Goal: Task Accomplishment & Management: Use online tool/utility

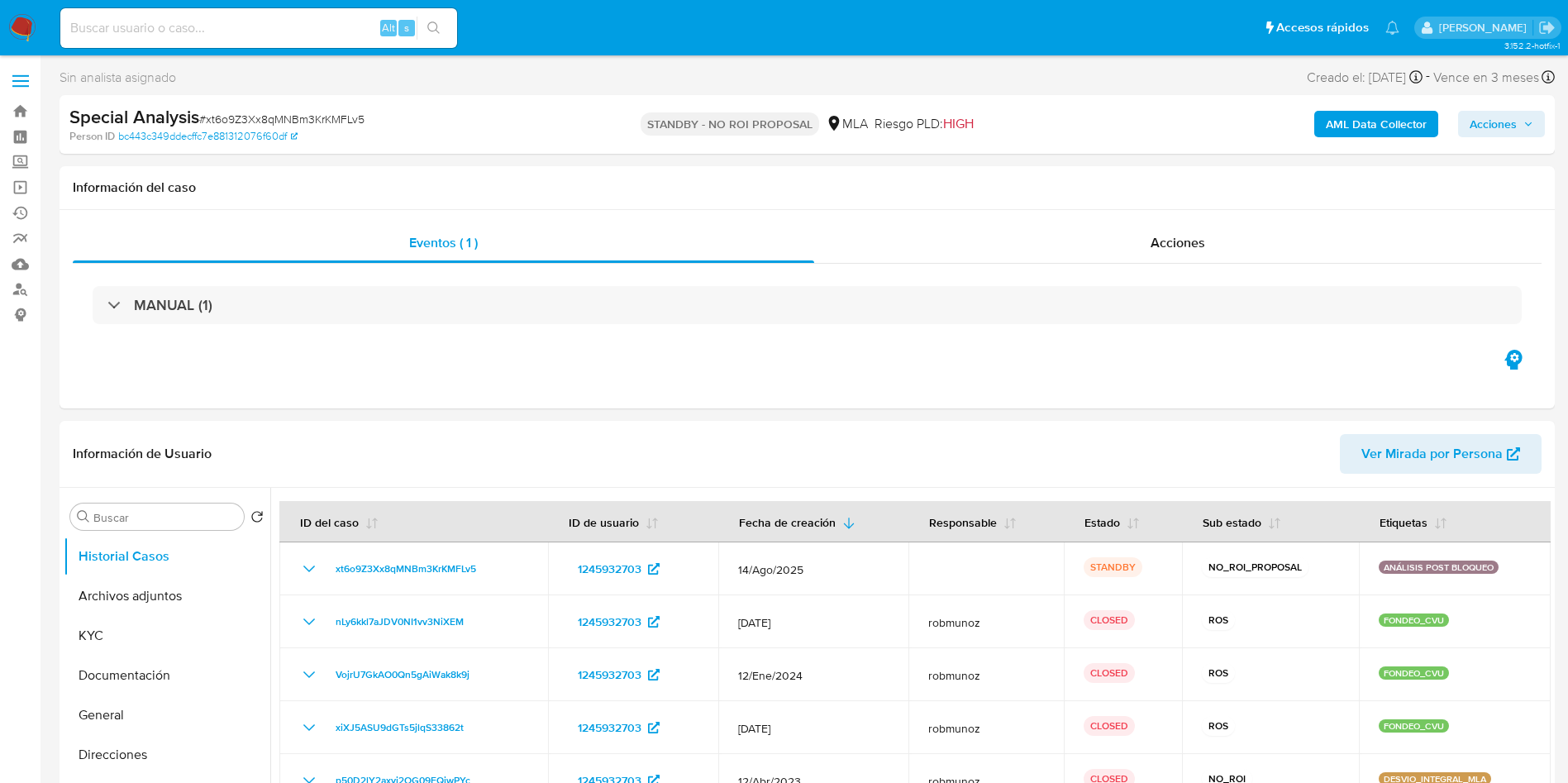
select select "10"
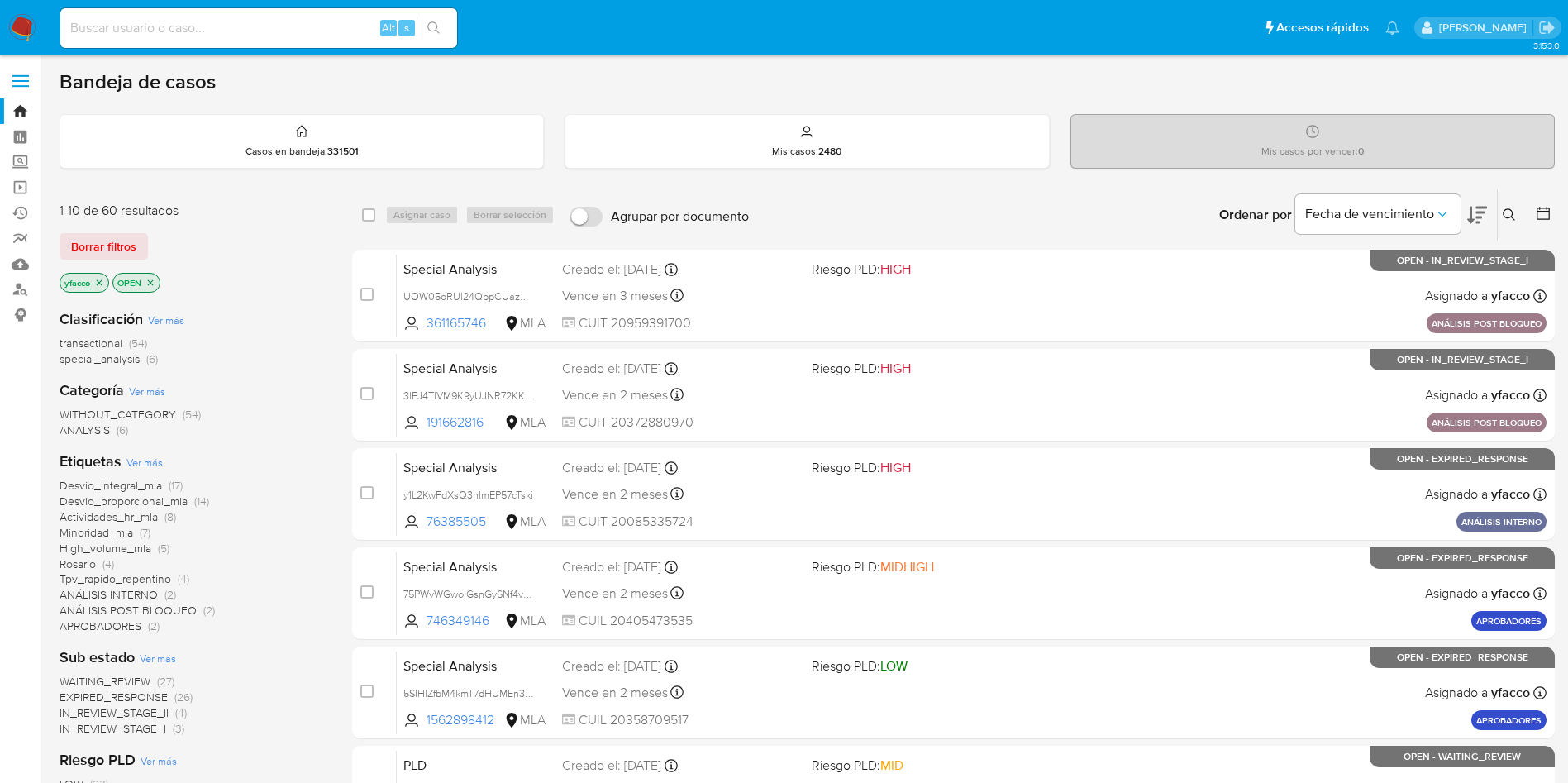
click at [208, 24] on input at bounding box center [259, 28] width 397 height 22
paste input "1141669017"
type input "1141669017"
click at [287, 29] on input at bounding box center [259, 28] width 397 height 22
paste input "1141669017"
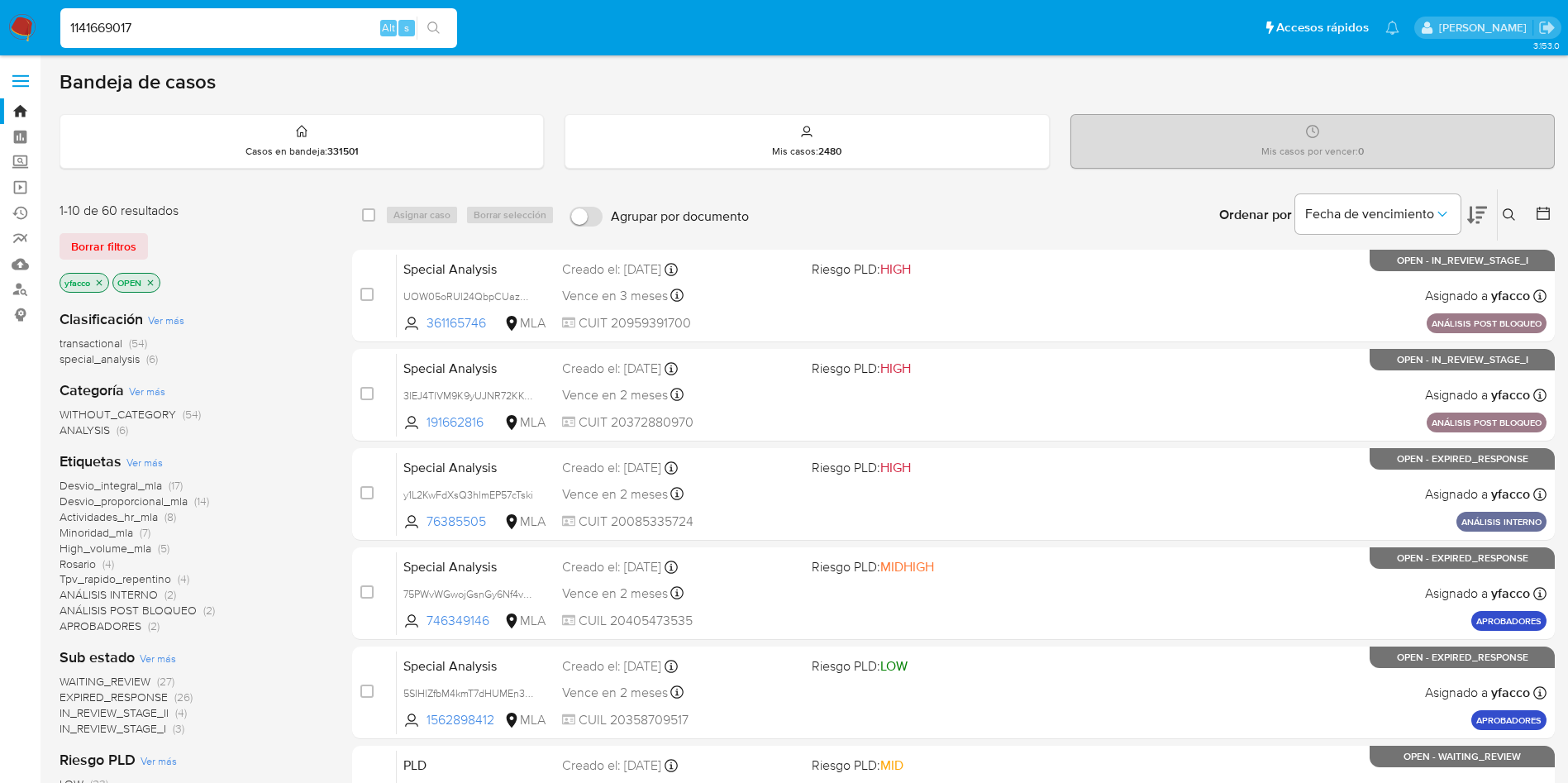
type input "1141669017"
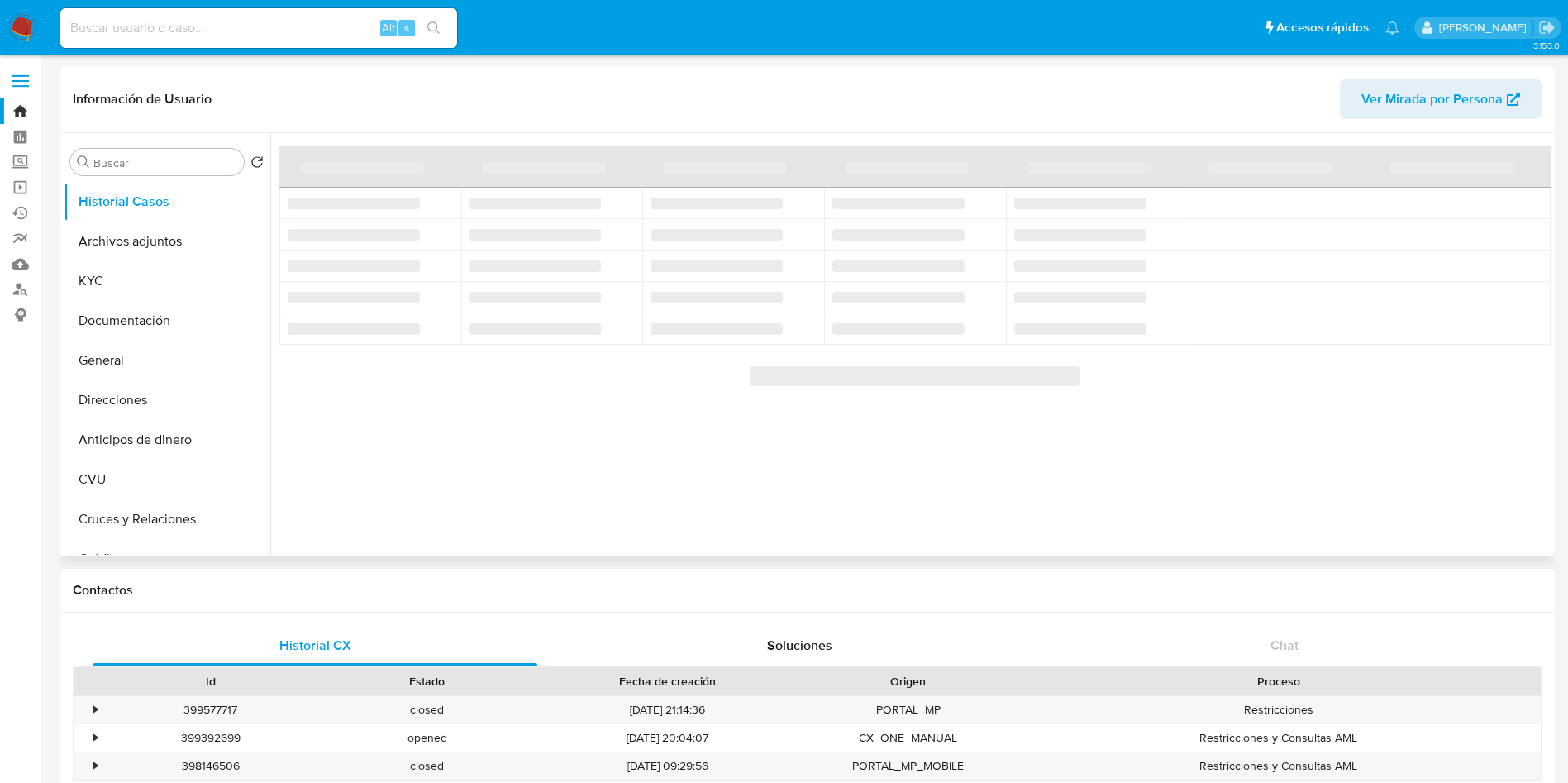
select select "10"
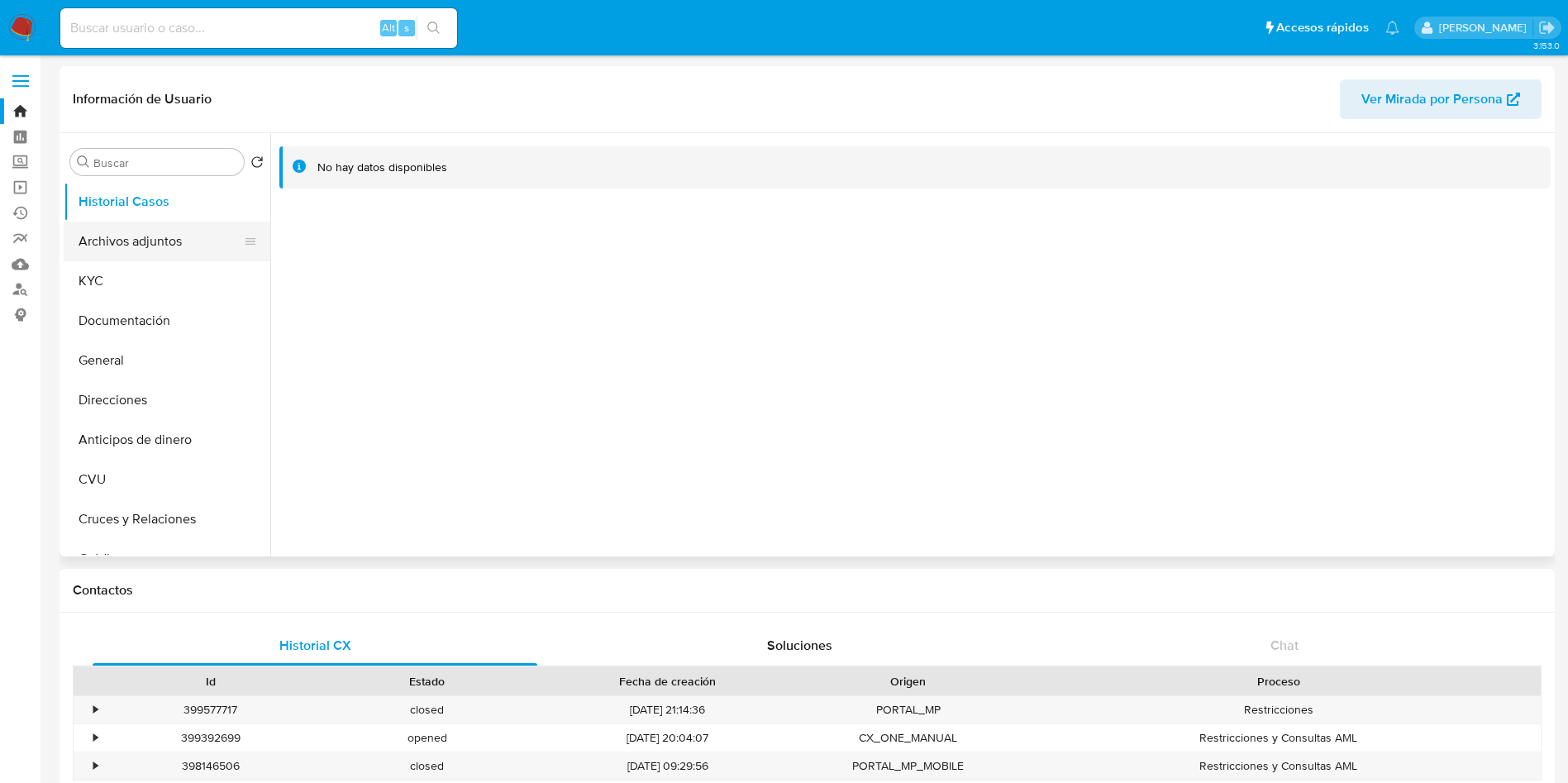
click at [147, 240] on button "Archivos adjuntos" at bounding box center [161, 241] width 194 height 40
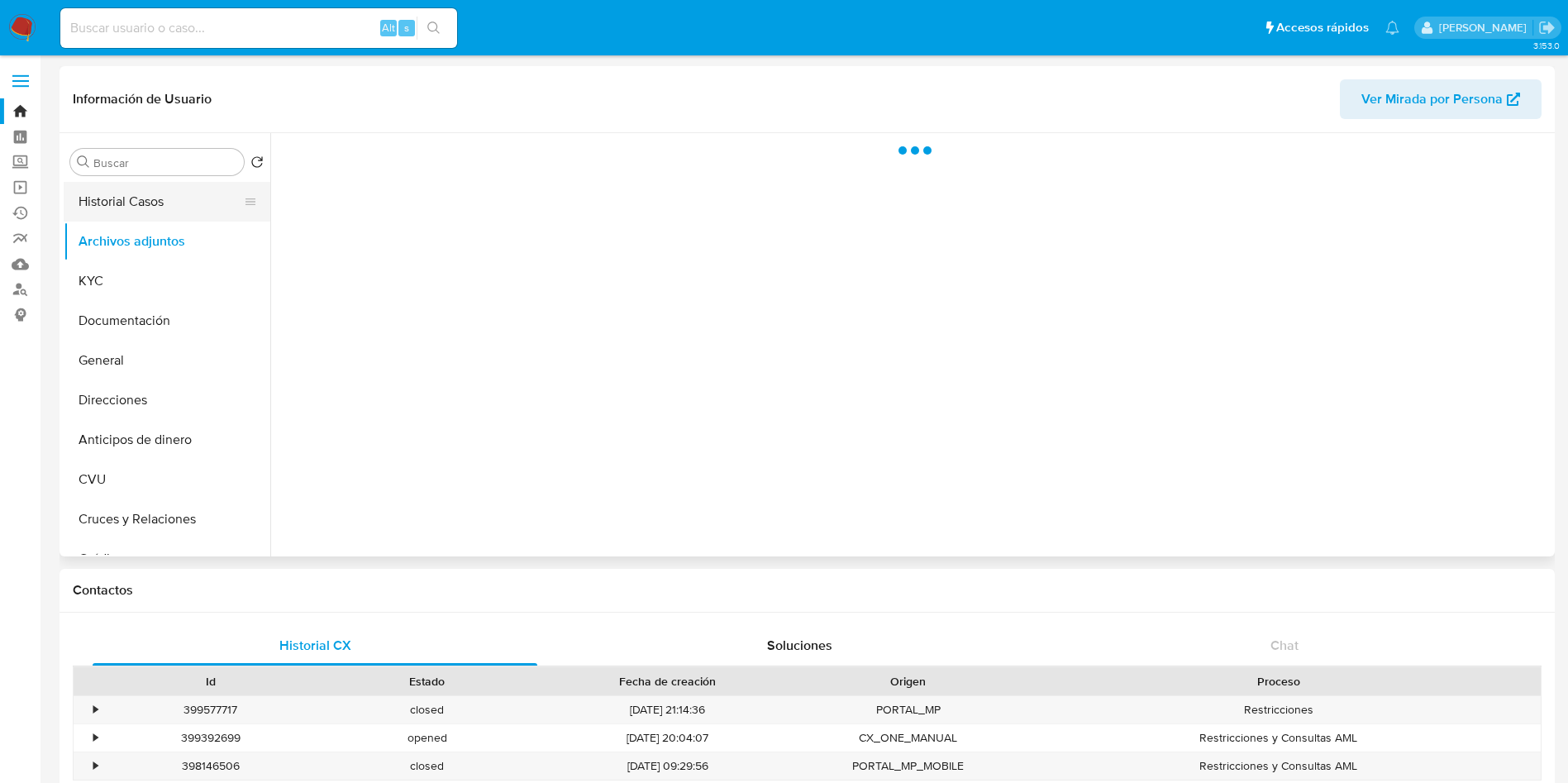
click at [136, 199] on button "Historial Casos" at bounding box center [161, 202] width 194 height 40
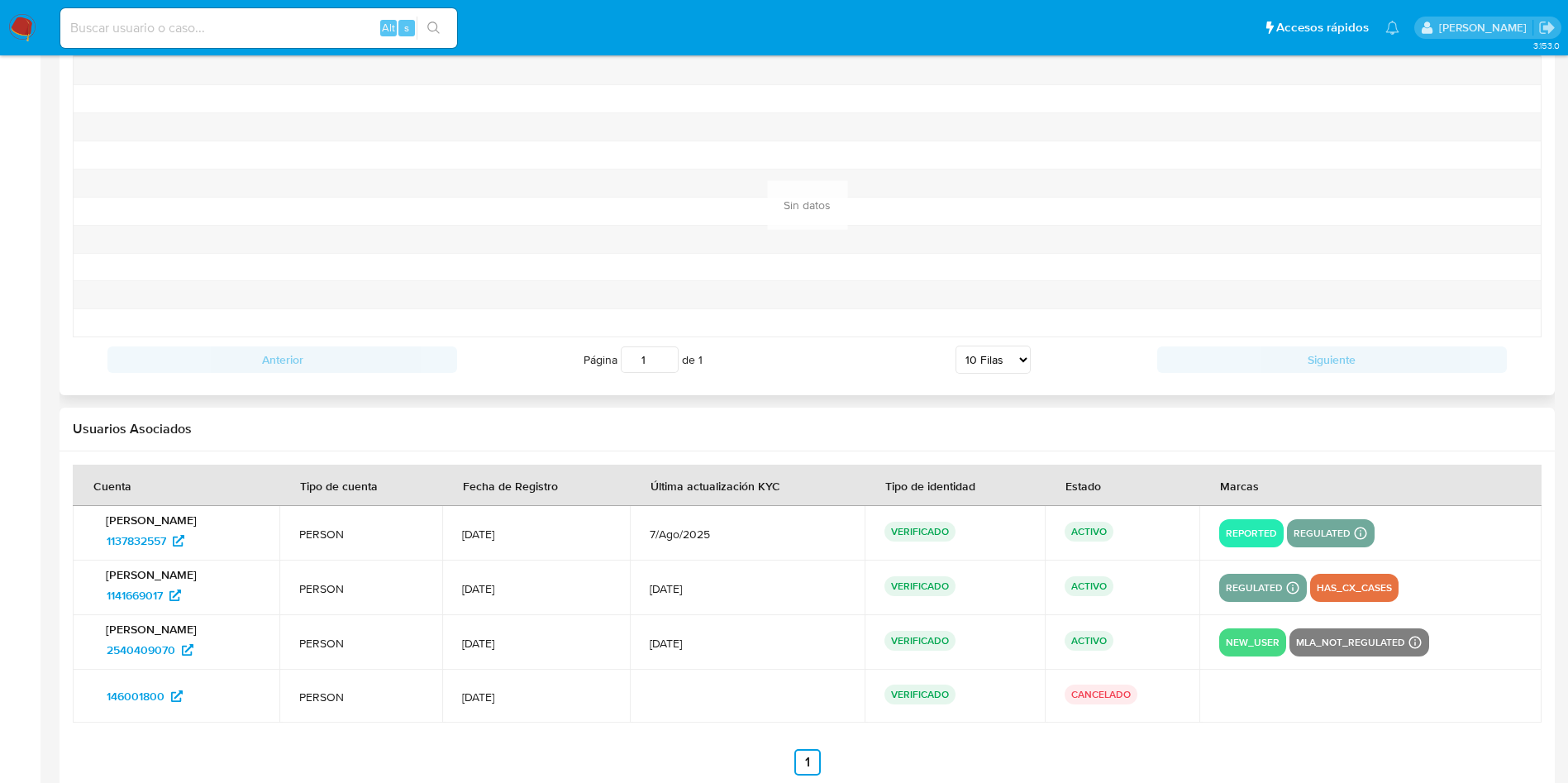
scroll to position [1697, 0]
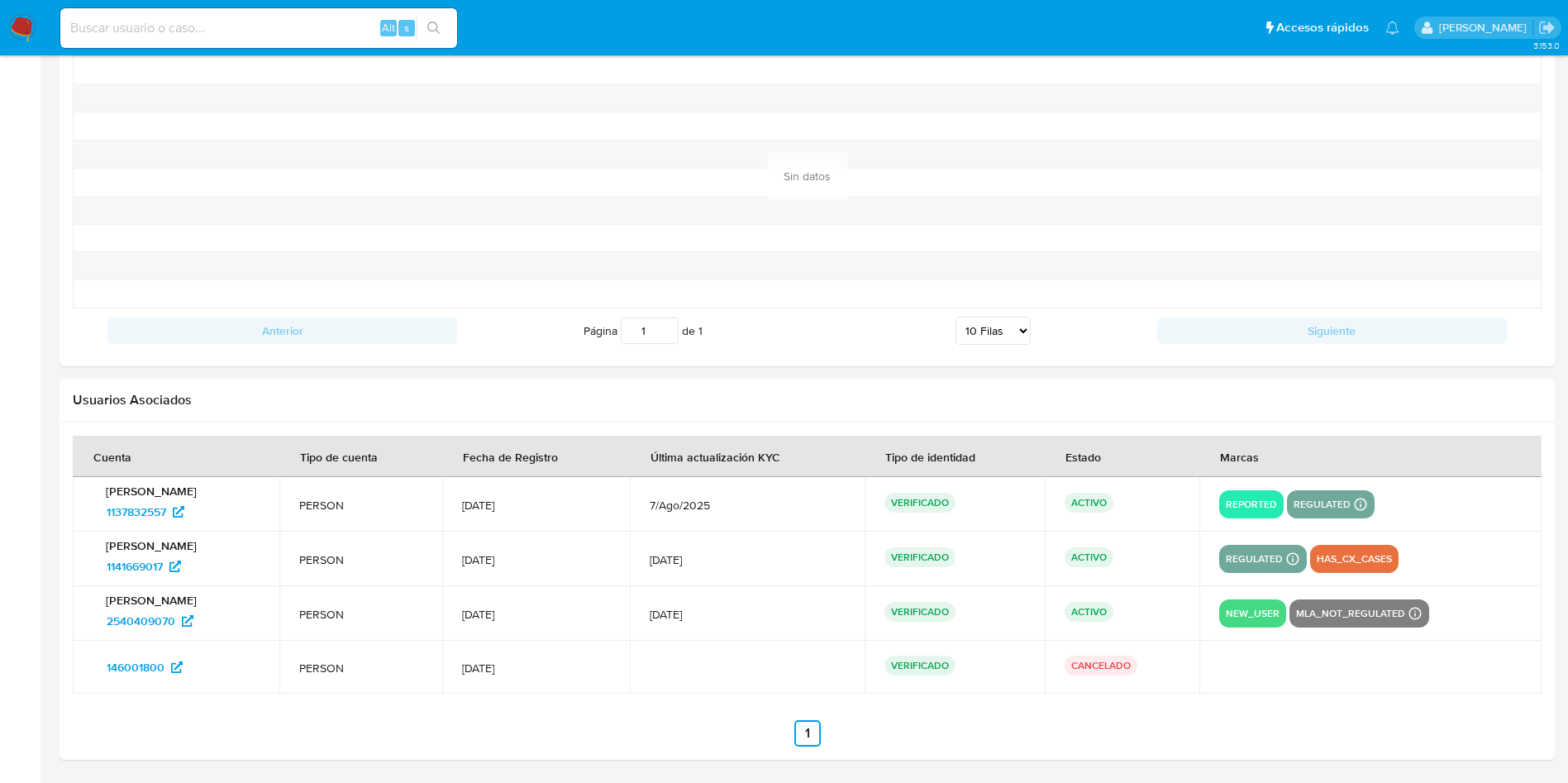
click at [131, 493] on p "Miguel Angel Osuna" at bounding box center [176, 491] width 167 height 15
click at [125, 507] on span "1137832557" at bounding box center [136, 512] width 60 height 27
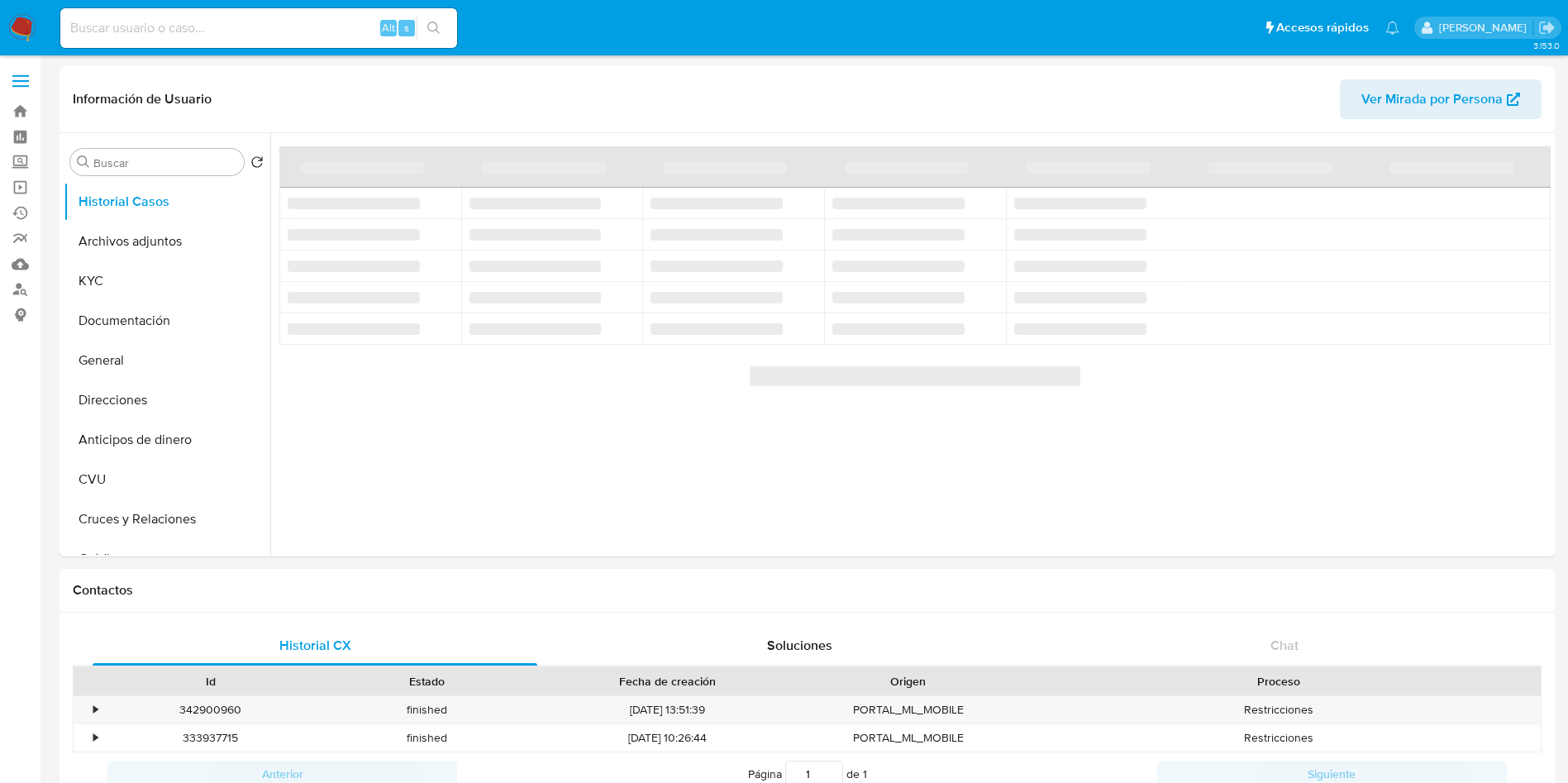
select select "10"
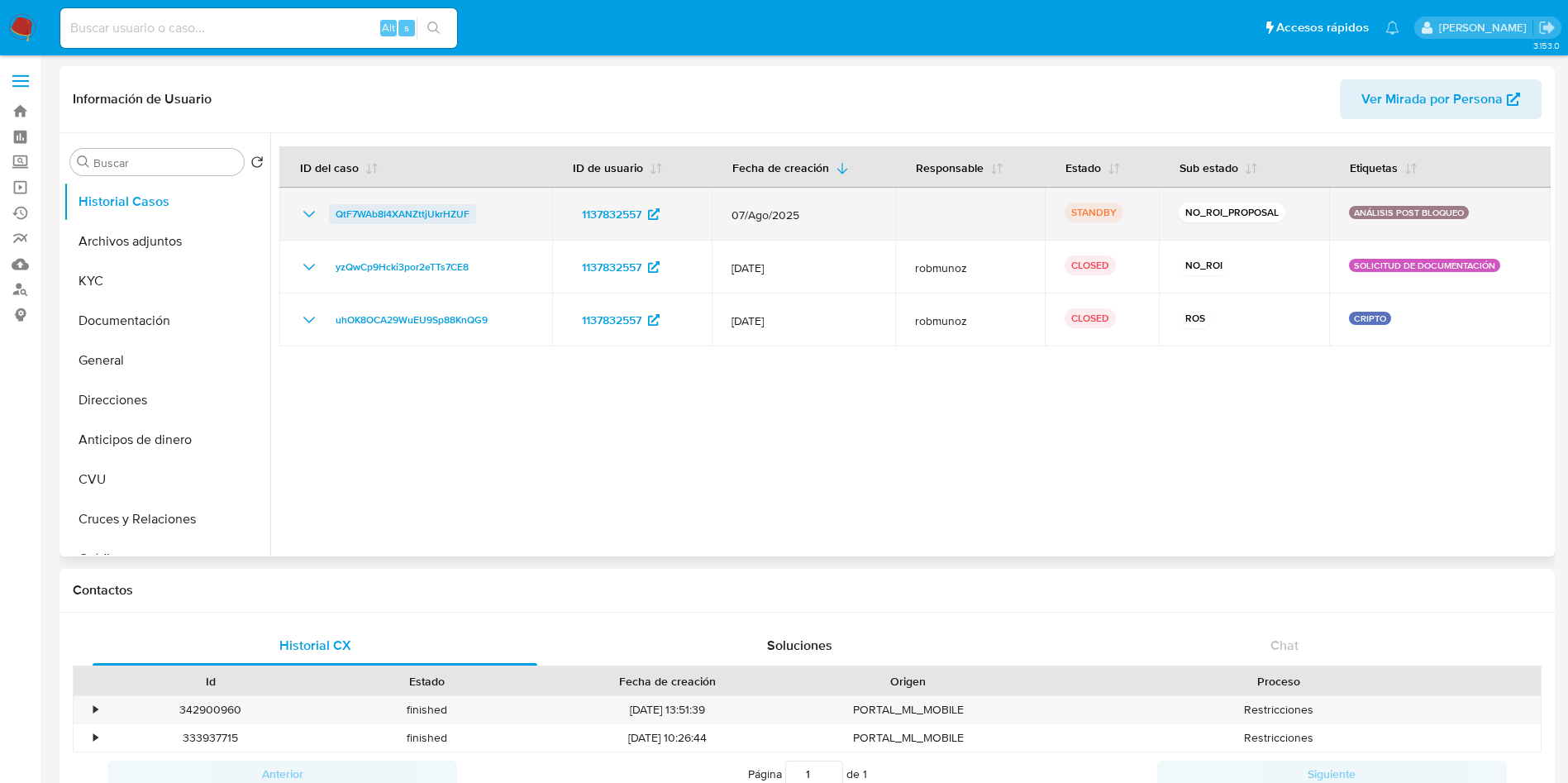
click at [458, 208] on span "QtF7WAb8I4XANZttjUkrHZUF" at bounding box center [402, 214] width 134 height 20
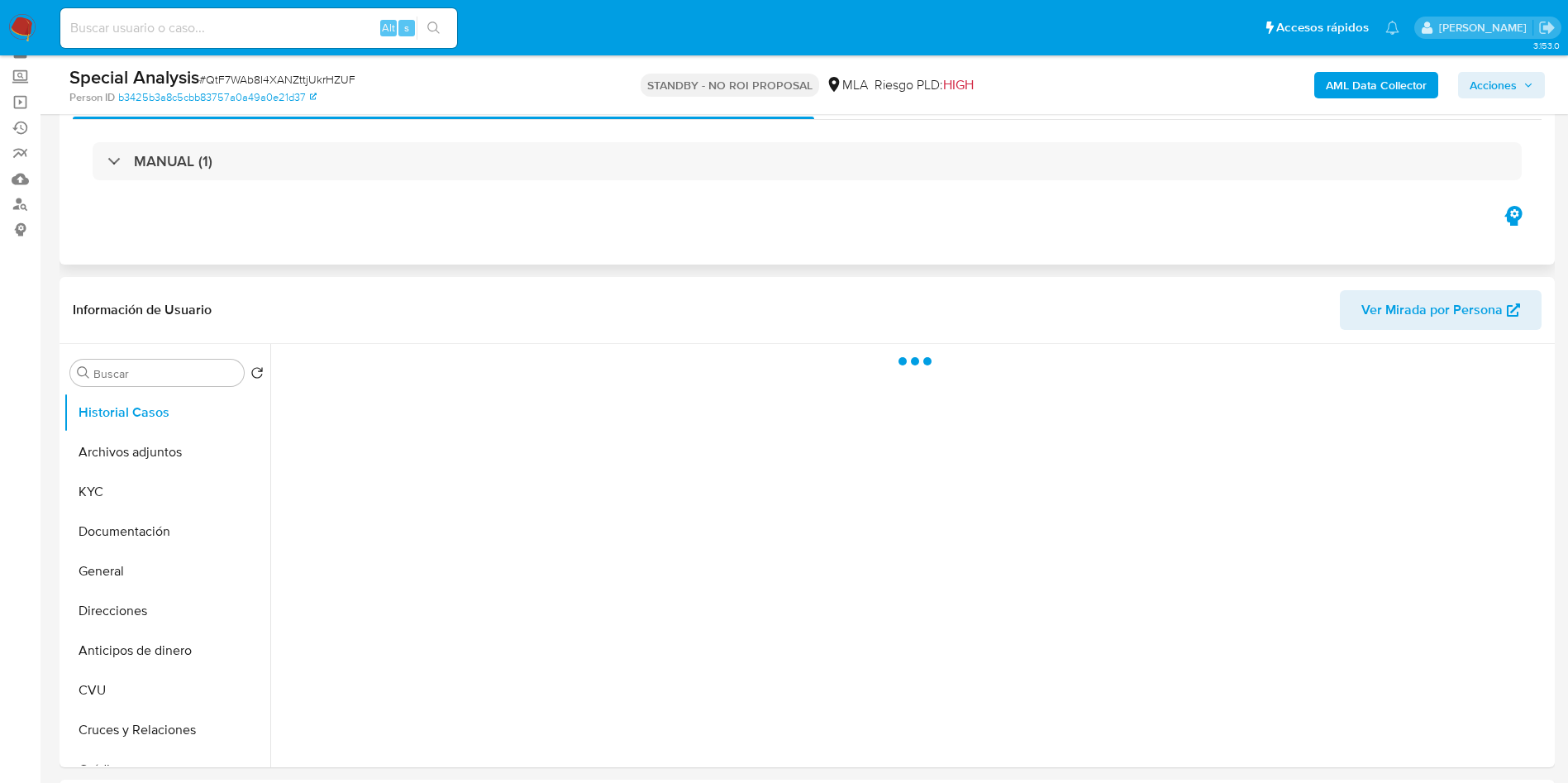
scroll to position [124, 0]
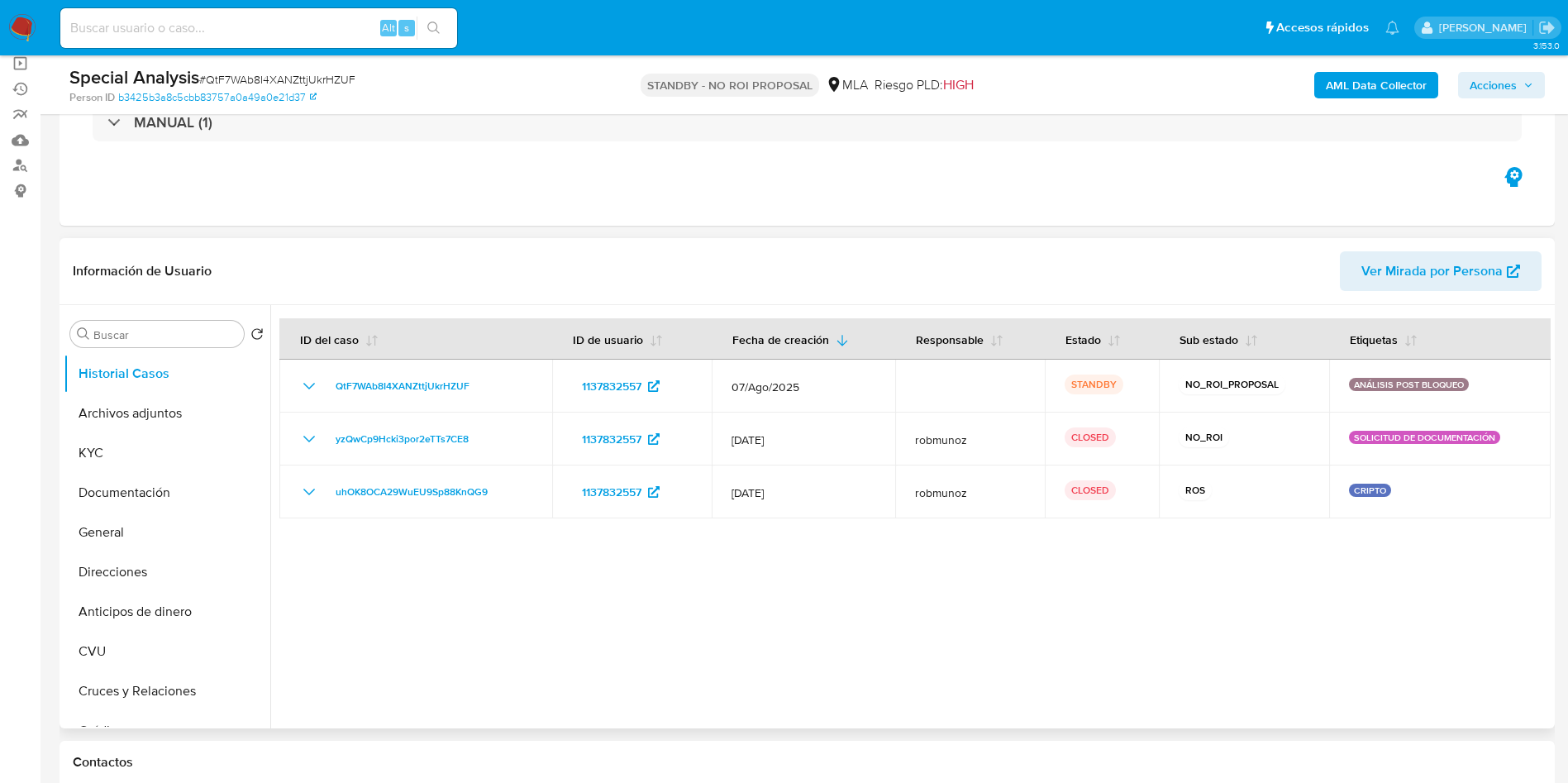
select select "10"
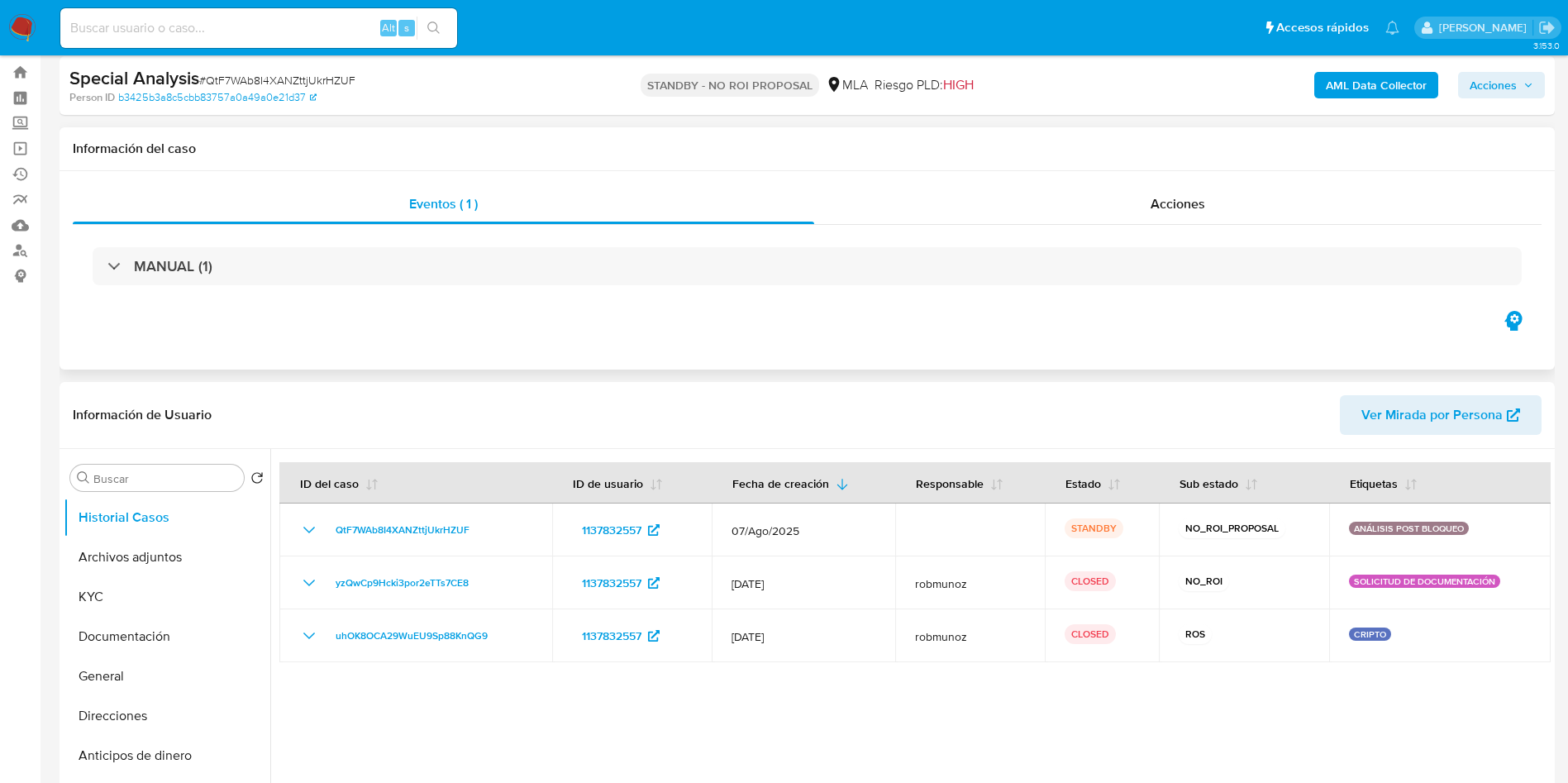
scroll to position [0, 0]
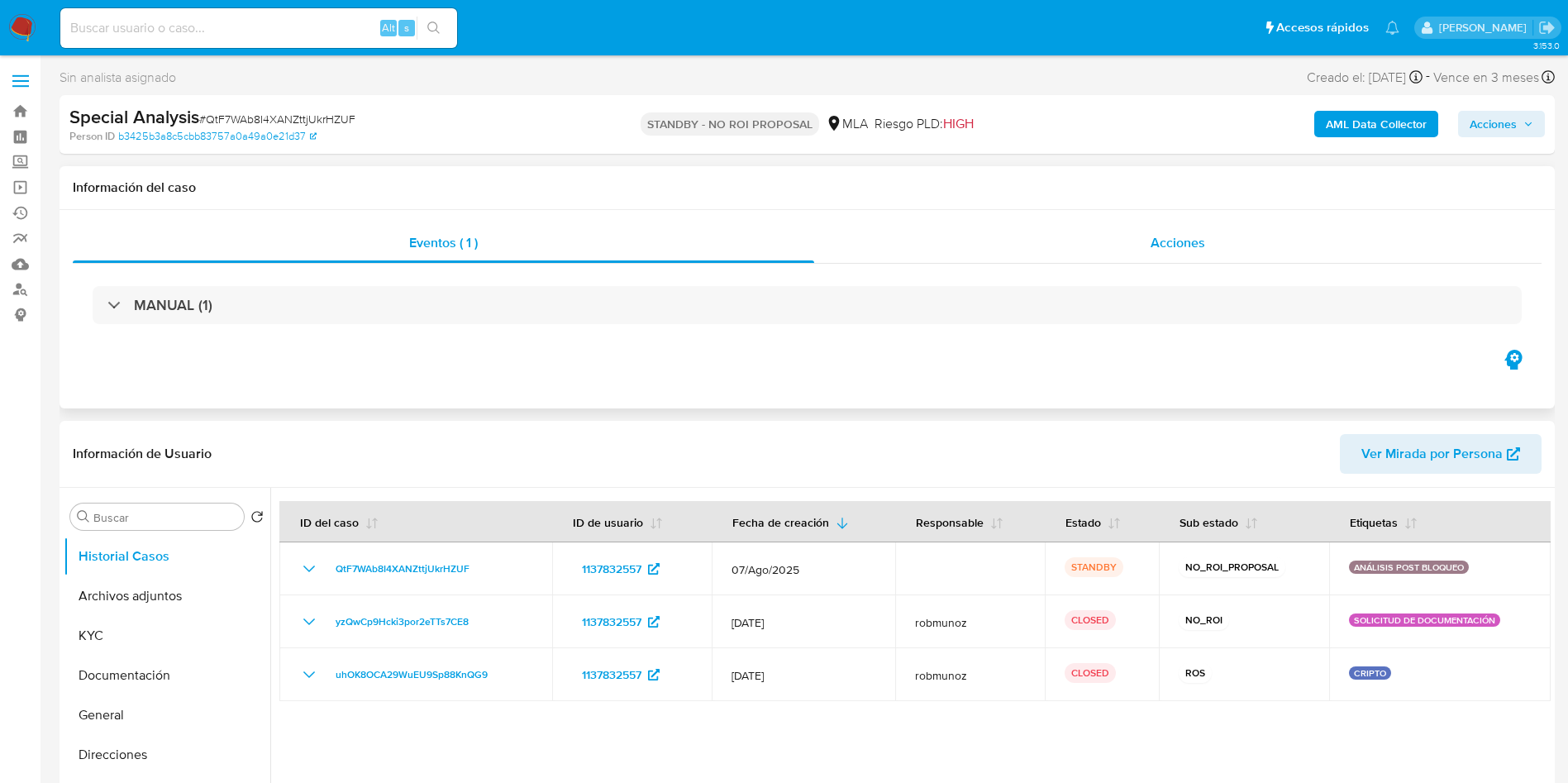
click at [1189, 248] on span "Acciones" at bounding box center [1178, 242] width 55 height 19
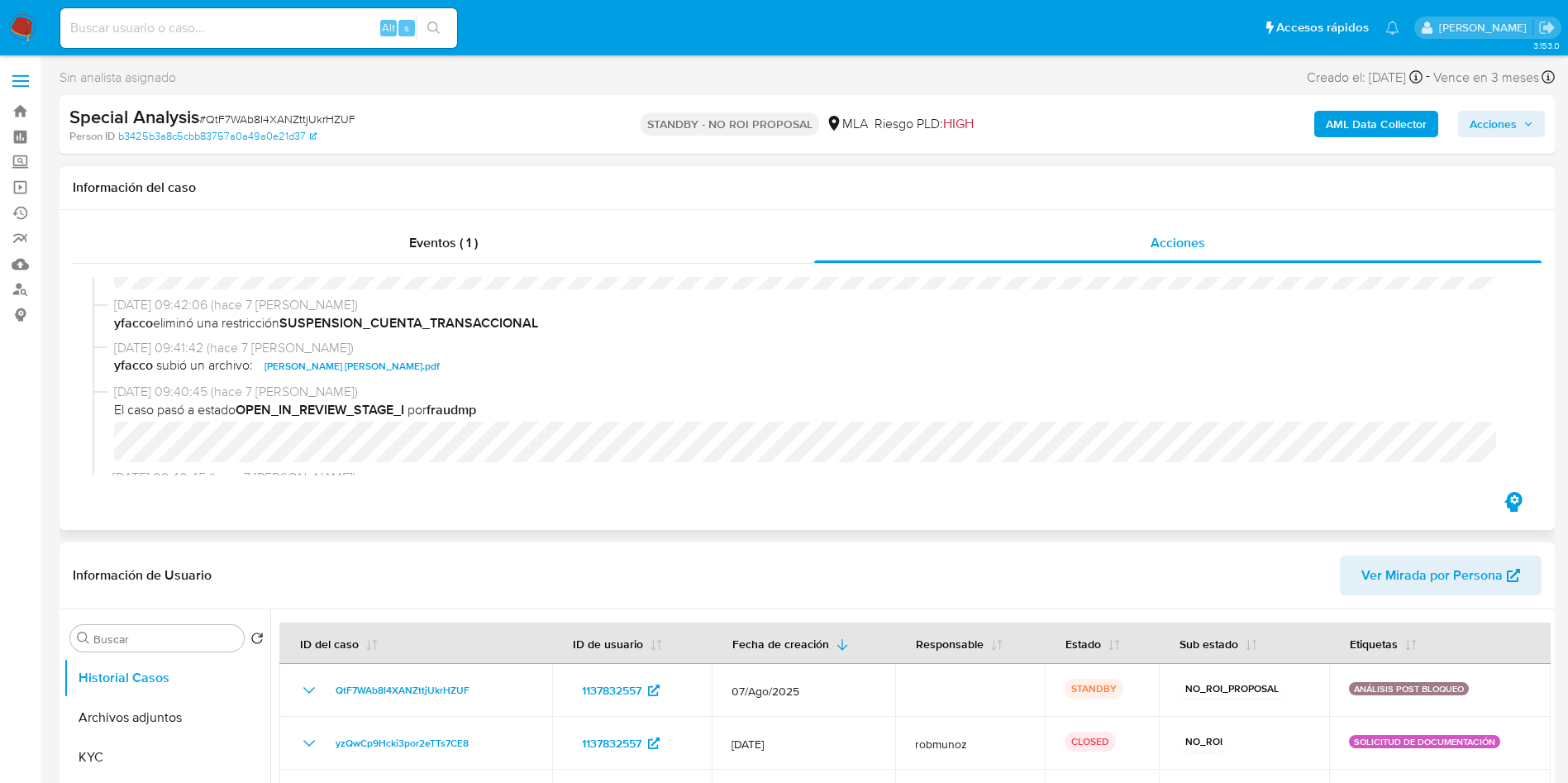
scroll to position [102, 0]
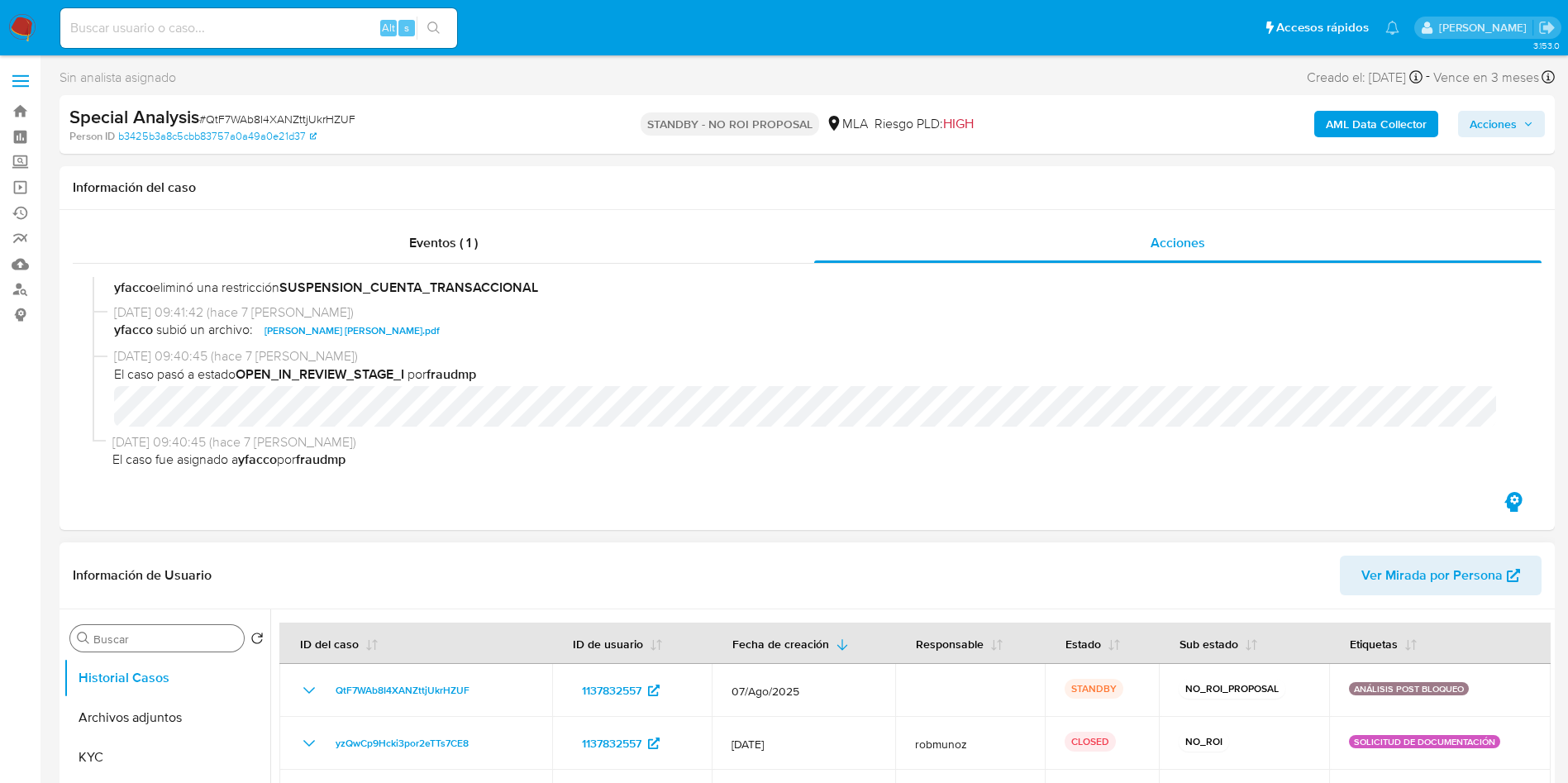
click at [147, 644] on input "Buscar" at bounding box center [165, 639] width 144 height 15
type input "res"
click at [141, 706] on button "Restricciones Nuevo Mundo" at bounding box center [161, 718] width 194 height 40
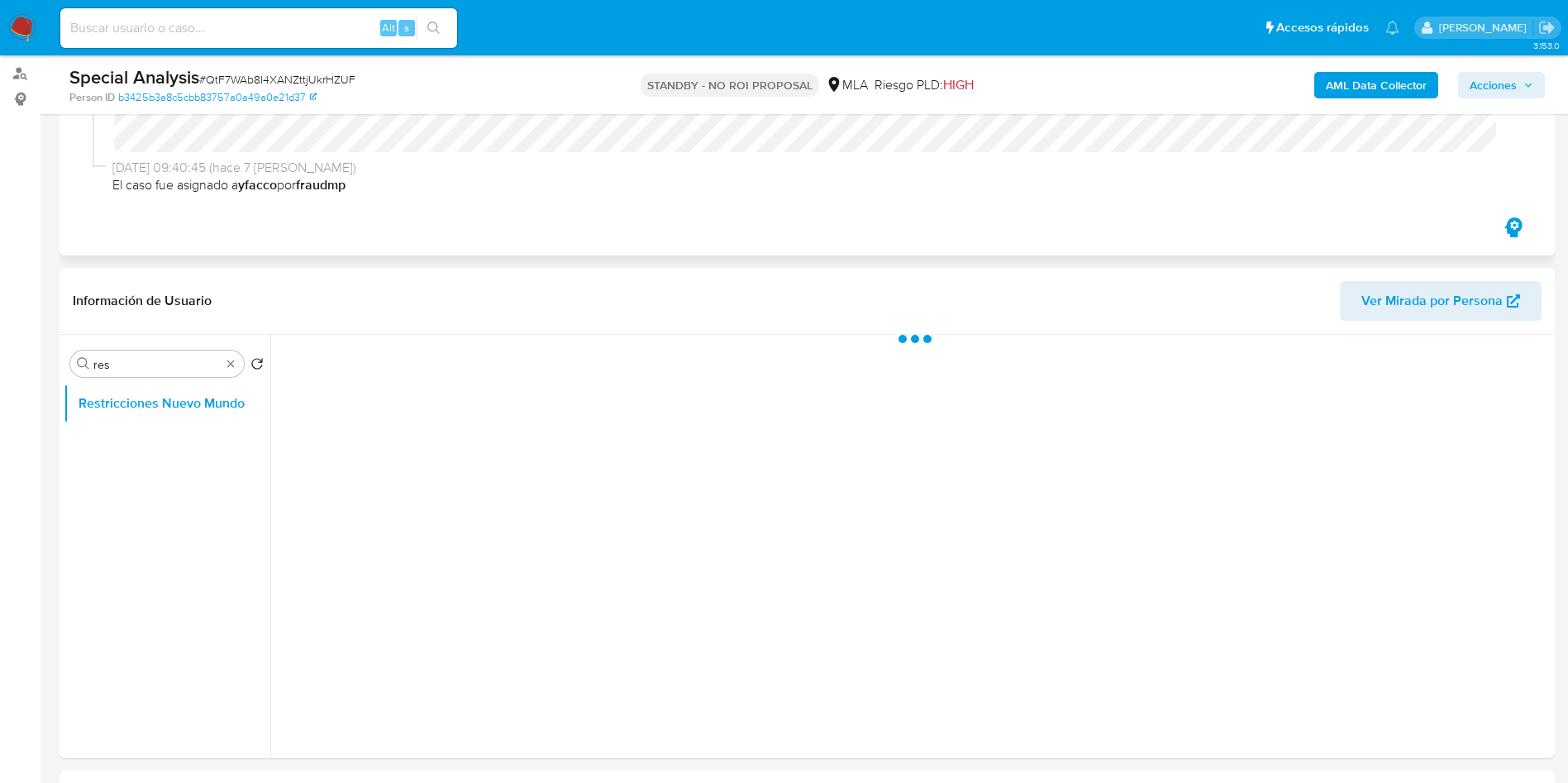
scroll to position [248, 0]
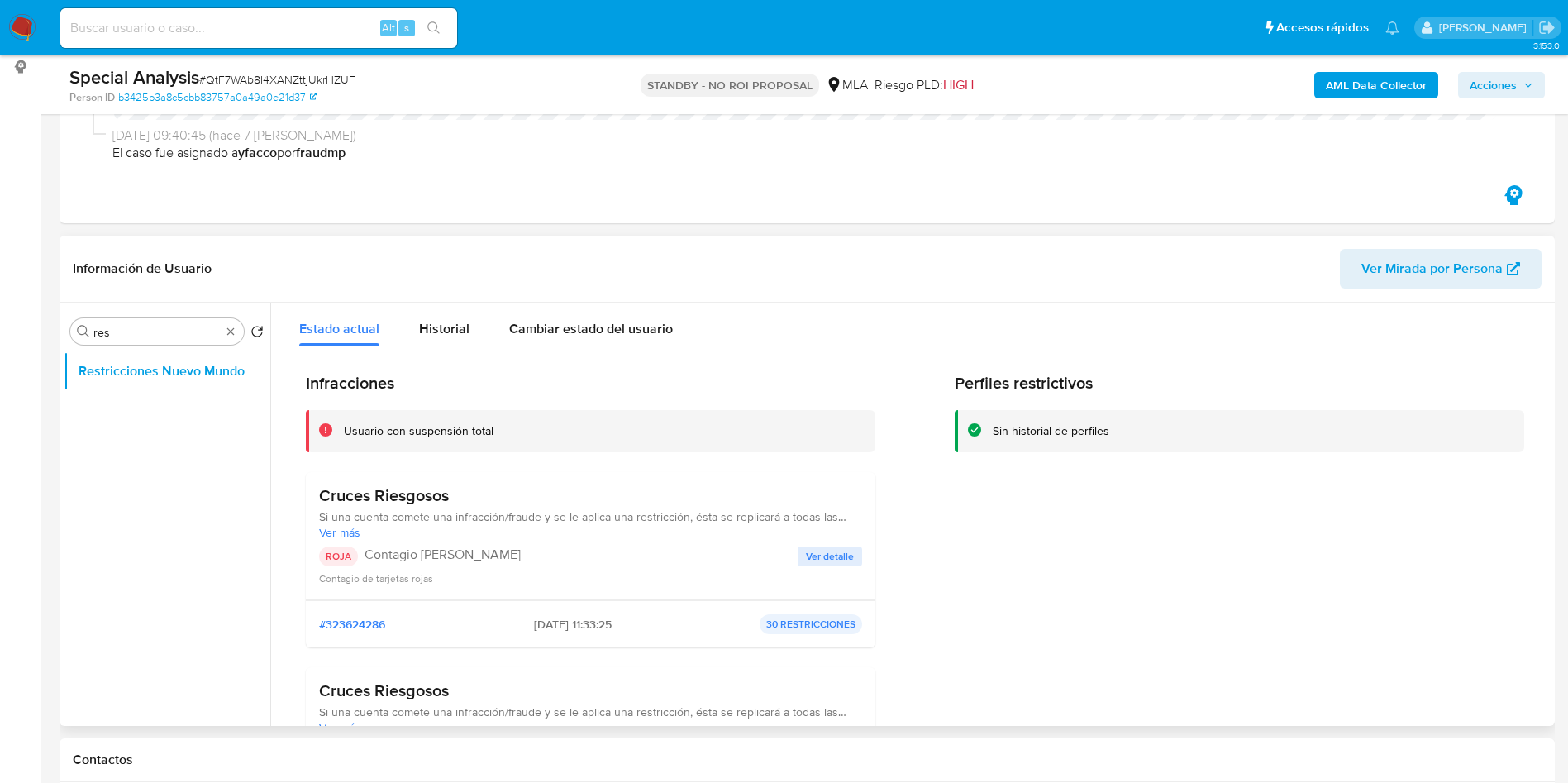
click at [839, 553] on span "Ver detalle" at bounding box center [830, 557] width 48 height 17
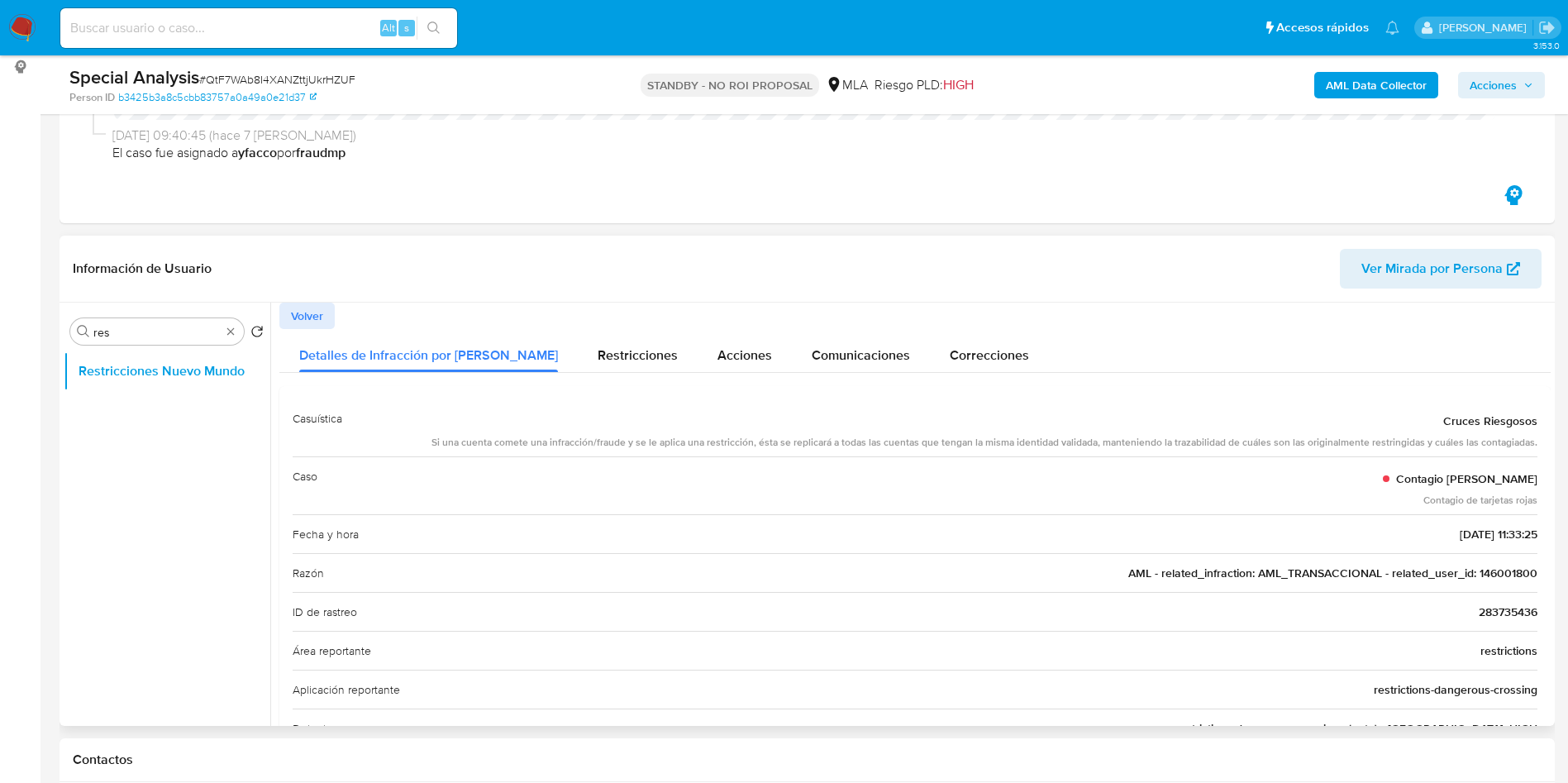
click at [1487, 577] on span "AML - related_infraction: AML_TRANSACCIONAL - related_user_id: 146001800" at bounding box center [1333, 573] width 409 height 17
type input "a"
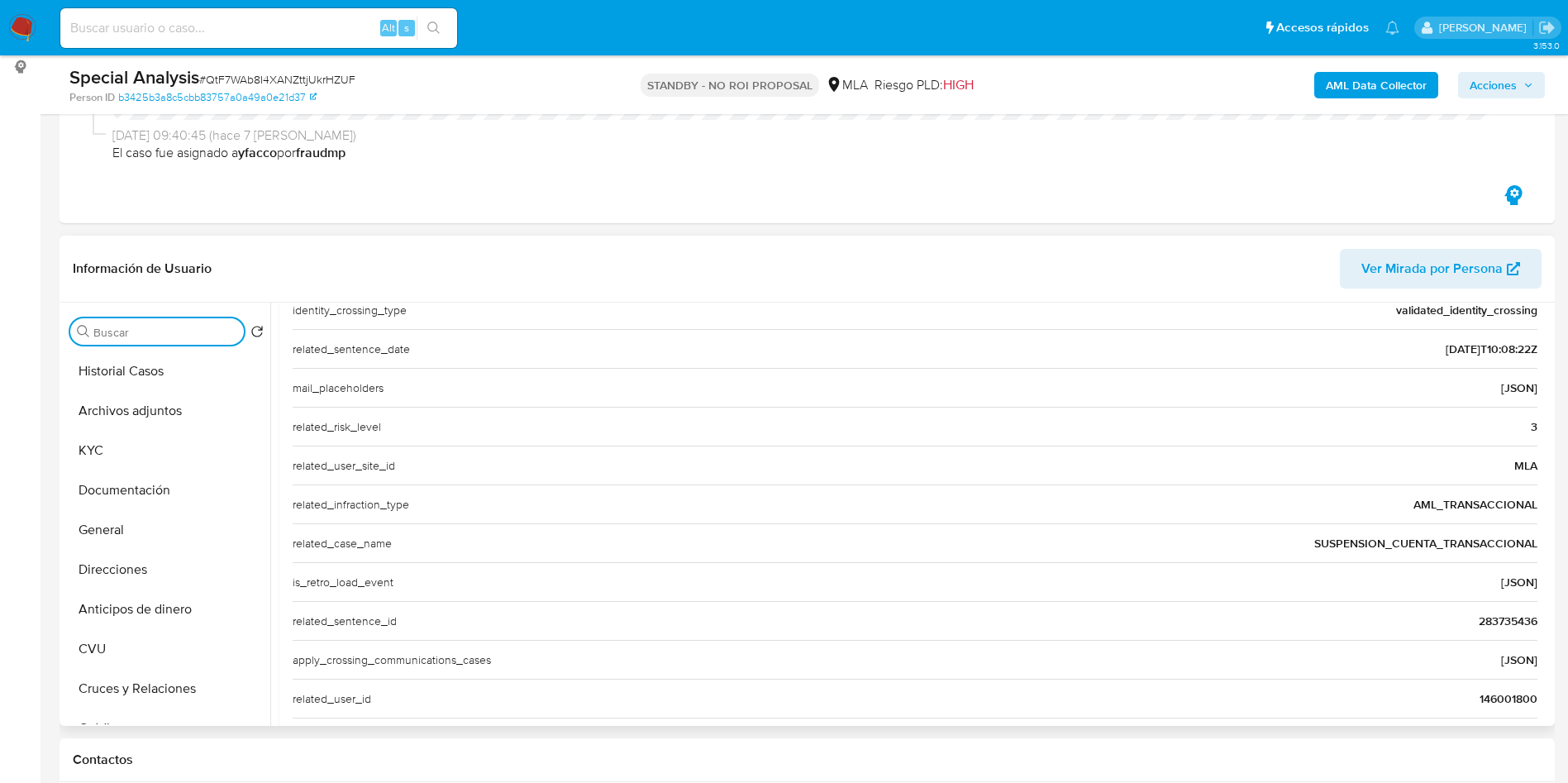
scroll to position [562, 0]
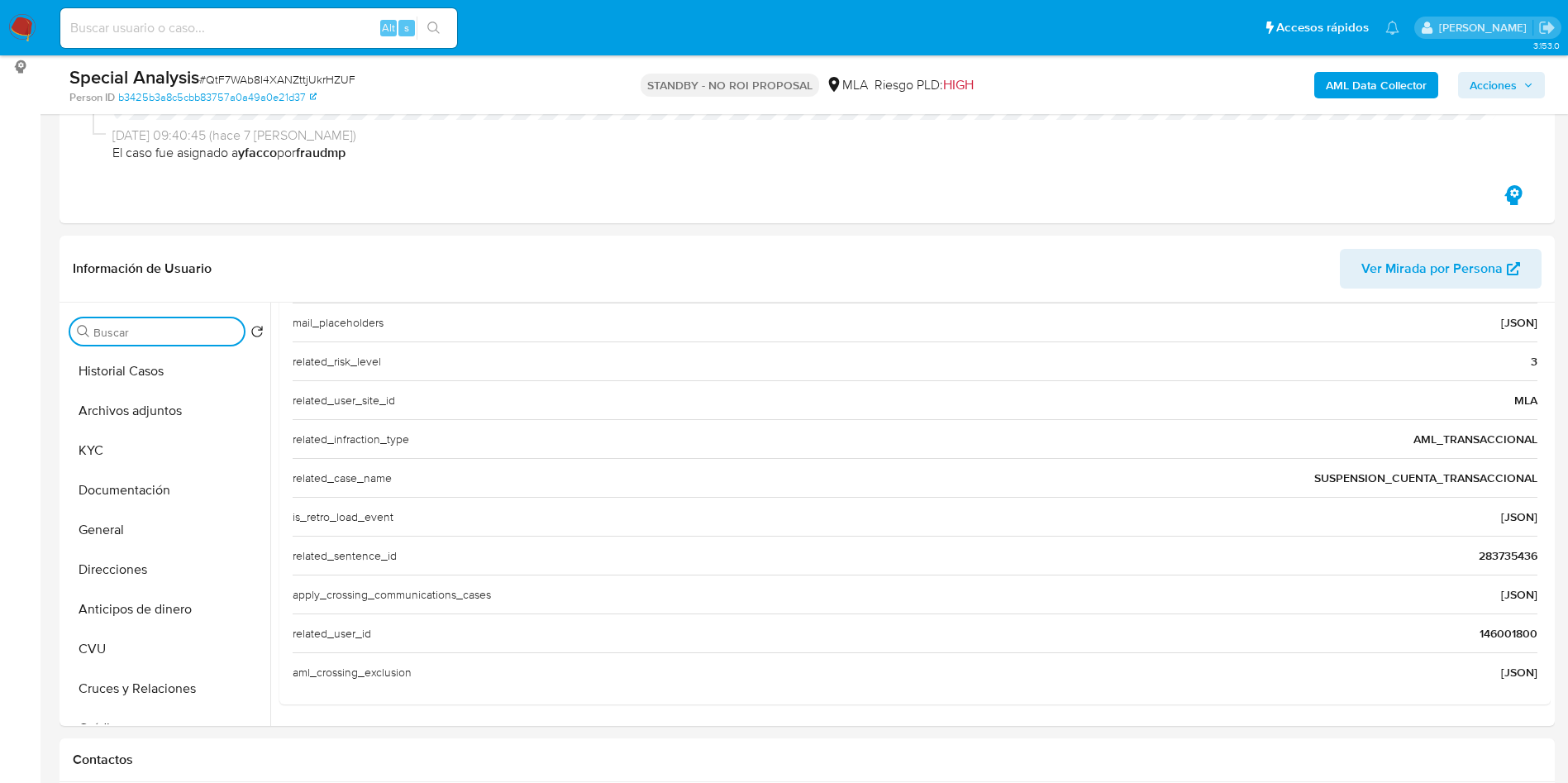
click at [309, 30] on input at bounding box center [259, 28] width 397 height 22
paste input "9927804"
type input "9927804"
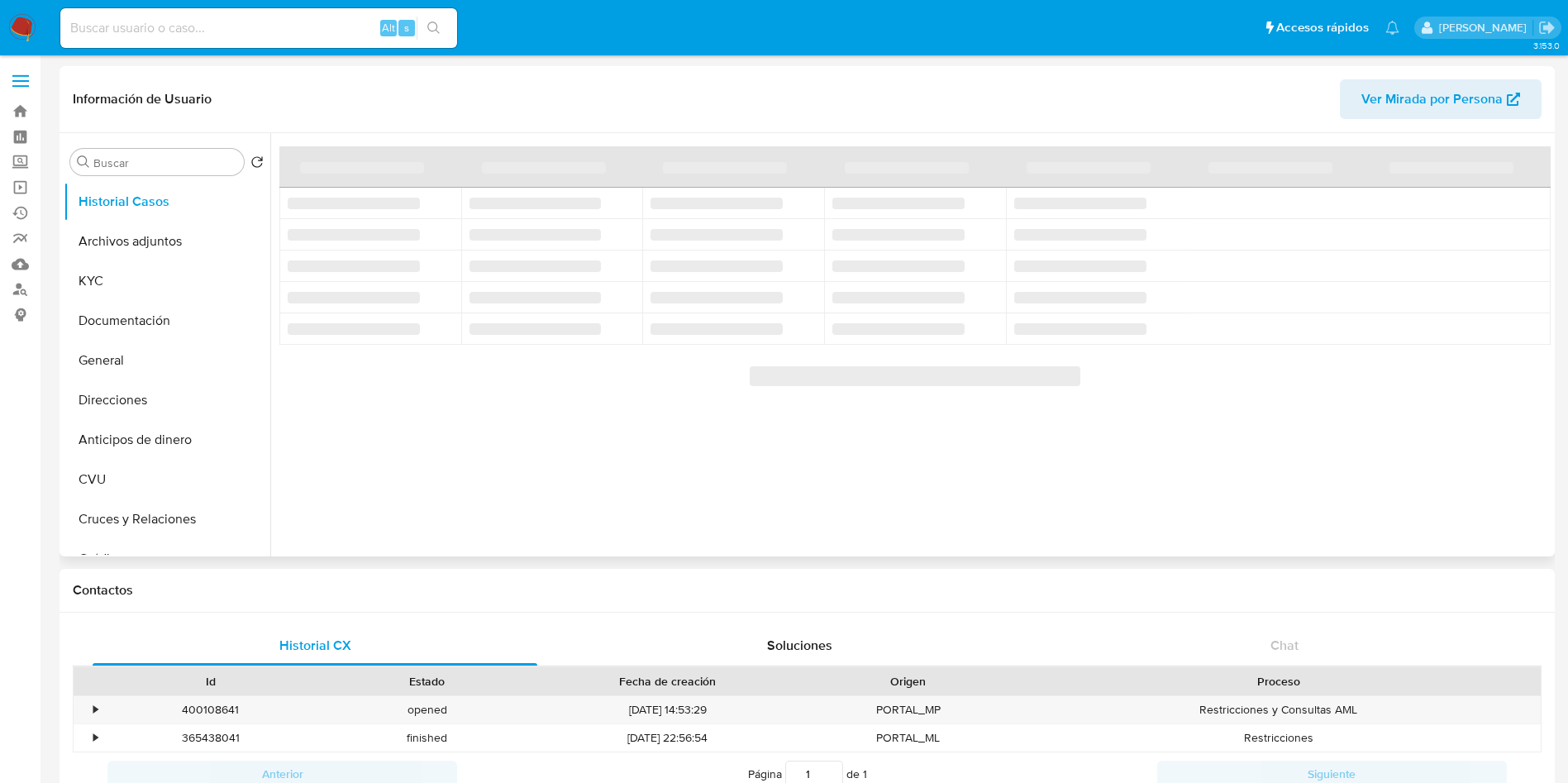
select select "10"
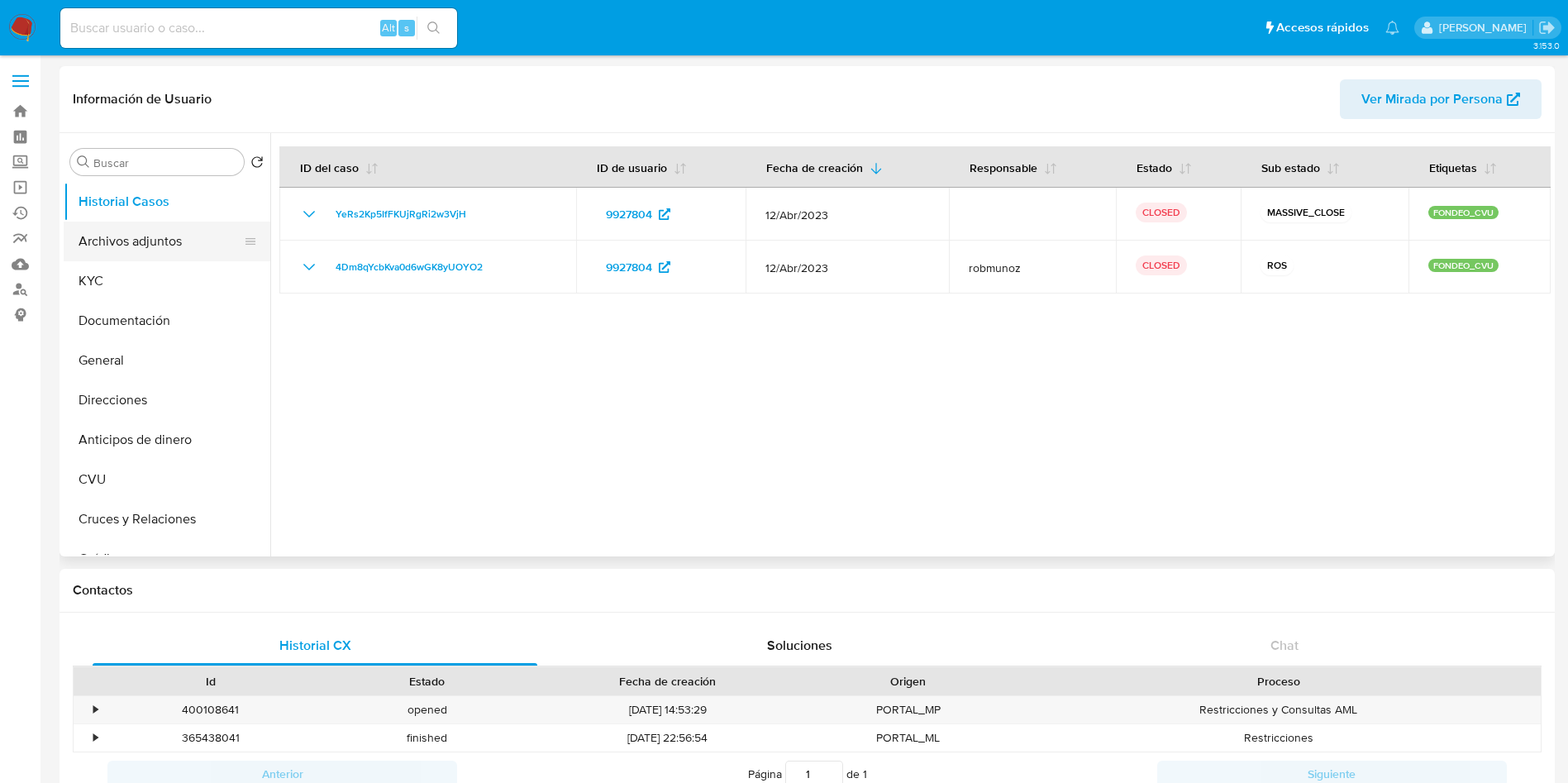
click at [109, 232] on button "Archivos adjuntos" at bounding box center [161, 241] width 194 height 40
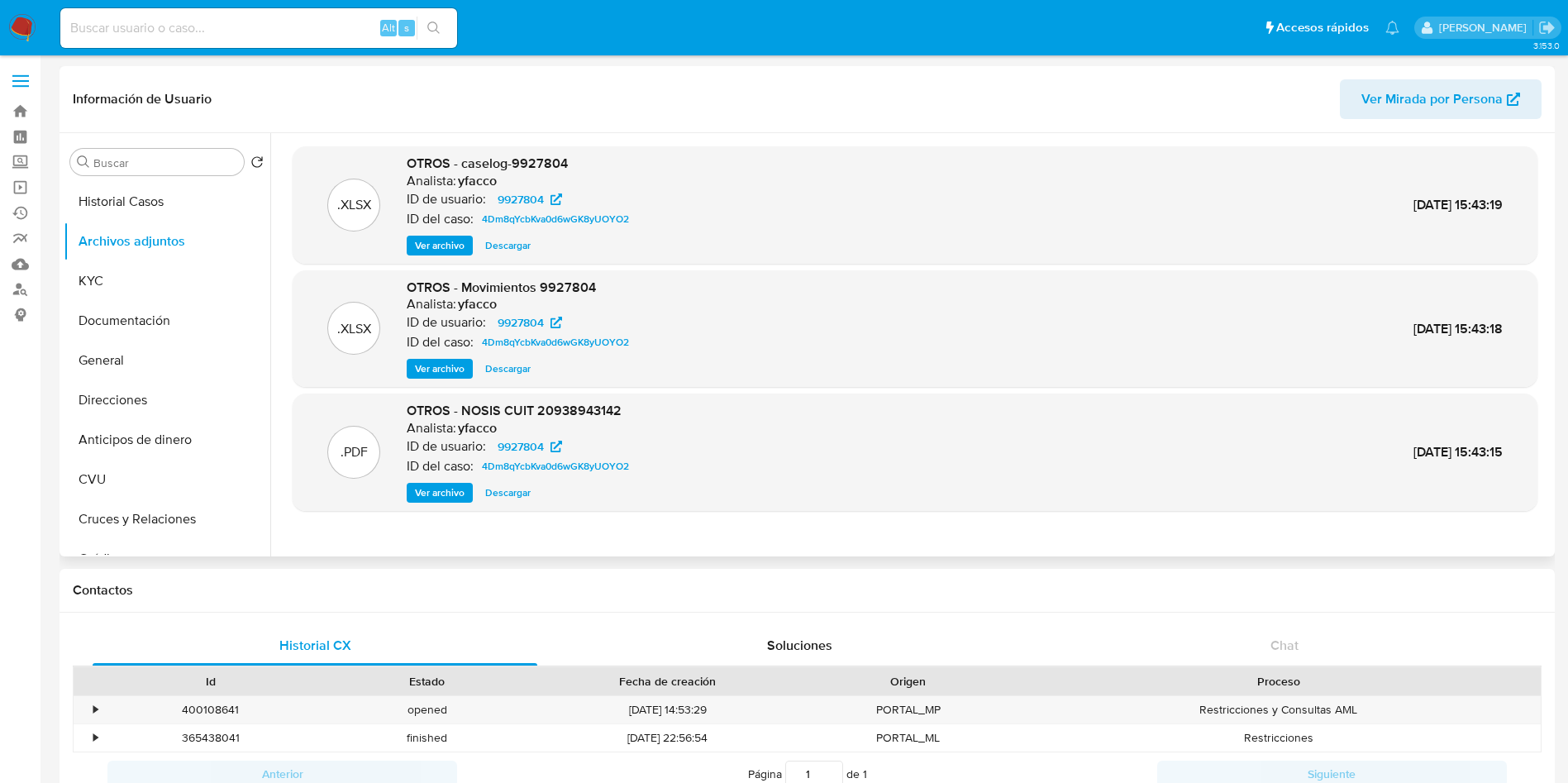
click at [424, 240] on span "Ver archivo" at bounding box center [440, 245] width 50 height 17
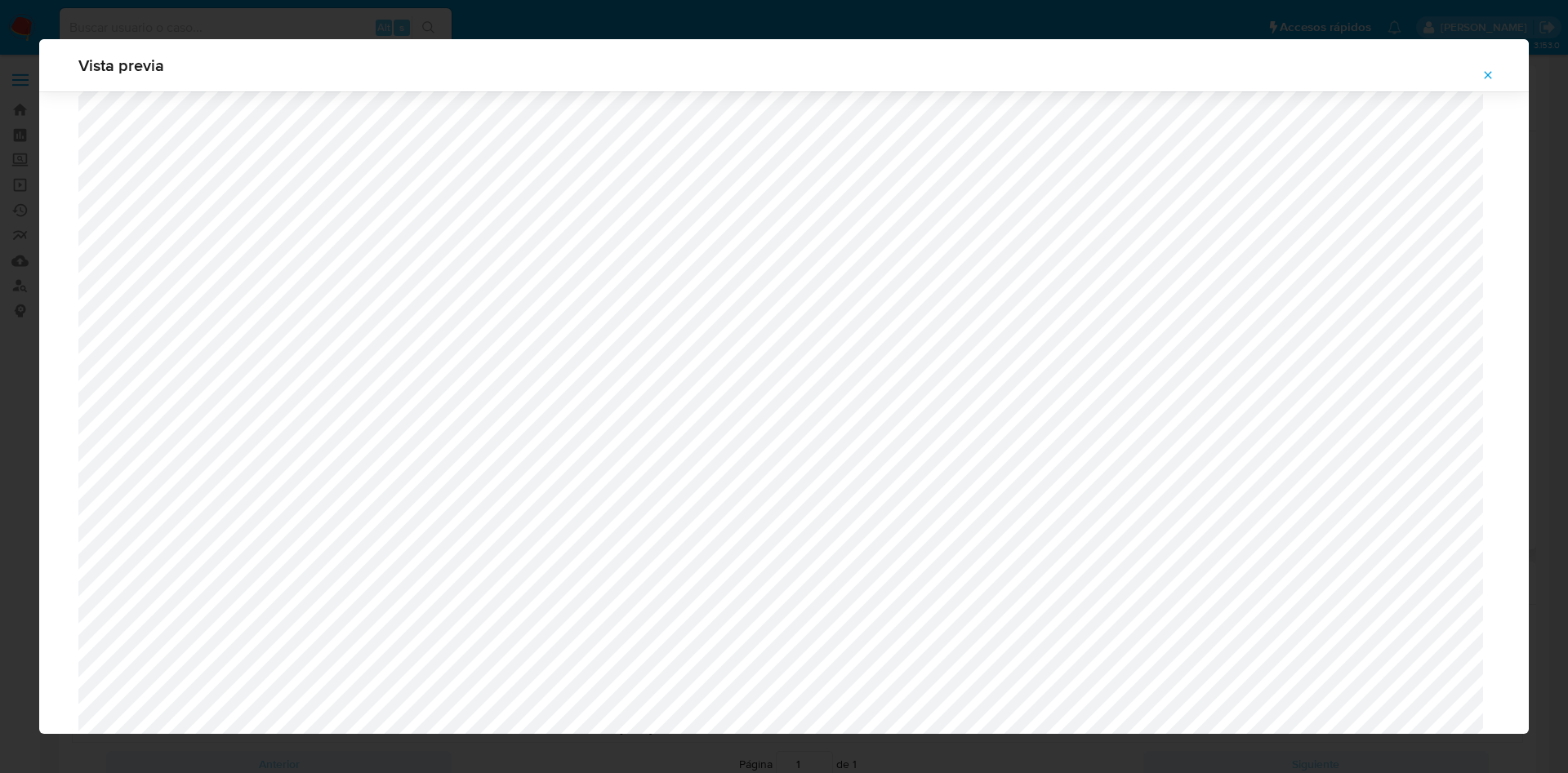
scroll to position [457, 0]
click at [1494, 72] on button "Attachment preview" at bounding box center [1488, 76] width 36 height 26
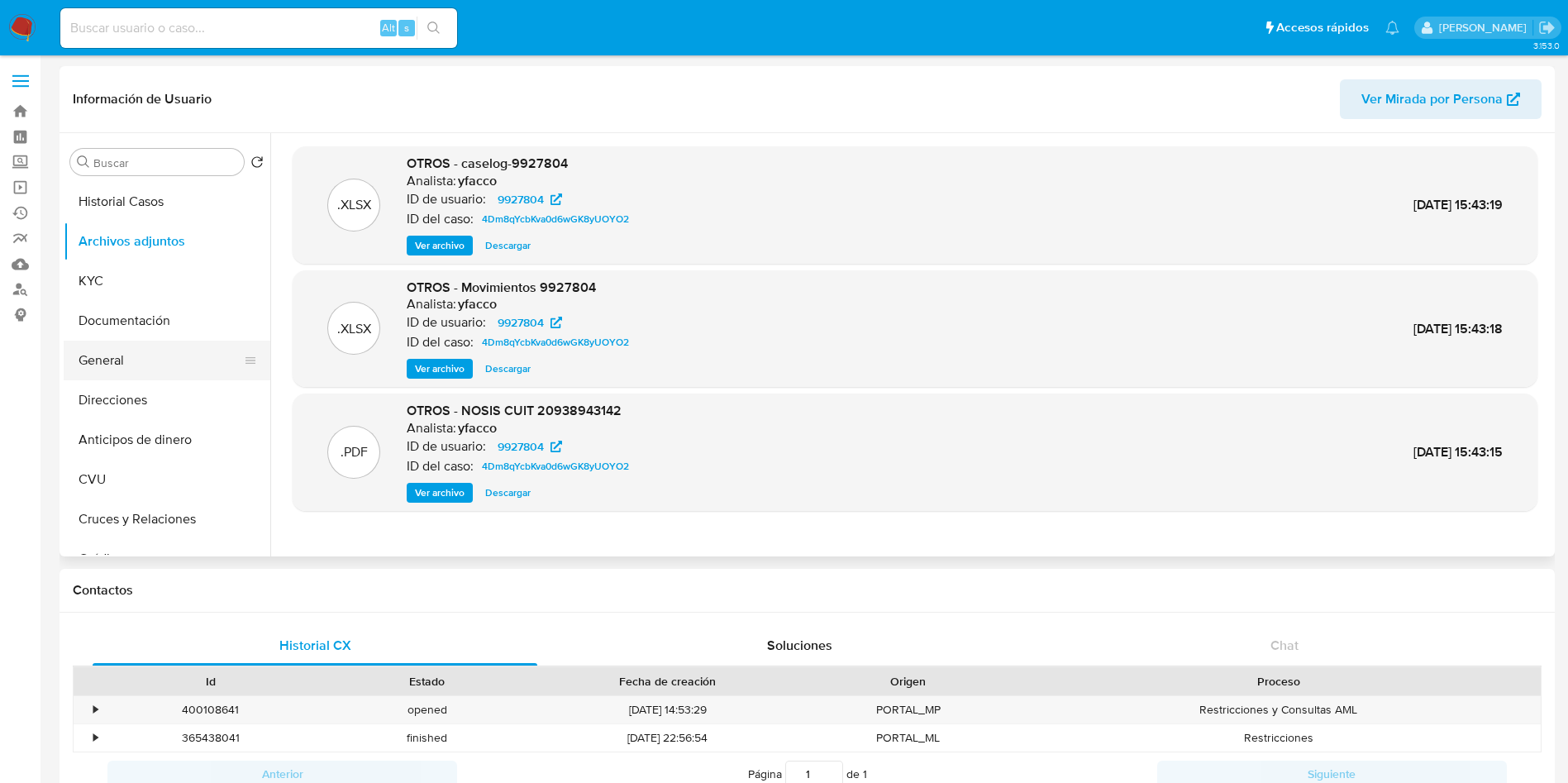
click at [120, 353] on button "General" at bounding box center [161, 360] width 194 height 40
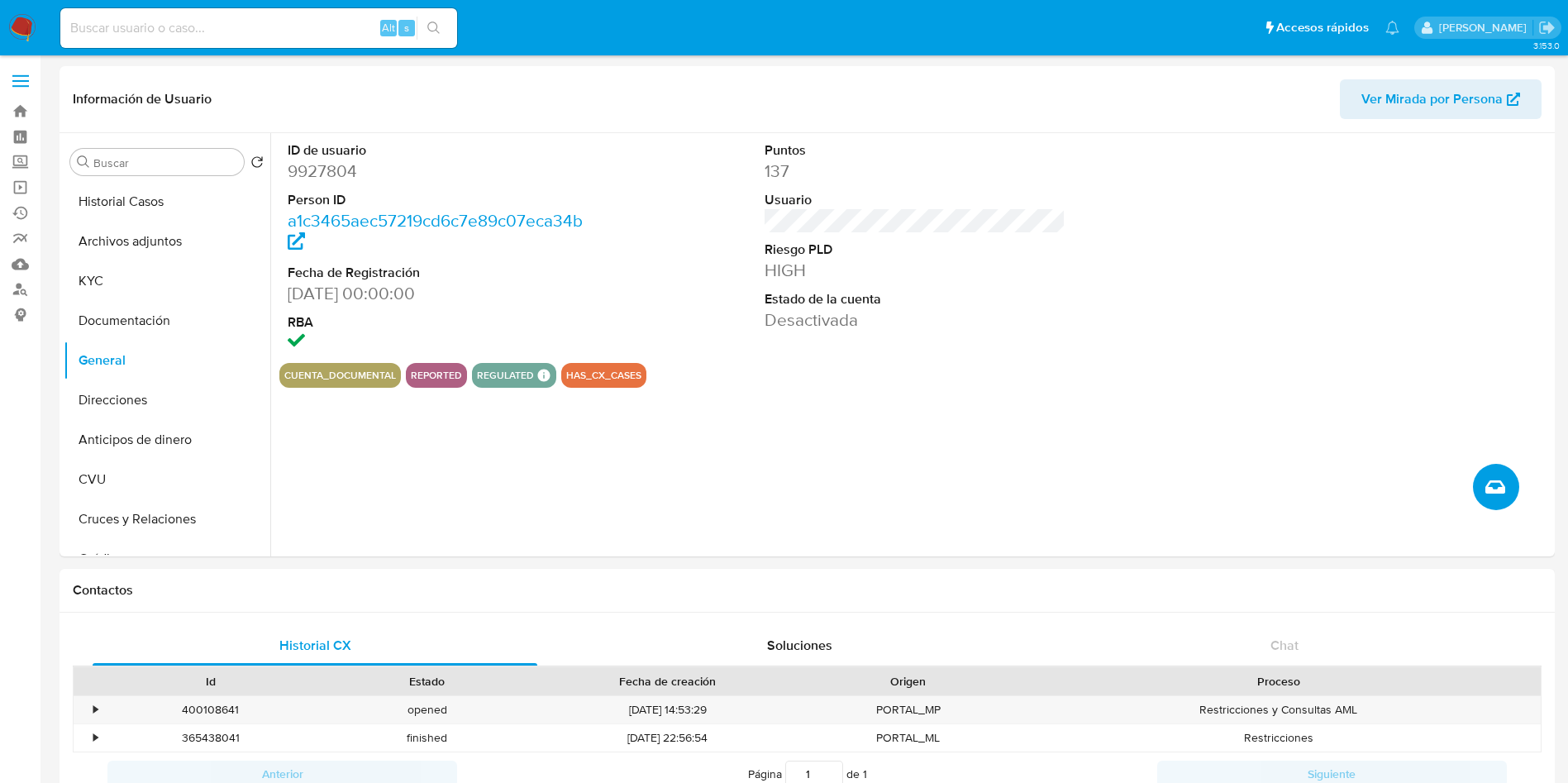
click at [1493, 493] on icon "Crear caso manual" at bounding box center [1496, 487] width 20 height 20
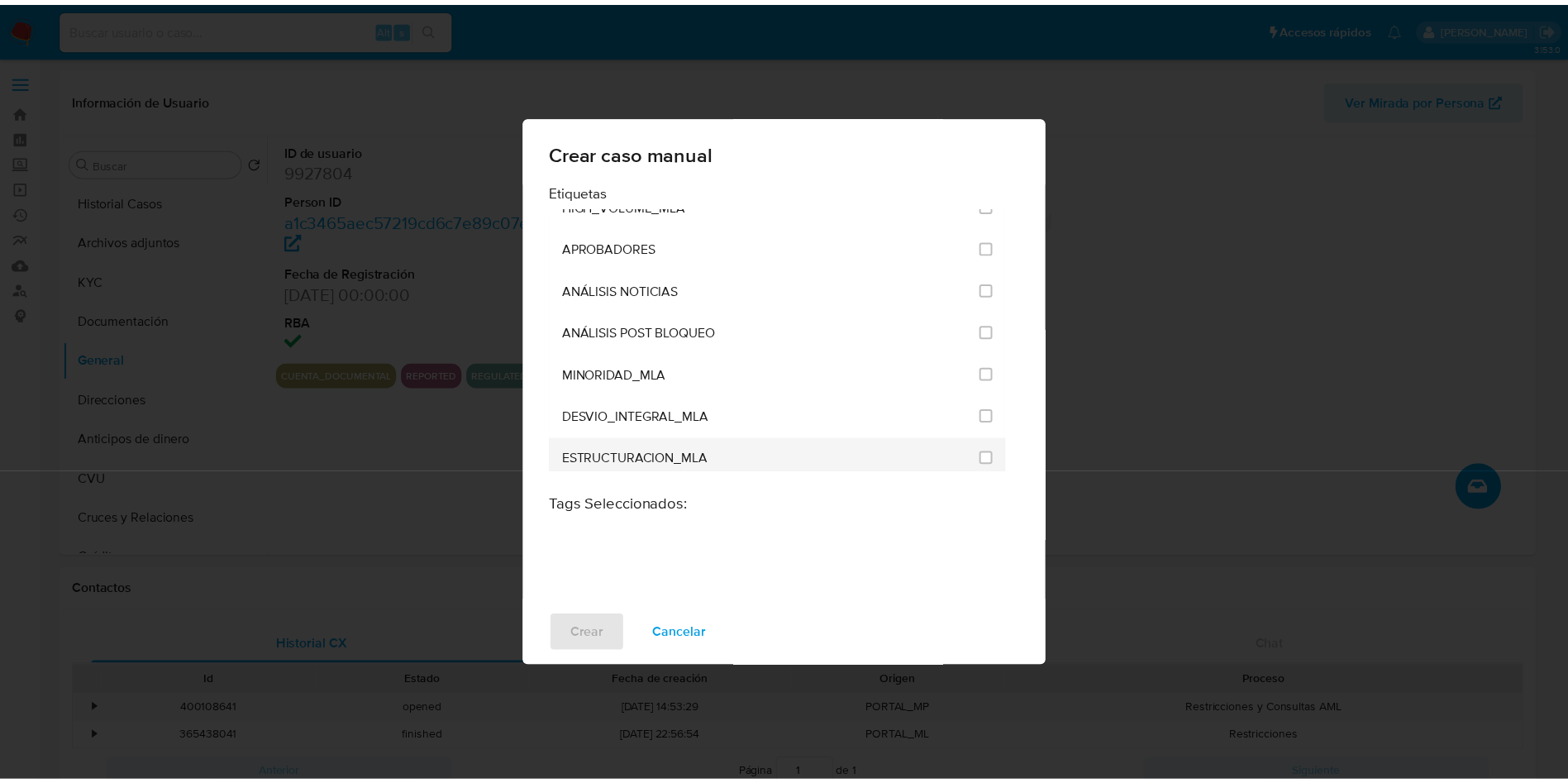
scroll to position [3349, 0]
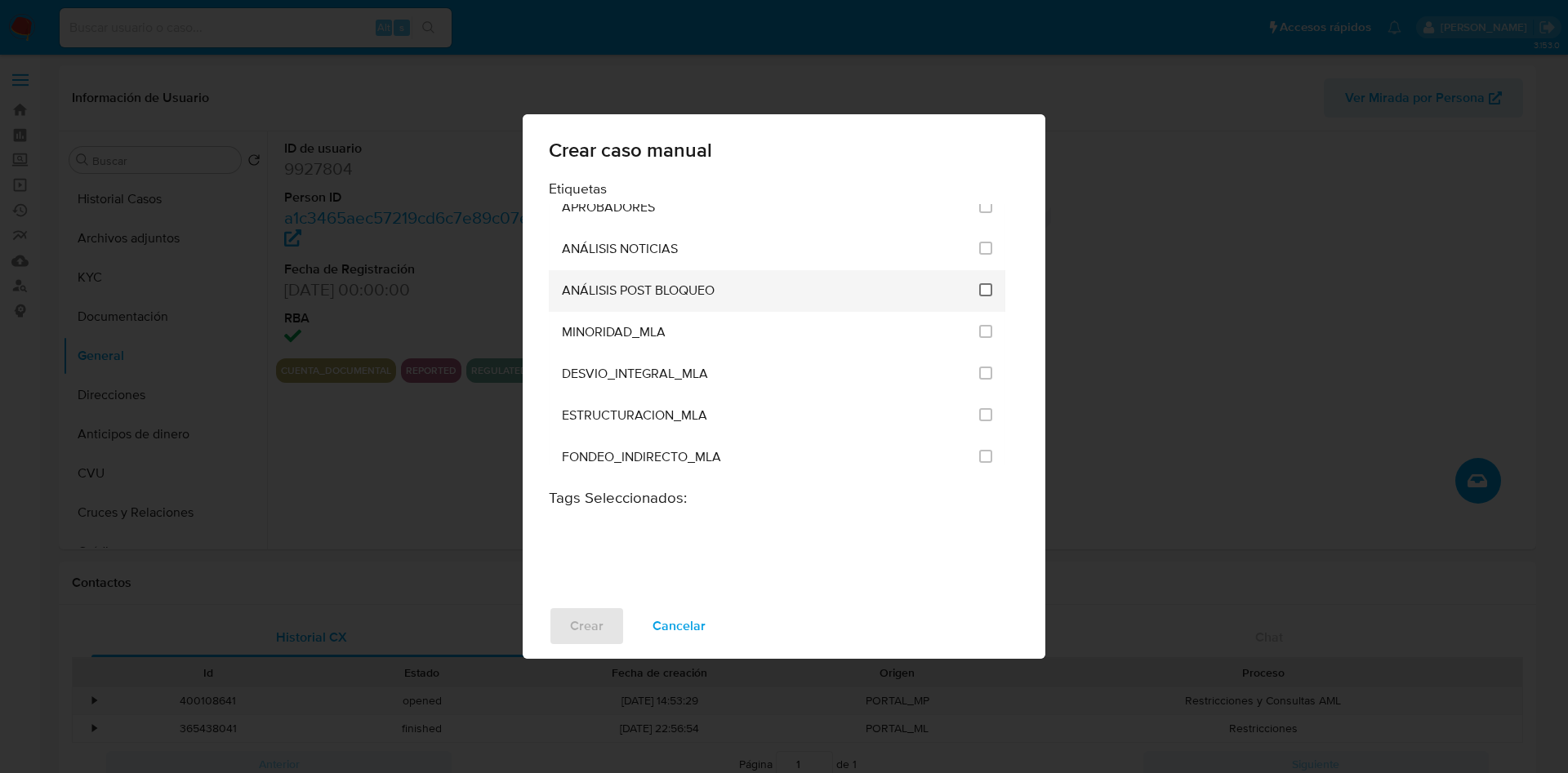
click at [979, 296] on input "3249" at bounding box center [985, 290] width 13 height 13
checkbox input "true"
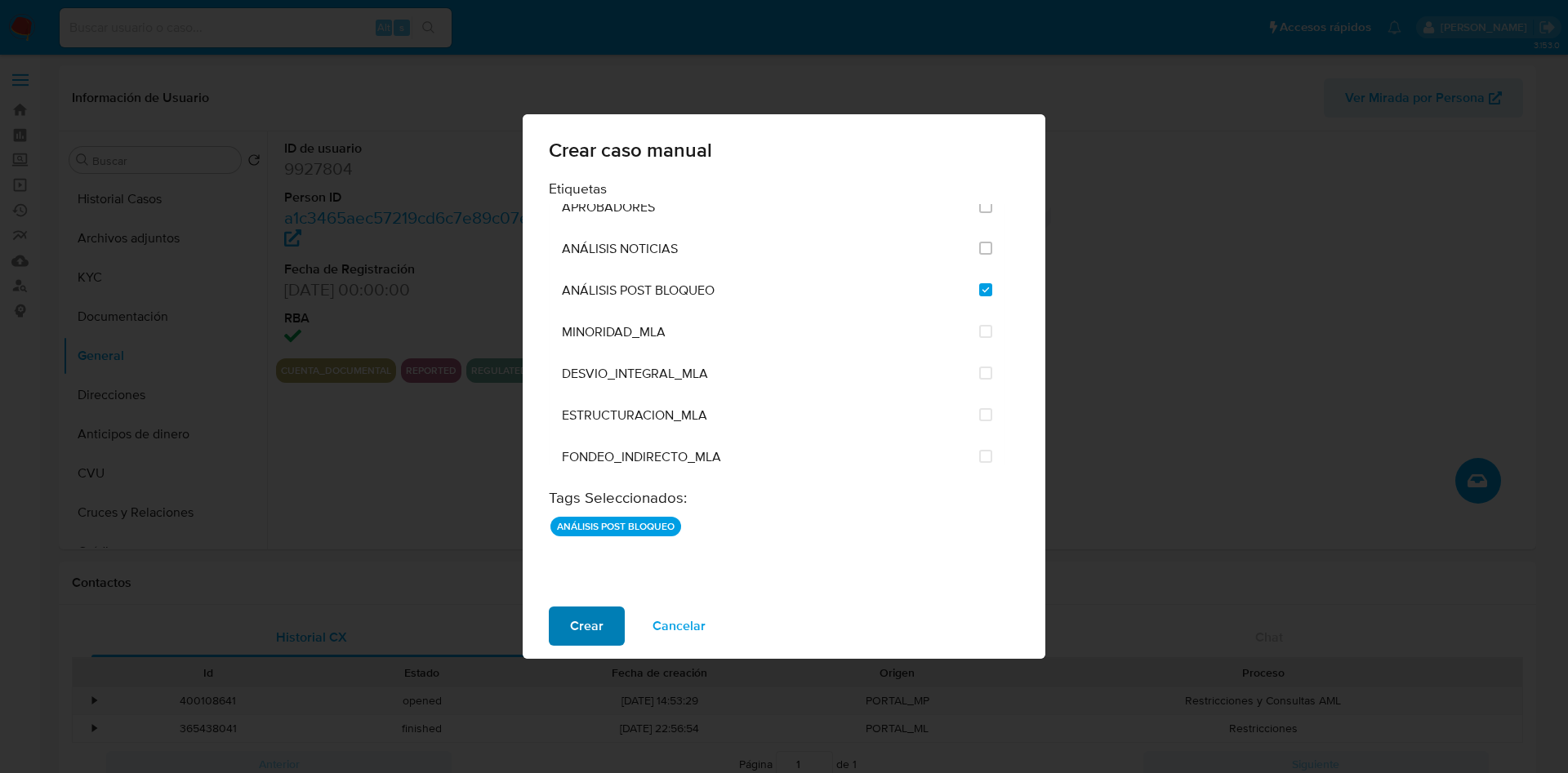
click at [593, 632] on span "Crear" at bounding box center [587, 626] width 34 height 36
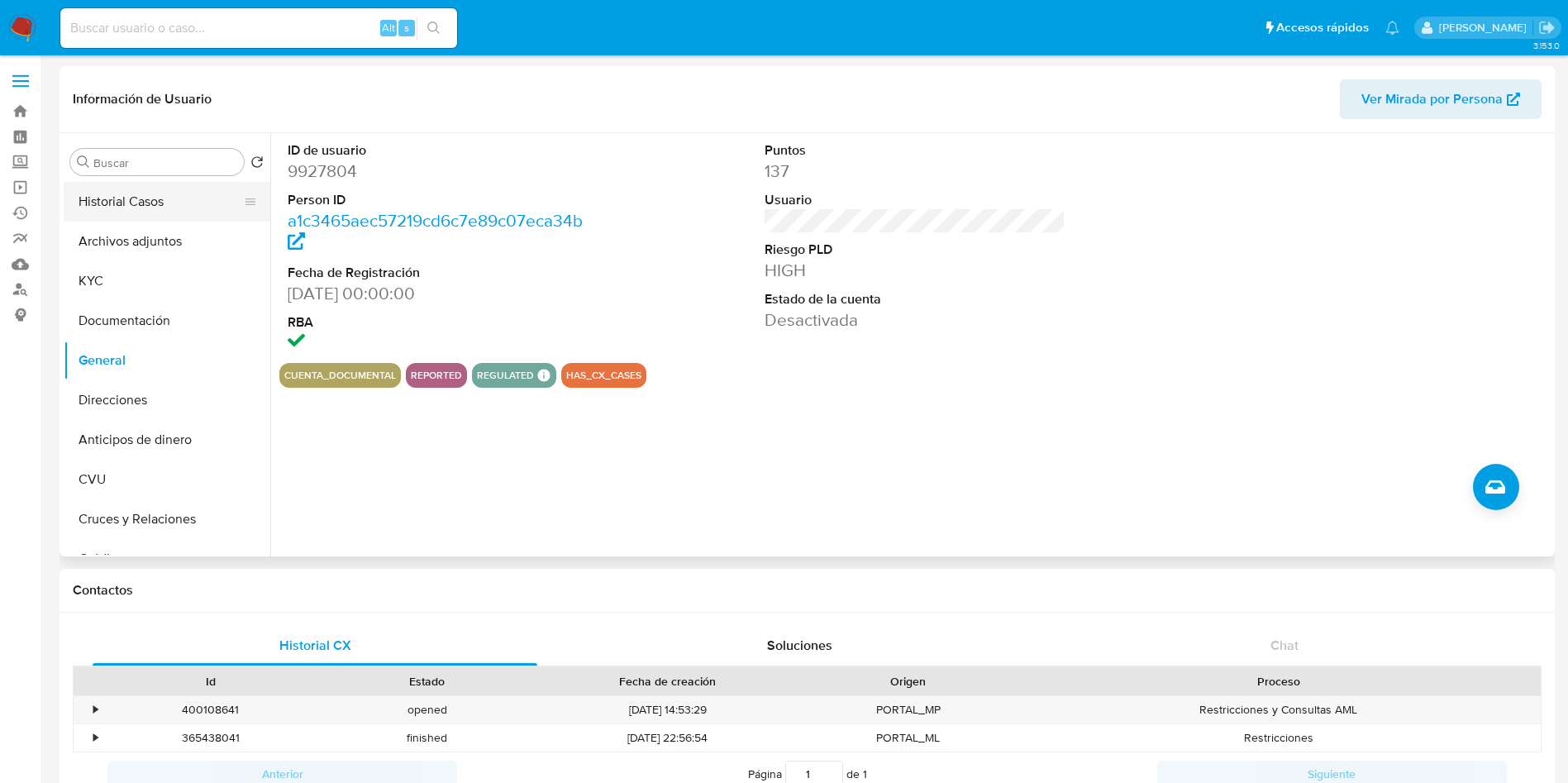
click at [102, 218] on button "Historial Casos" at bounding box center [161, 202] width 194 height 40
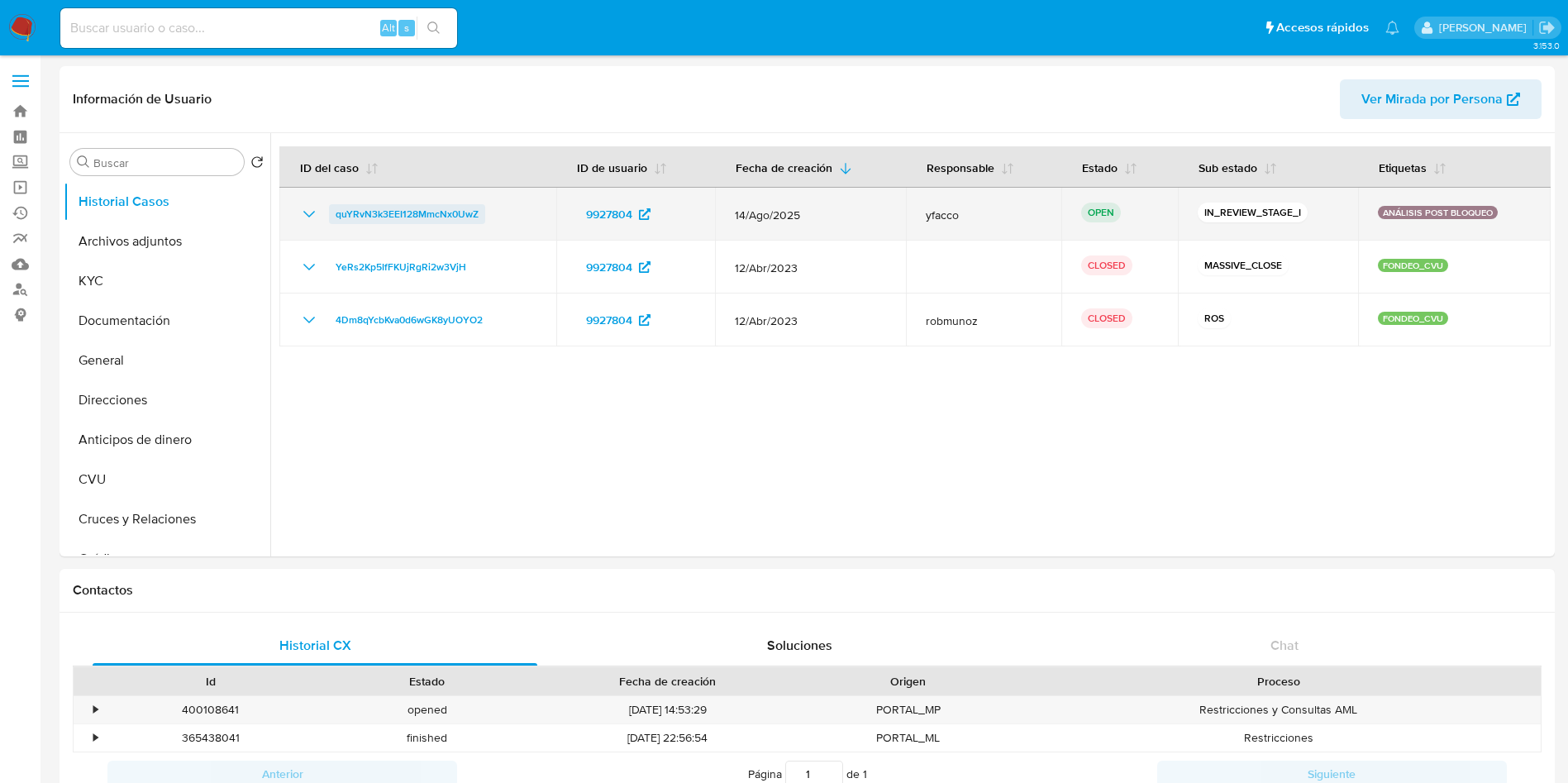
click at [445, 213] on span "quYRvN3k3EEI128MmcNx0UwZ" at bounding box center [407, 214] width 143 height 20
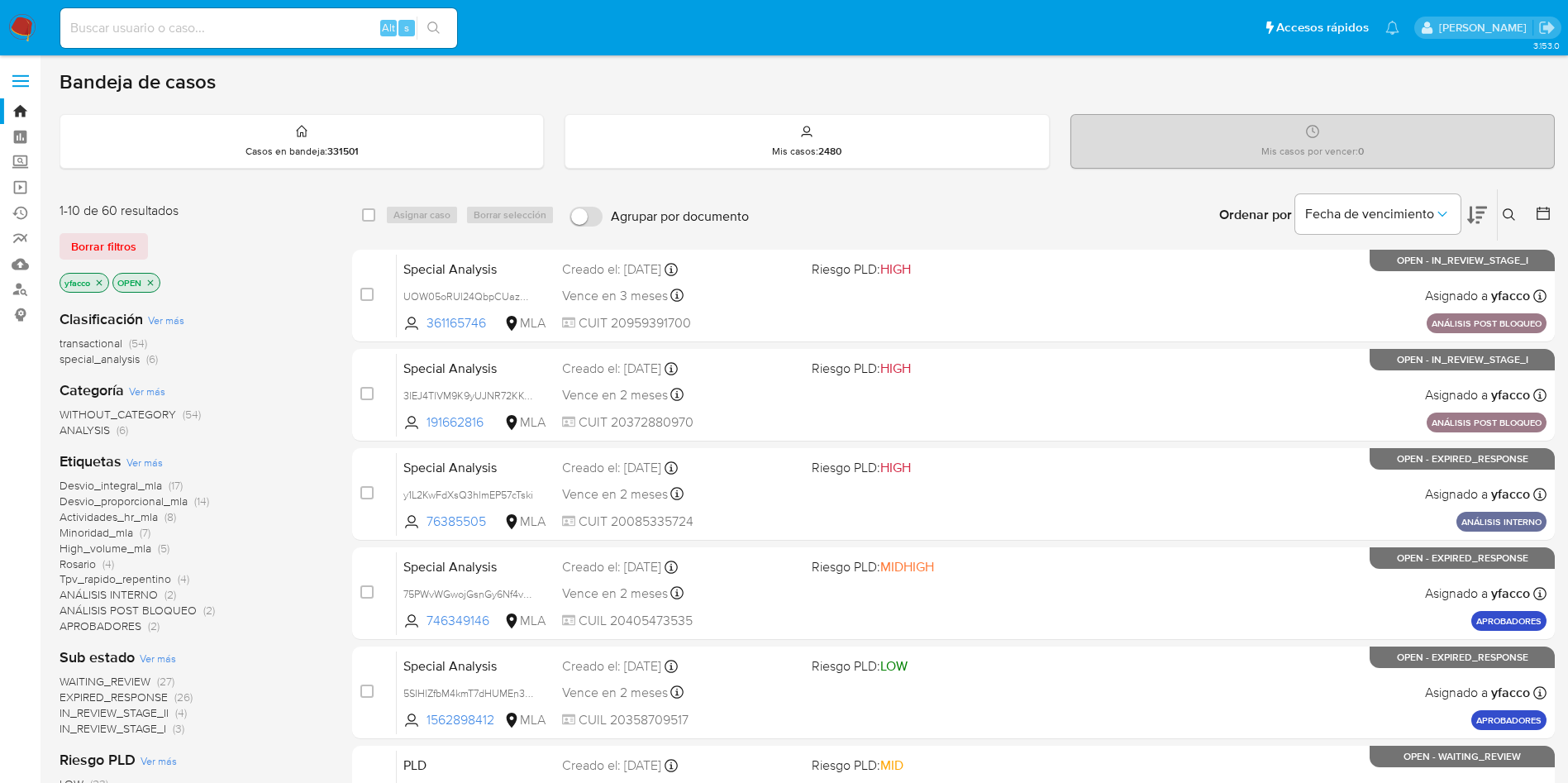
click at [220, 31] on input at bounding box center [259, 28] width 397 height 22
paste input "146001800"
type input "146001800"
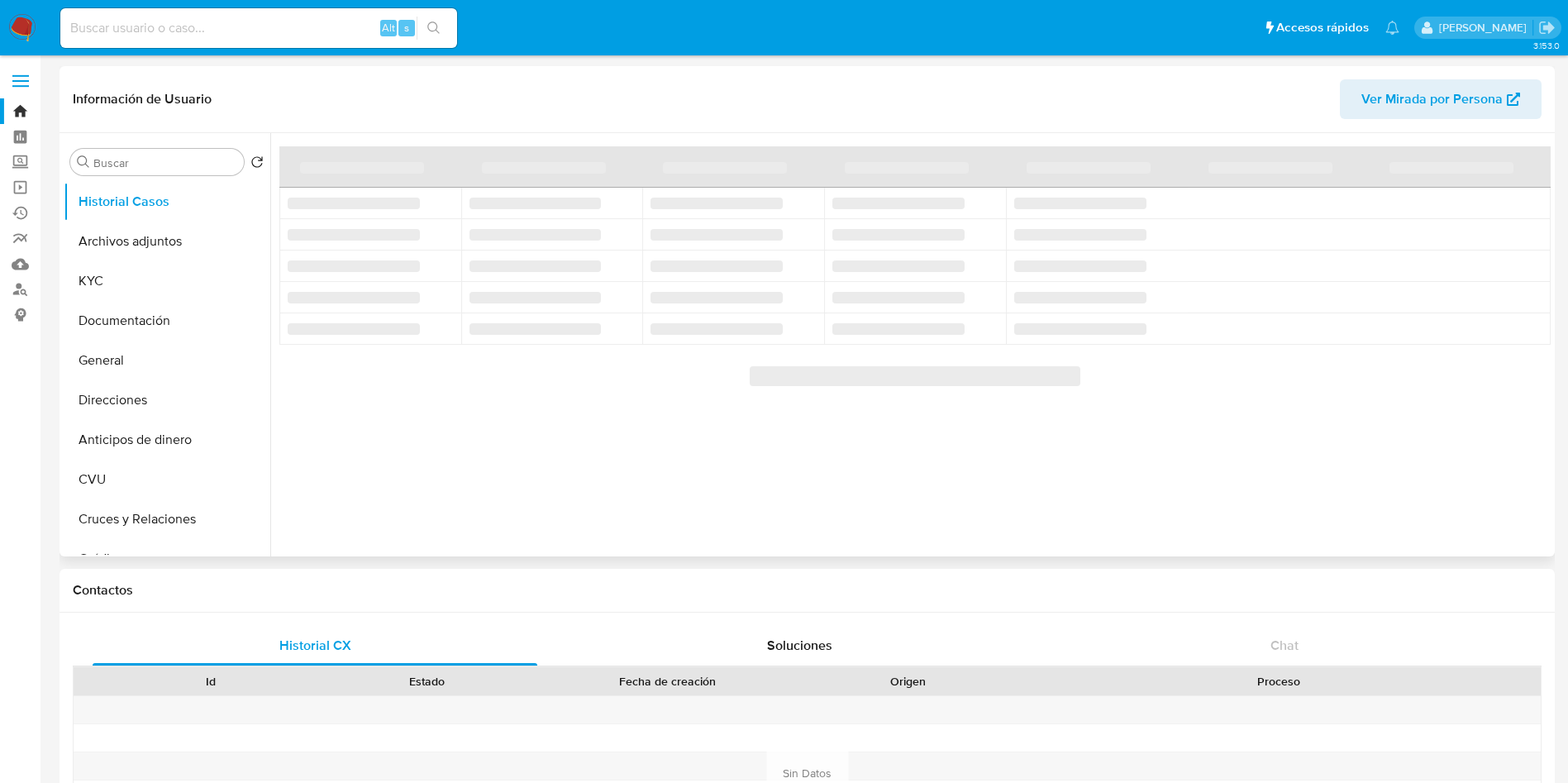
select select "10"
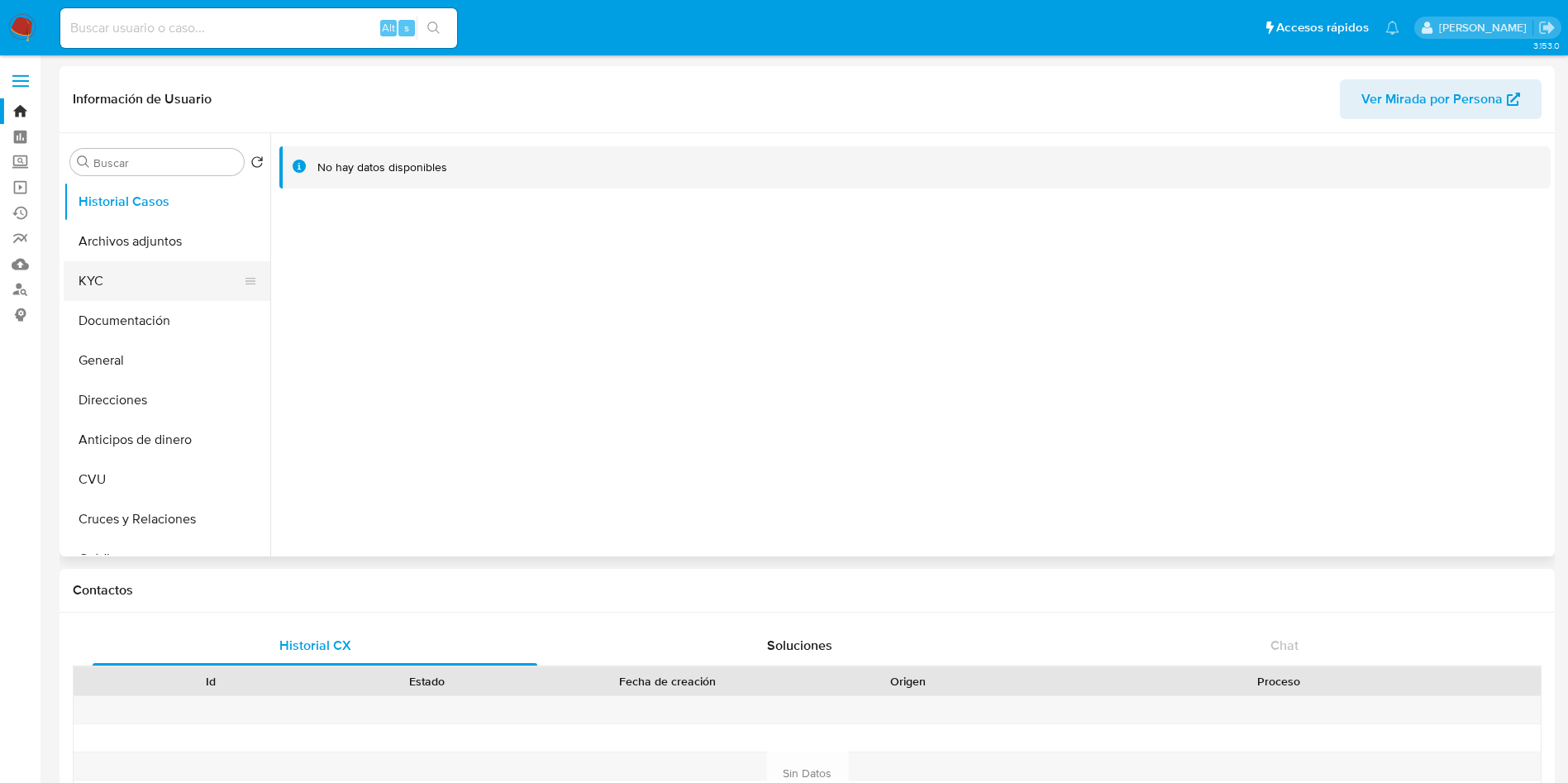
click at [177, 285] on button "KYC" at bounding box center [161, 281] width 194 height 40
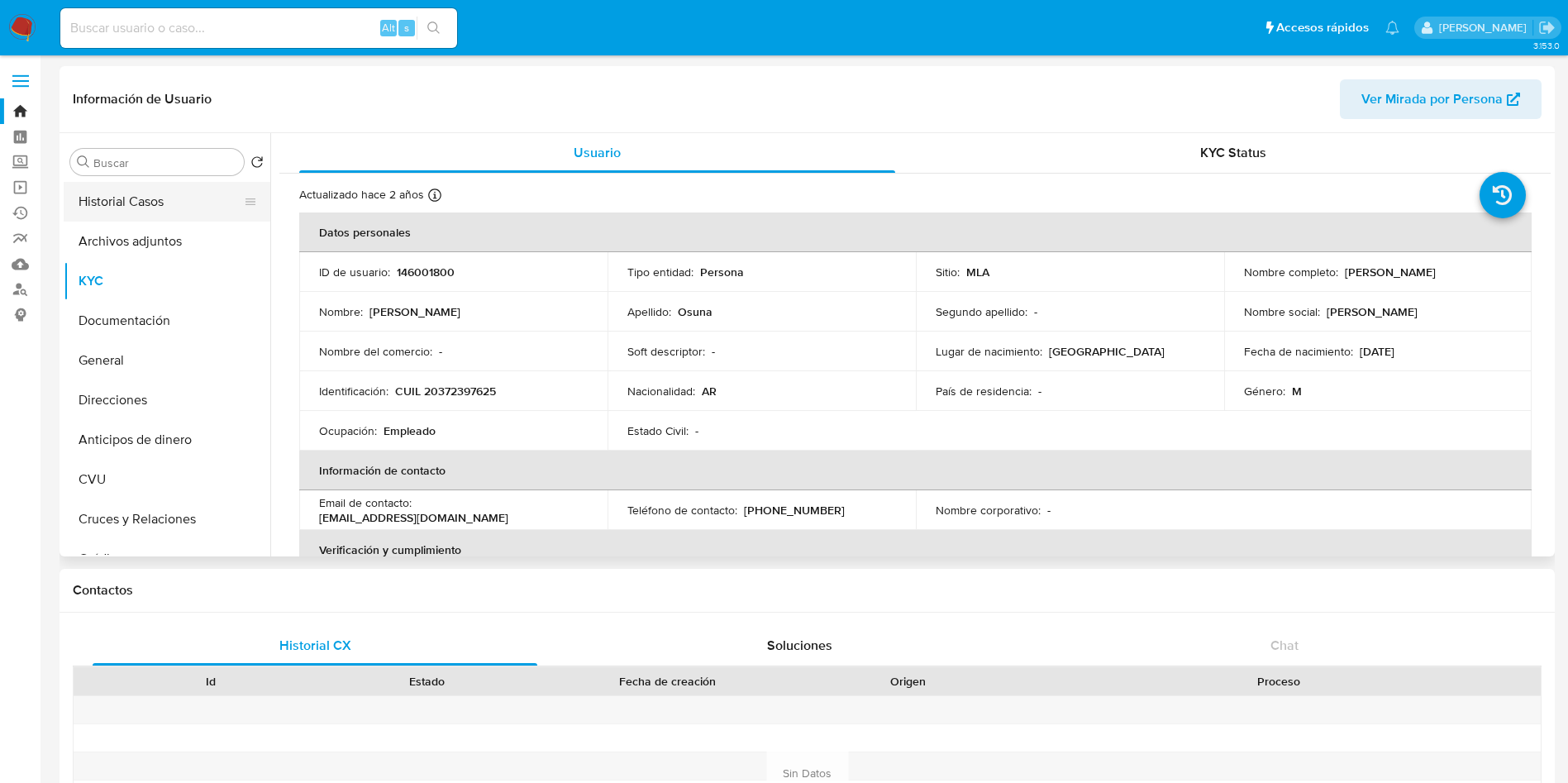
click at [168, 201] on button "Historial Casos" at bounding box center [161, 202] width 194 height 40
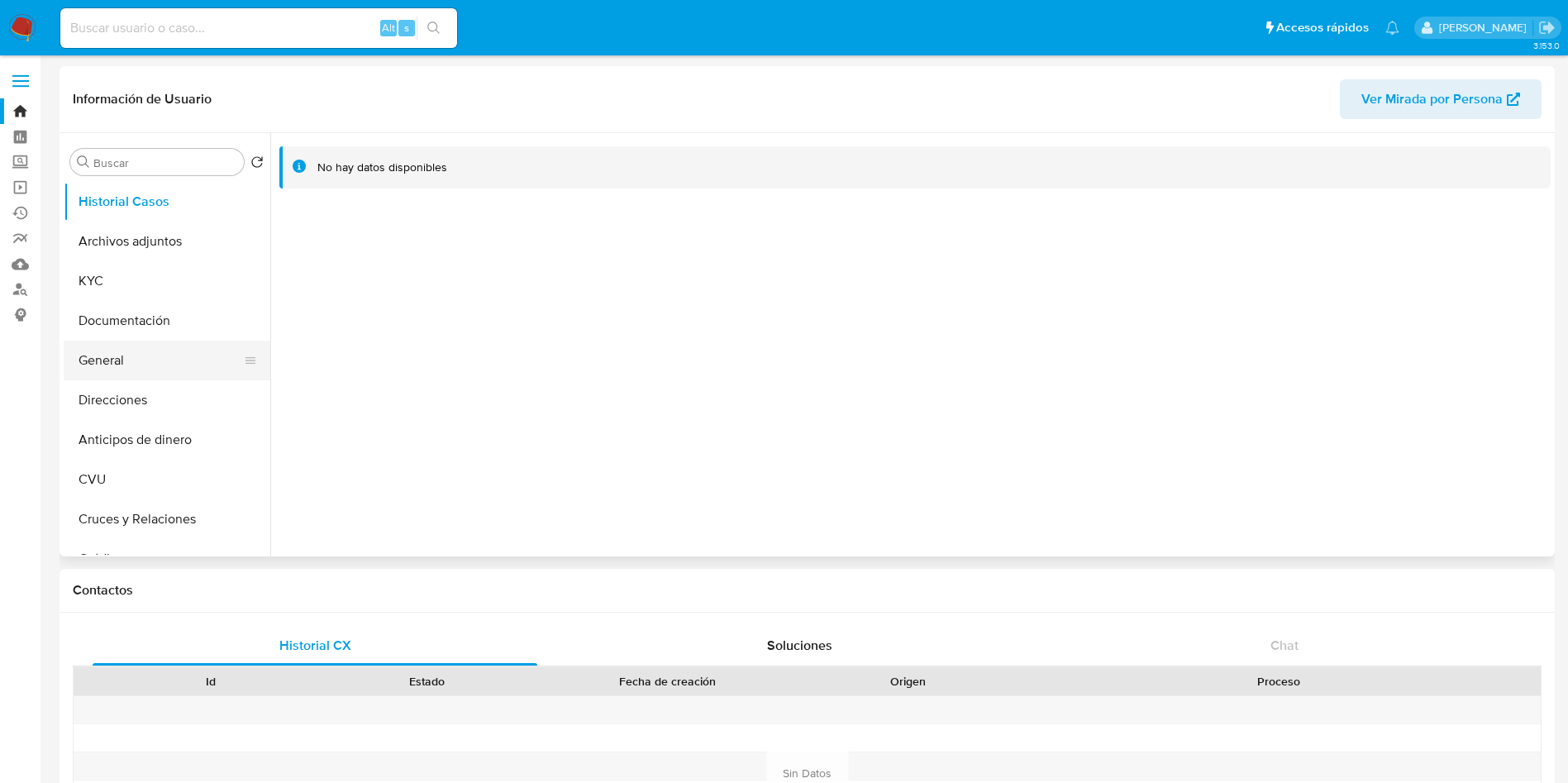
click at [142, 364] on button "General" at bounding box center [161, 360] width 194 height 40
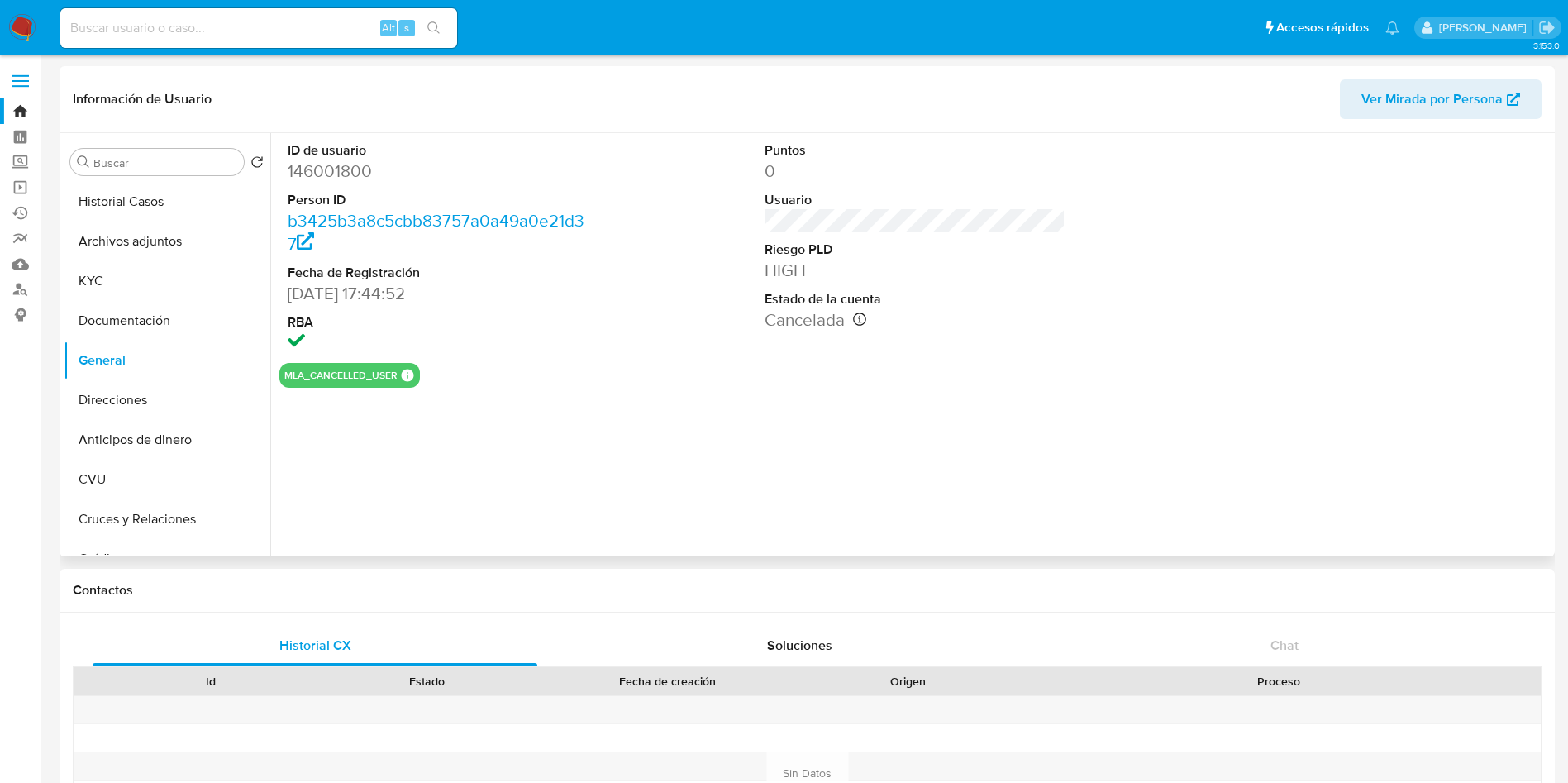
click at [325, 171] on dd "146001800" at bounding box center [438, 171] width 302 height 23
copy dd "146001800"
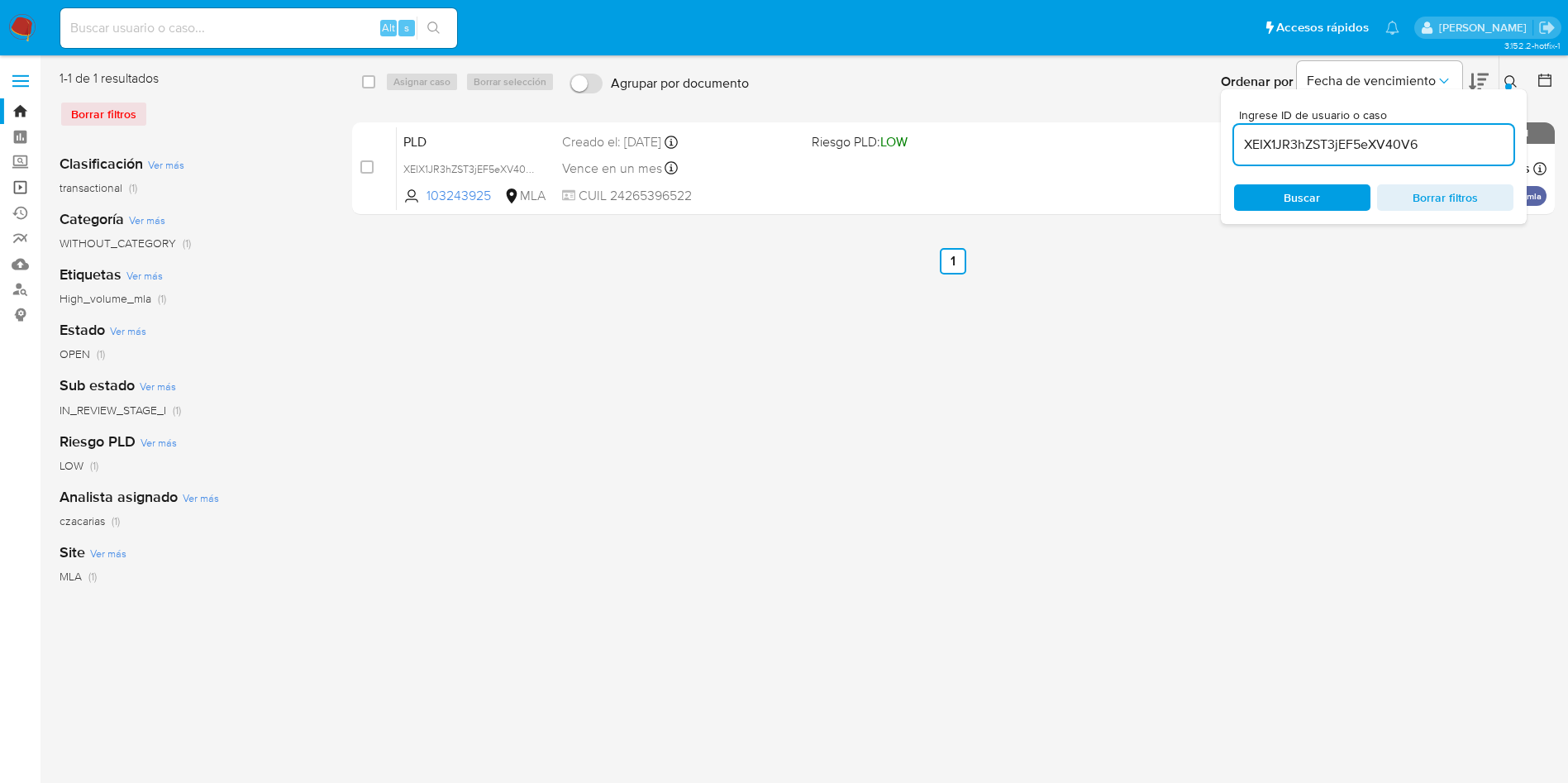
click at [22, 189] on link "Operaciones masivas" at bounding box center [98, 187] width 197 height 26
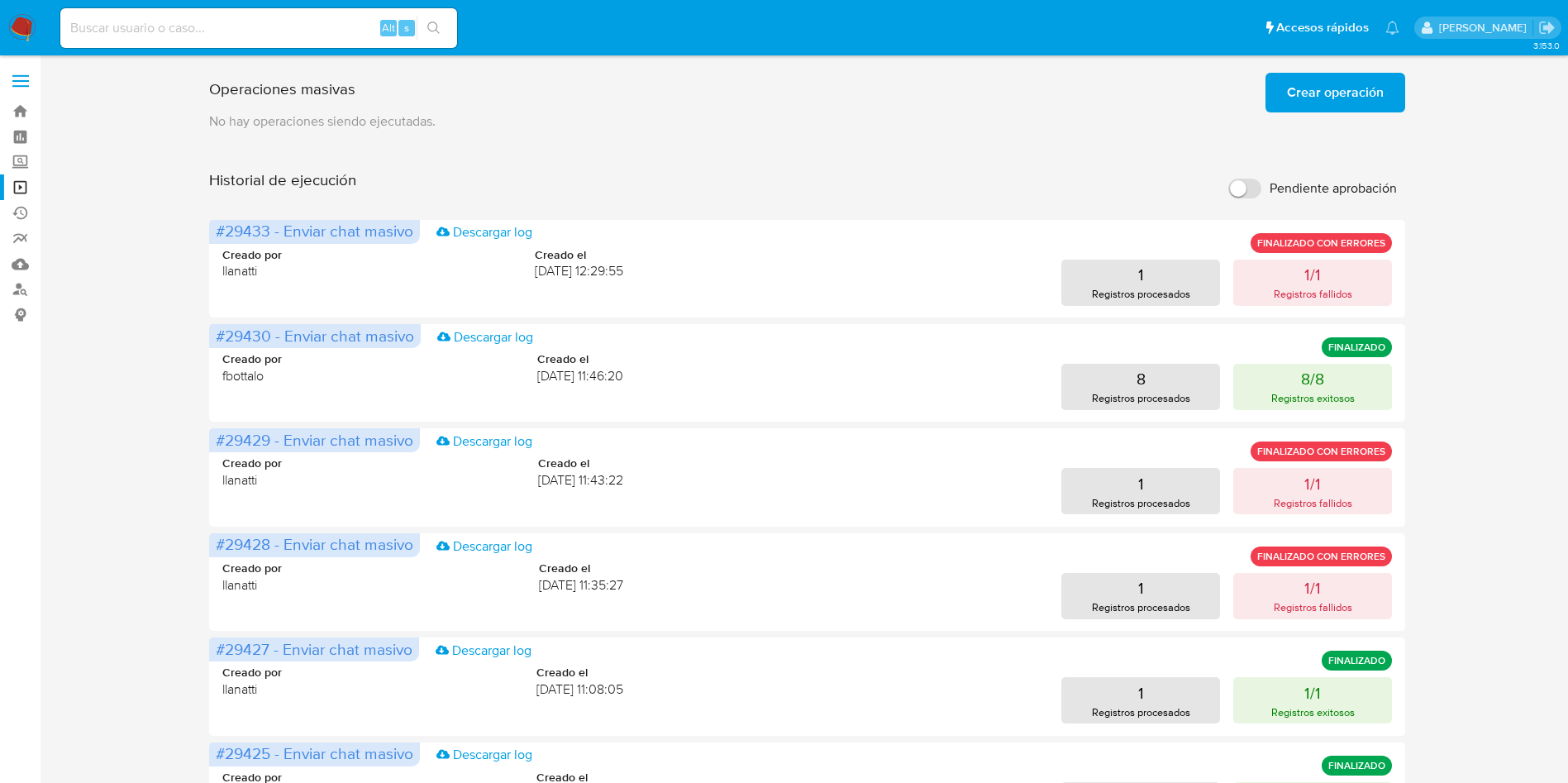
click at [1331, 90] on span "Crear operación" at bounding box center [1335, 92] width 96 height 37
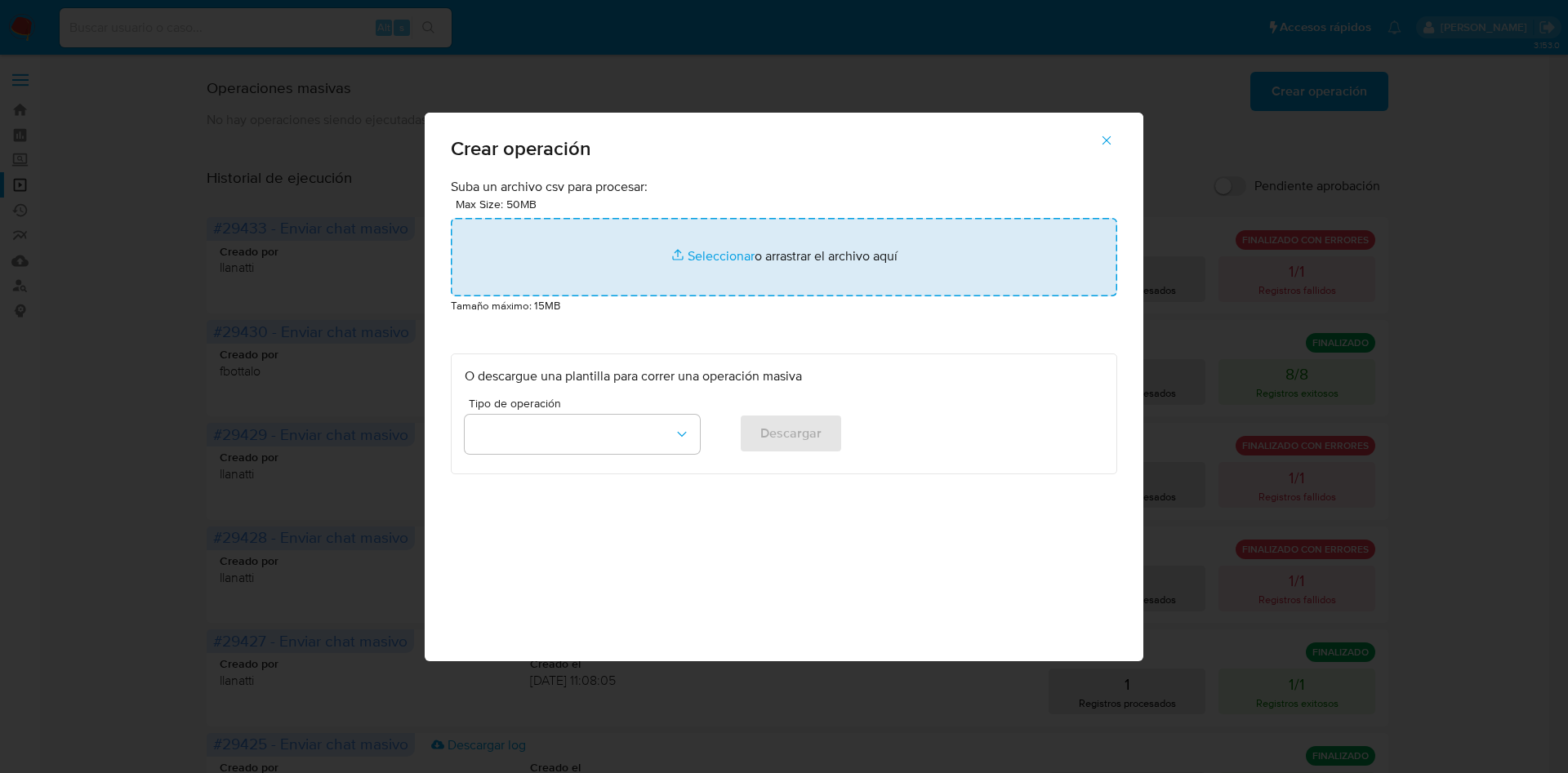
click at [723, 245] on input "file" at bounding box center [784, 256] width 666 height 78
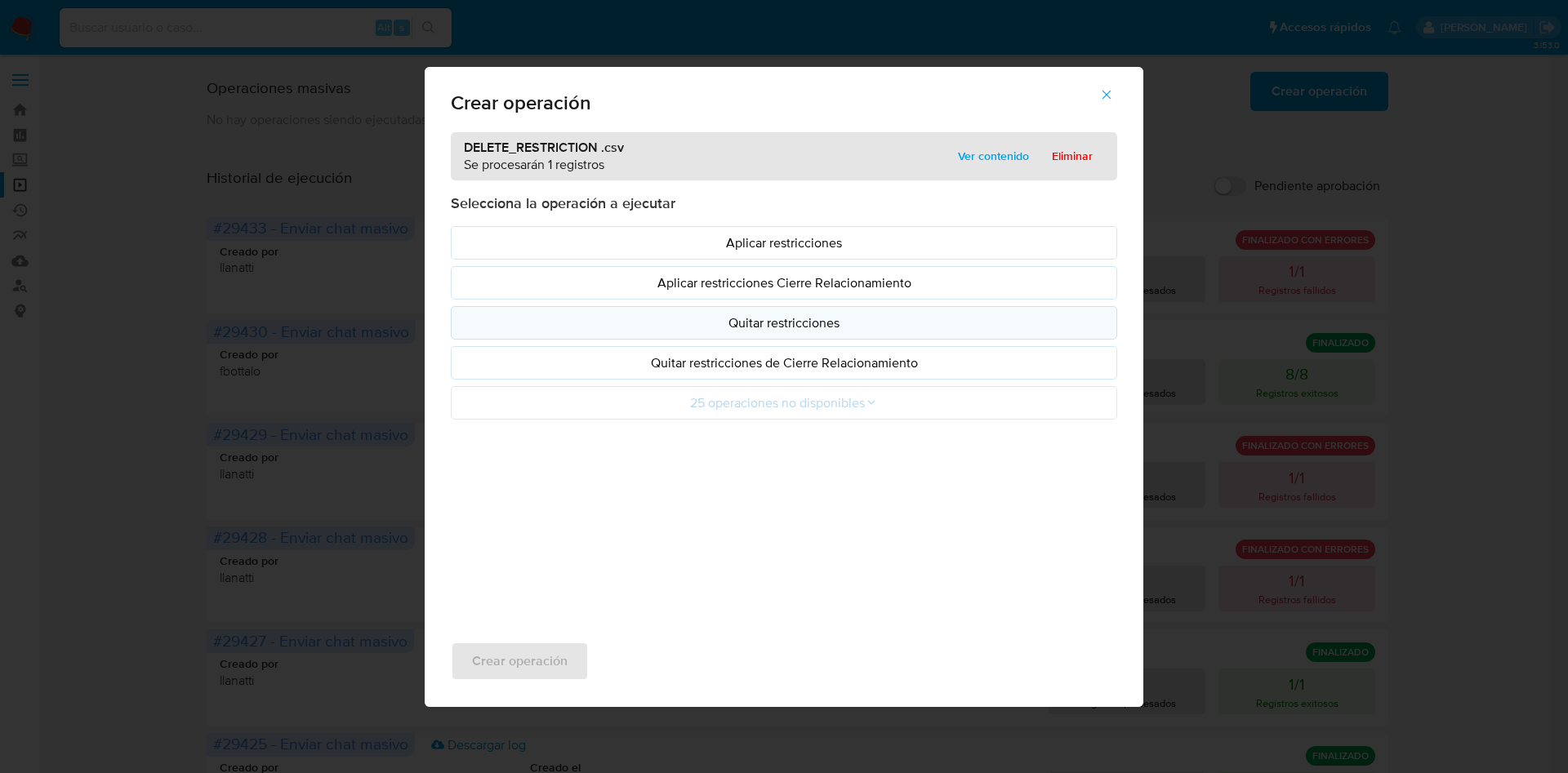
click at [751, 320] on p "Quitar restricciones" at bounding box center [783, 323] width 639 height 19
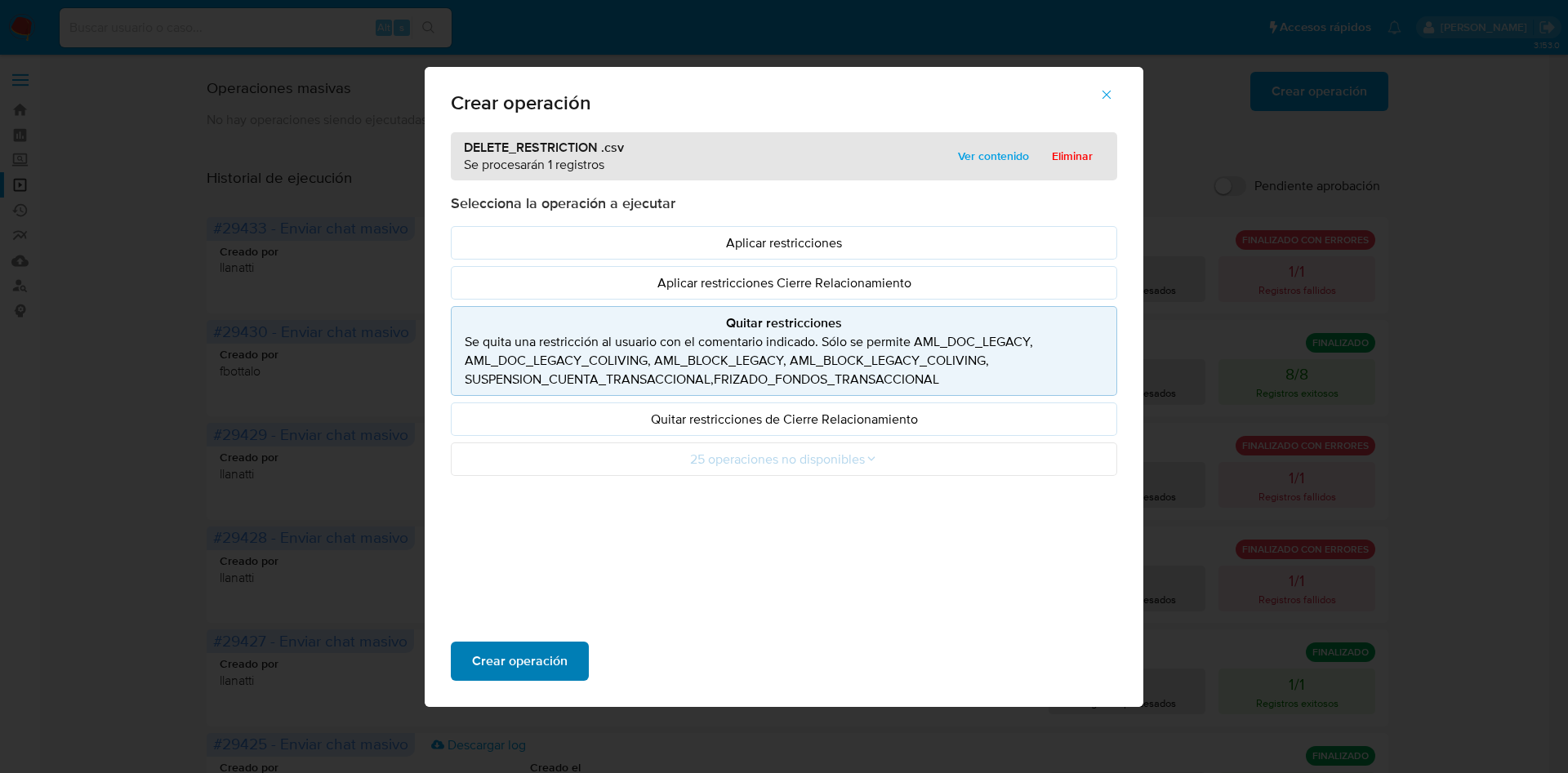
click at [530, 672] on span "Crear operación" at bounding box center [519, 661] width 95 height 36
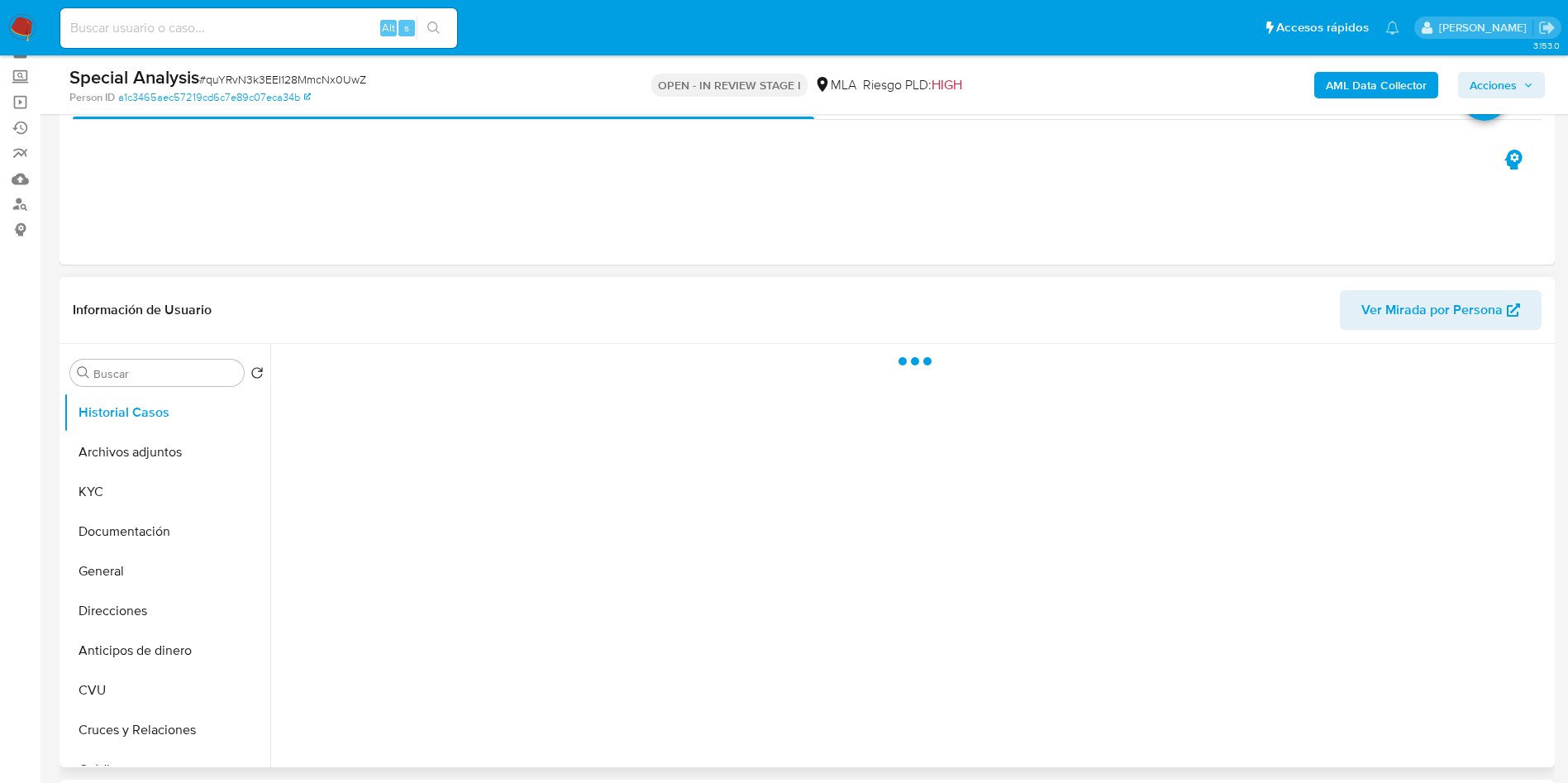
scroll to position [248, 0]
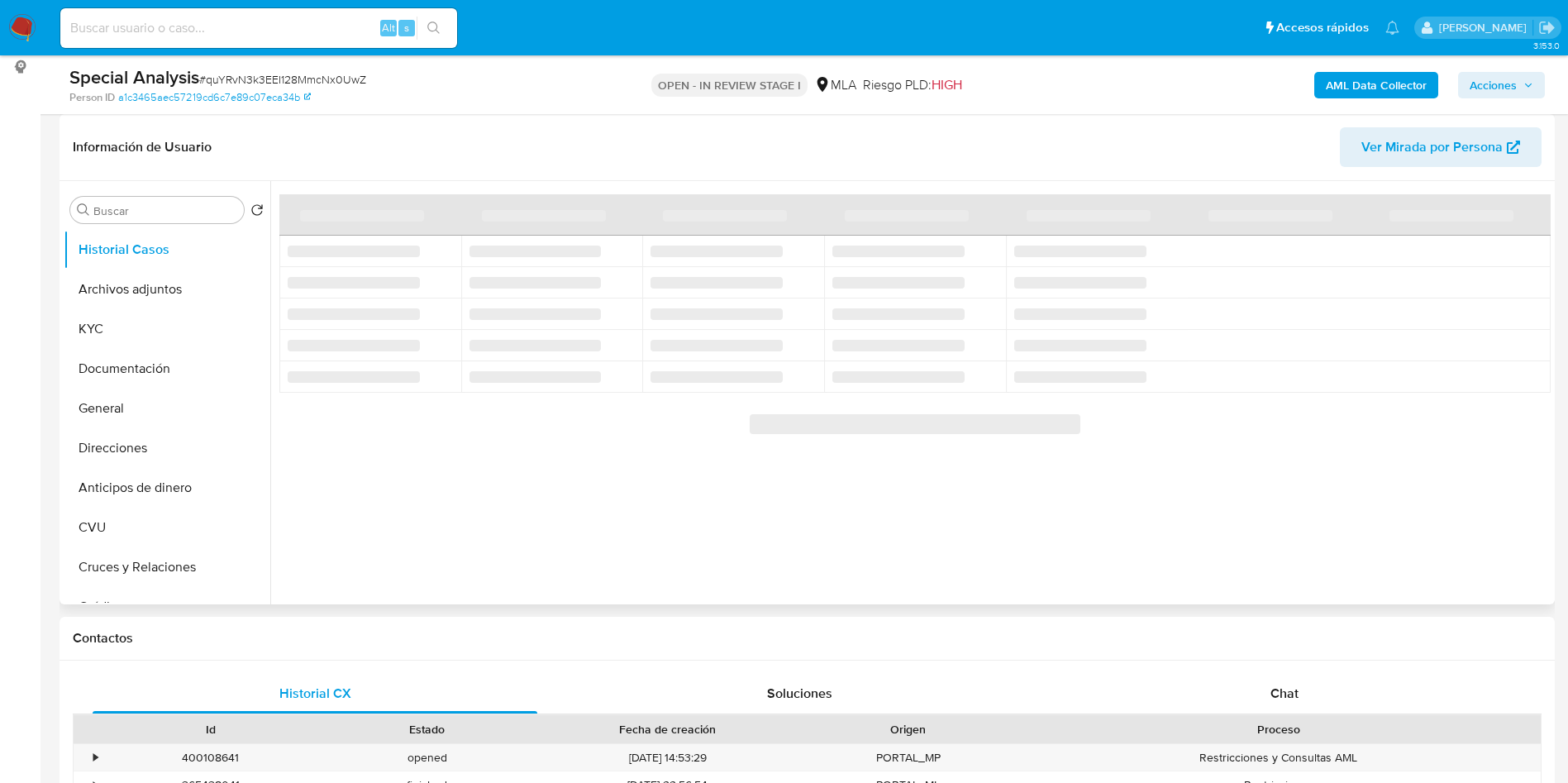
select select "10"
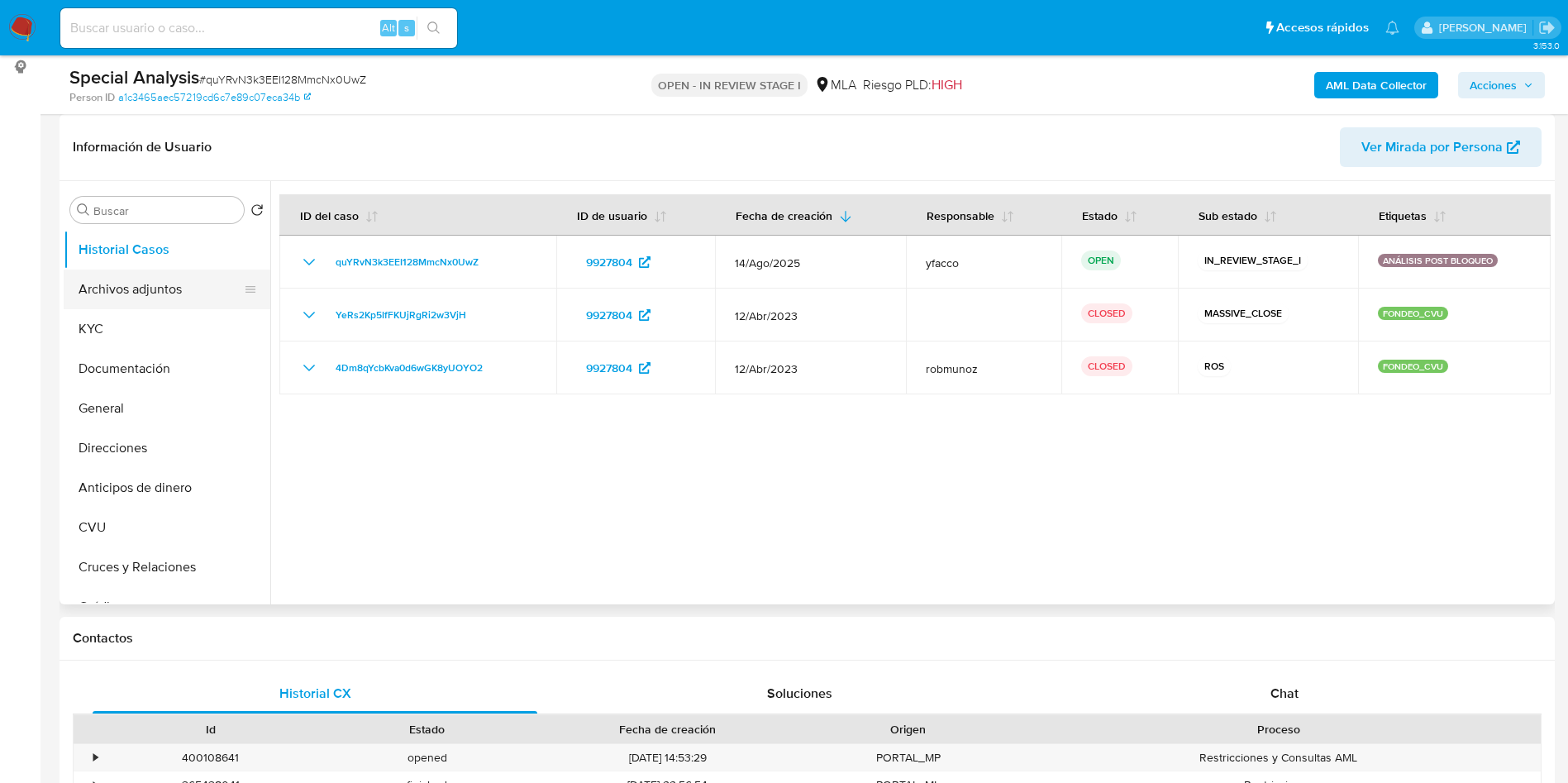
click at [92, 282] on button "Archivos adjuntos" at bounding box center [161, 290] width 194 height 40
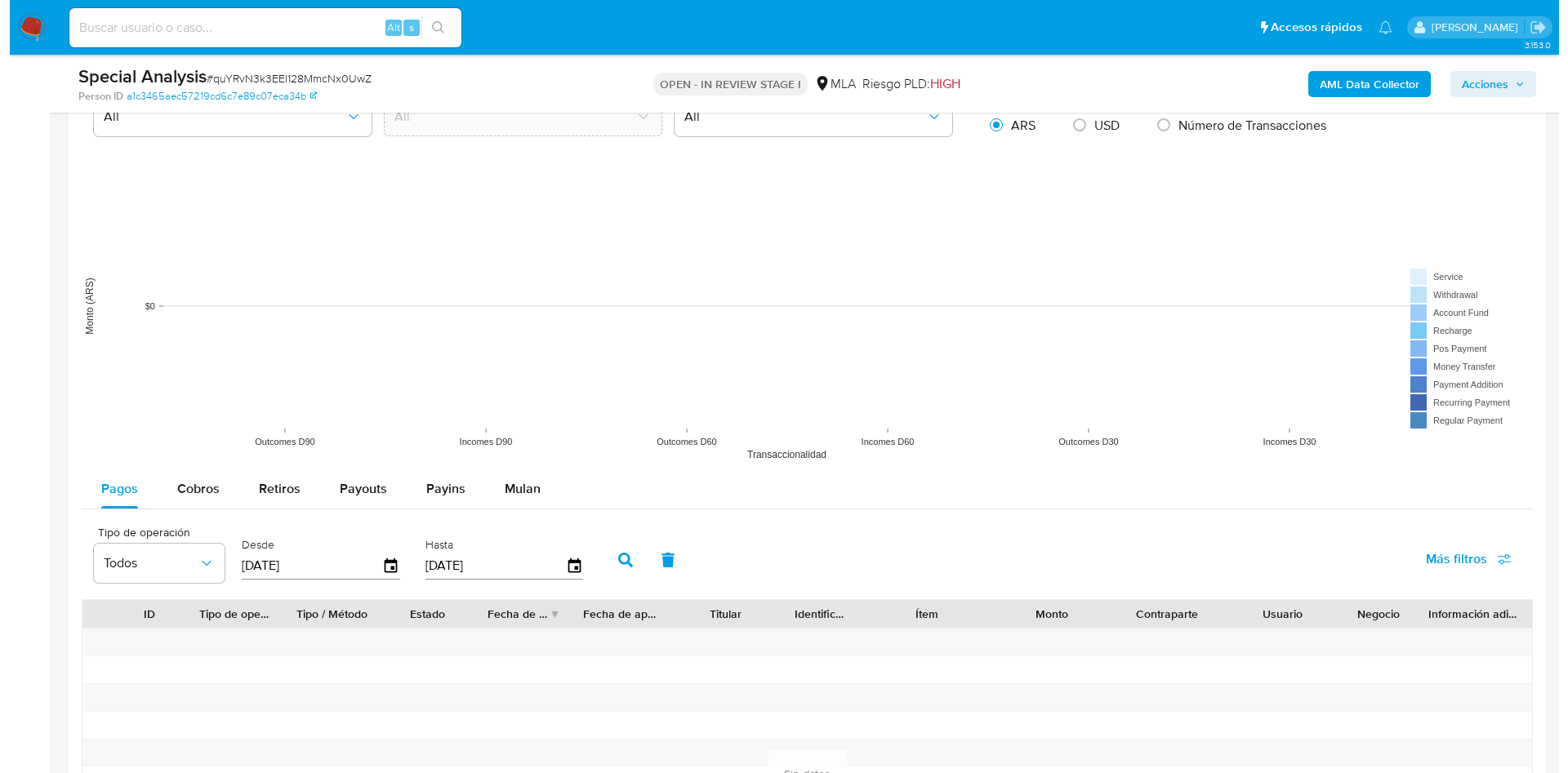
scroll to position [2235, 0]
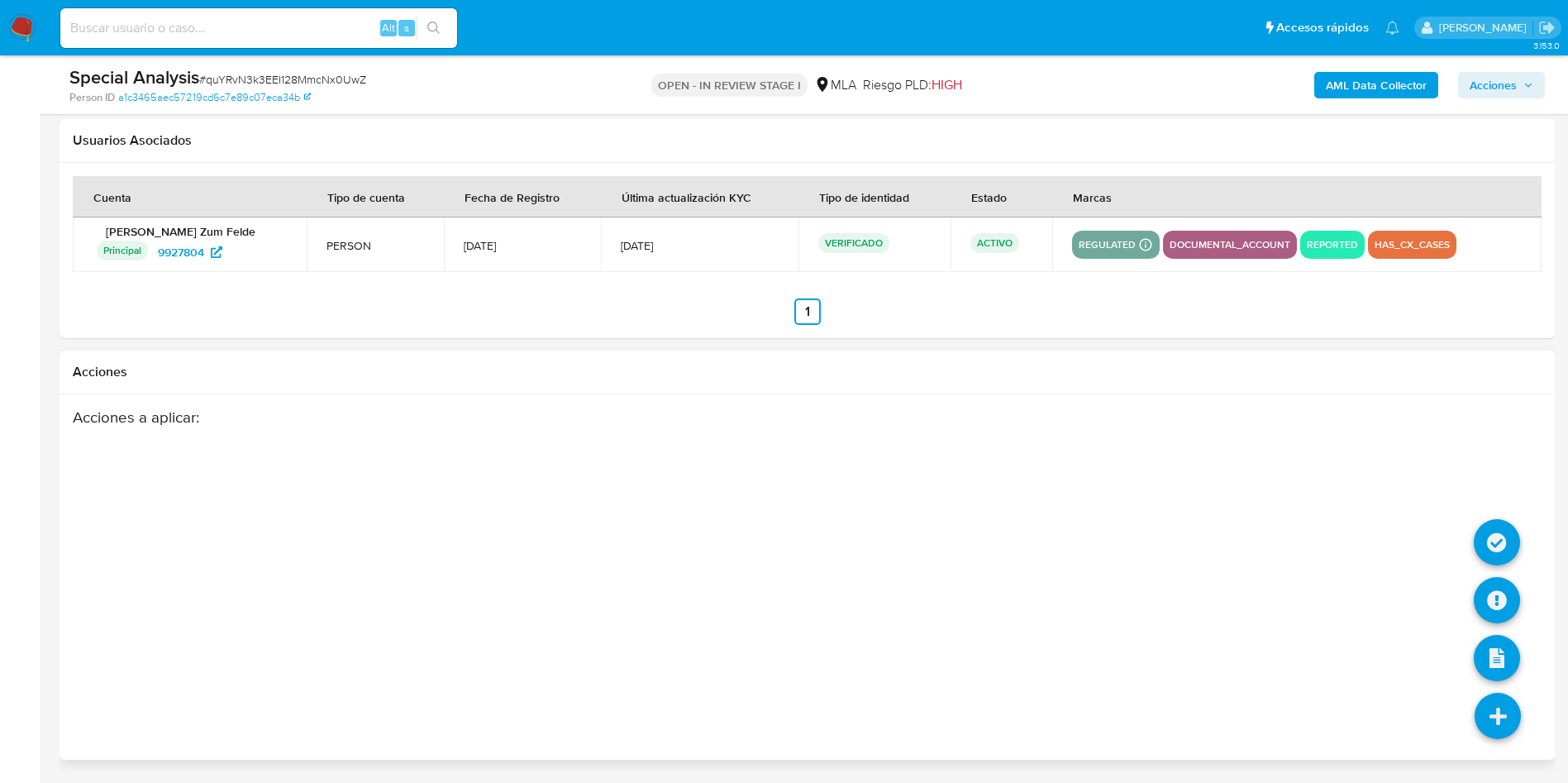
click at [1512, 716] on icon at bounding box center [1498, 716] width 47 height 47
click at [1504, 549] on icon at bounding box center [1497, 543] width 47 height 47
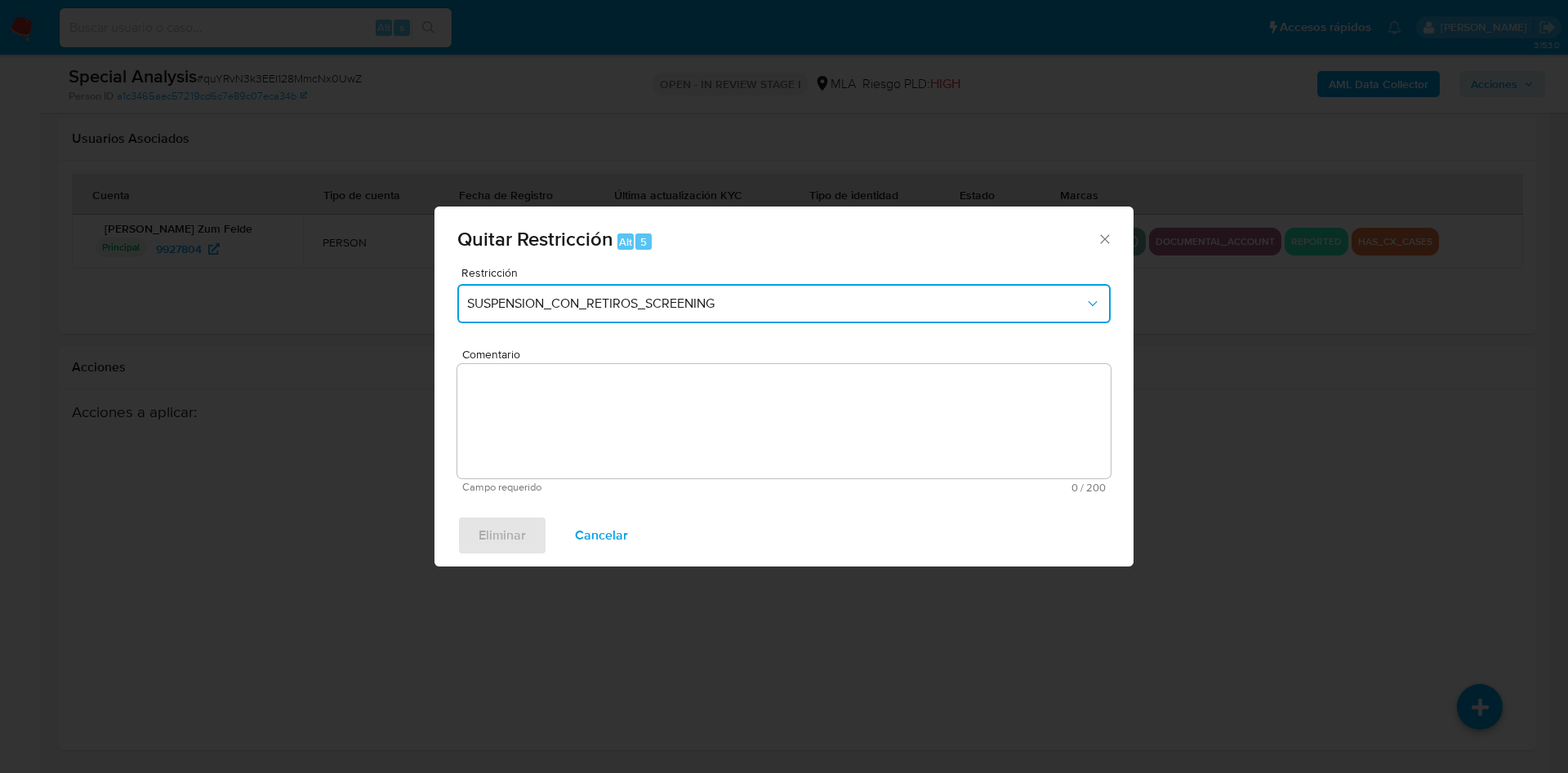
click at [650, 320] on button "SUSPENSION_CON_RETIROS_SCREENING" at bounding box center [783, 304] width 653 height 39
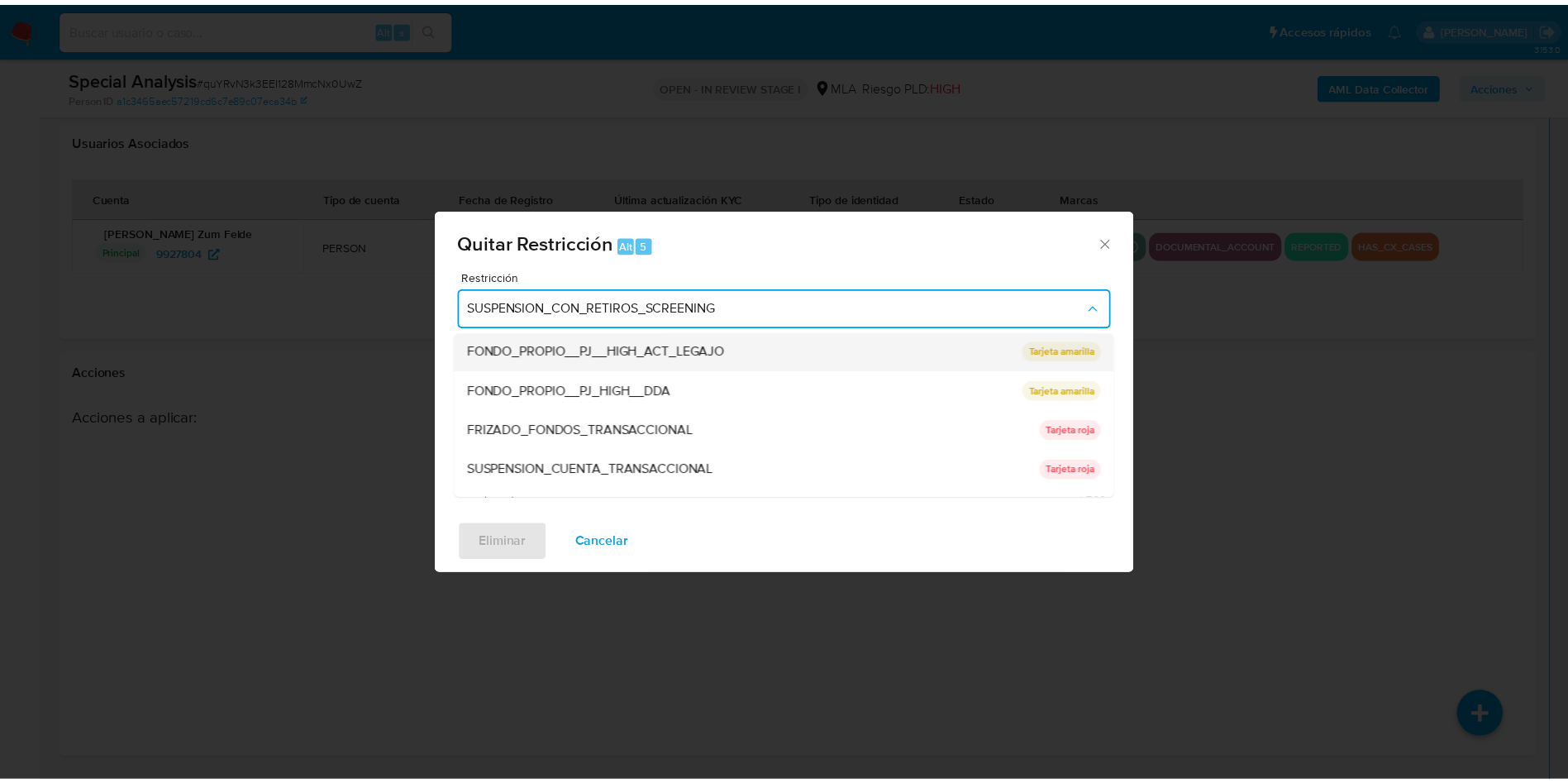
scroll to position [248, 0]
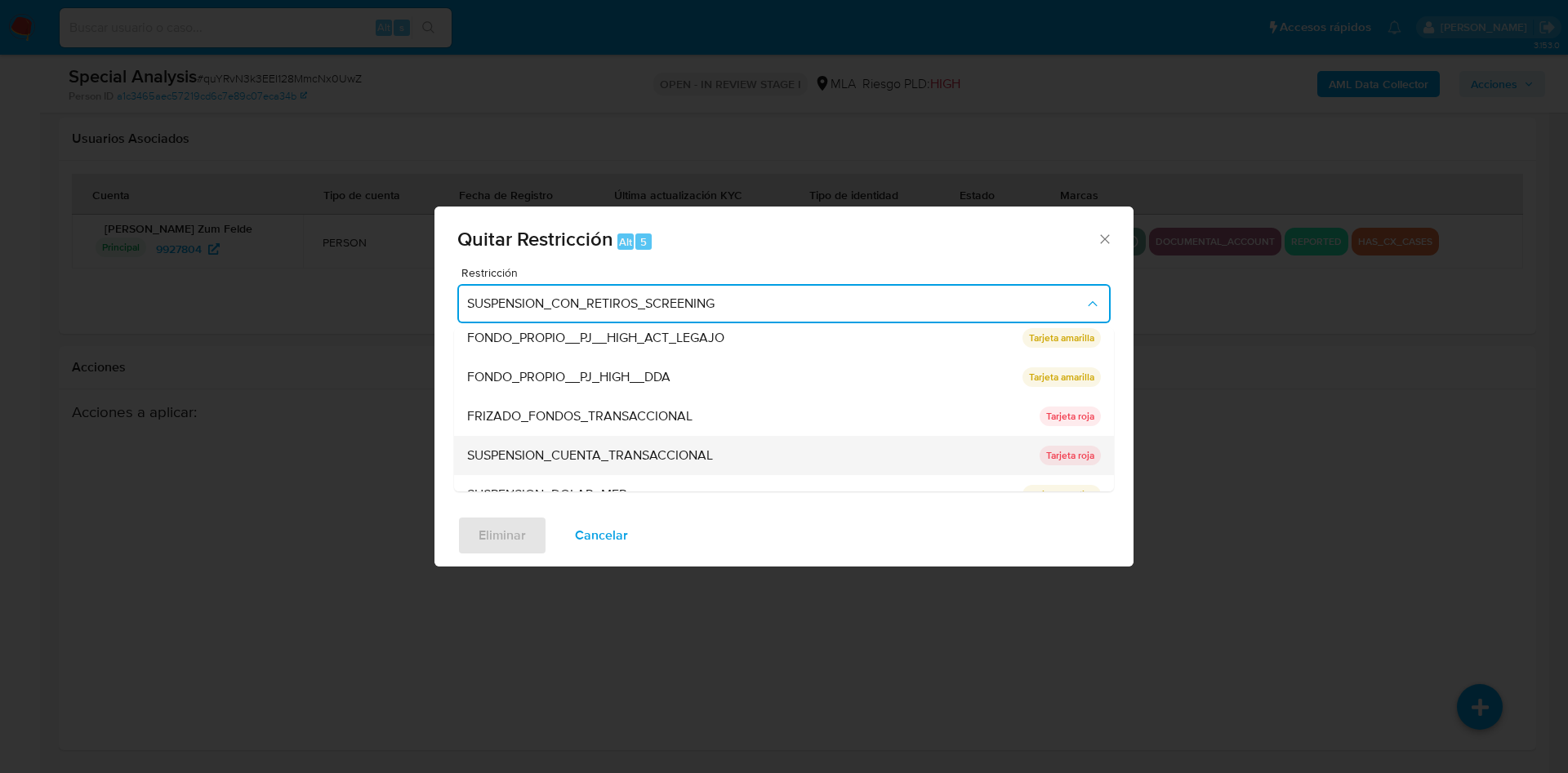
click at [639, 460] on span "SUSPENSION_CUENTA_TRANSACCIONAL" at bounding box center [589, 456] width 246 height 16
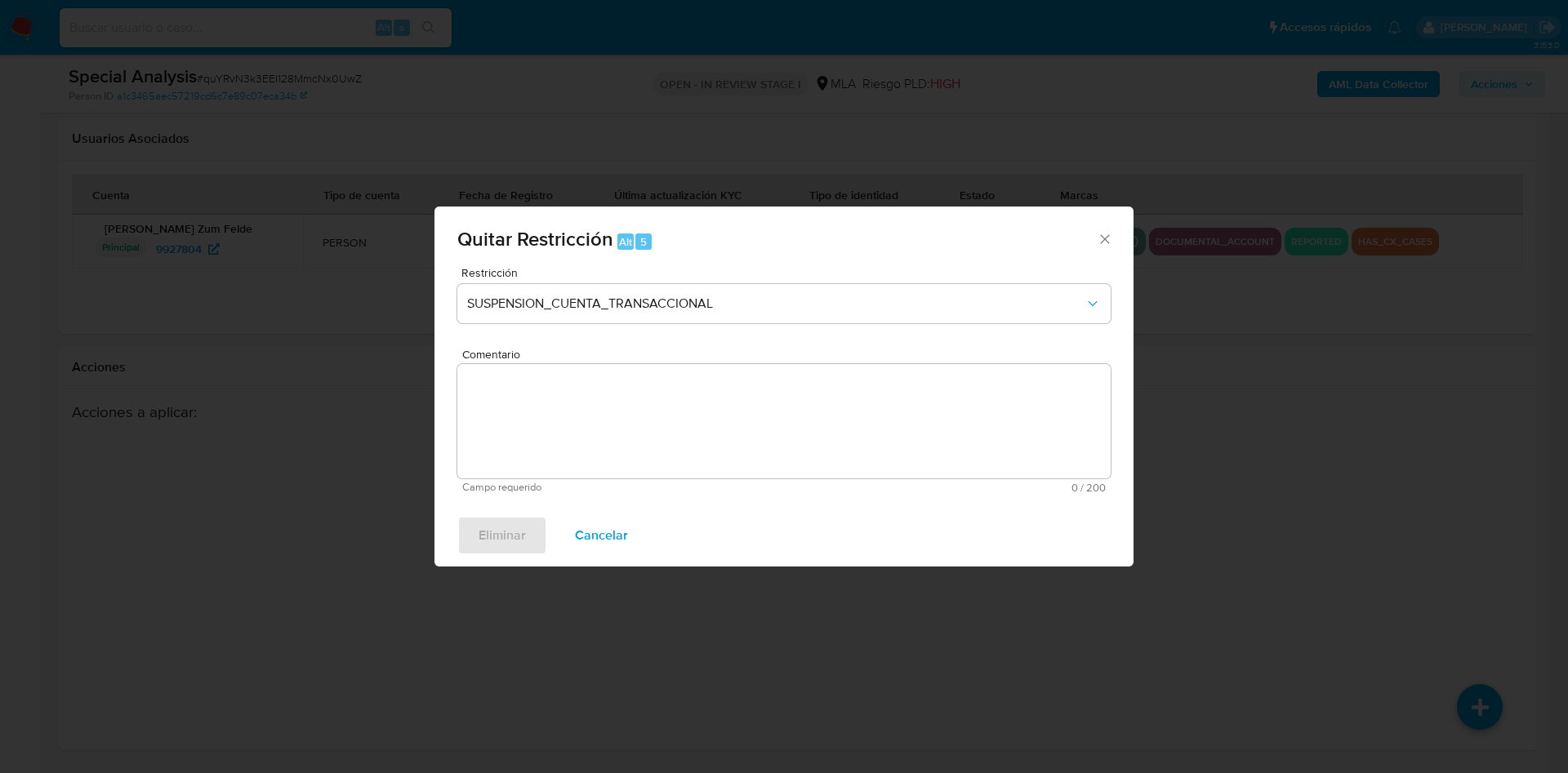
click at [628, 429] on textarea "Comentario" at bounding box center [783, 421] width 653 height 114
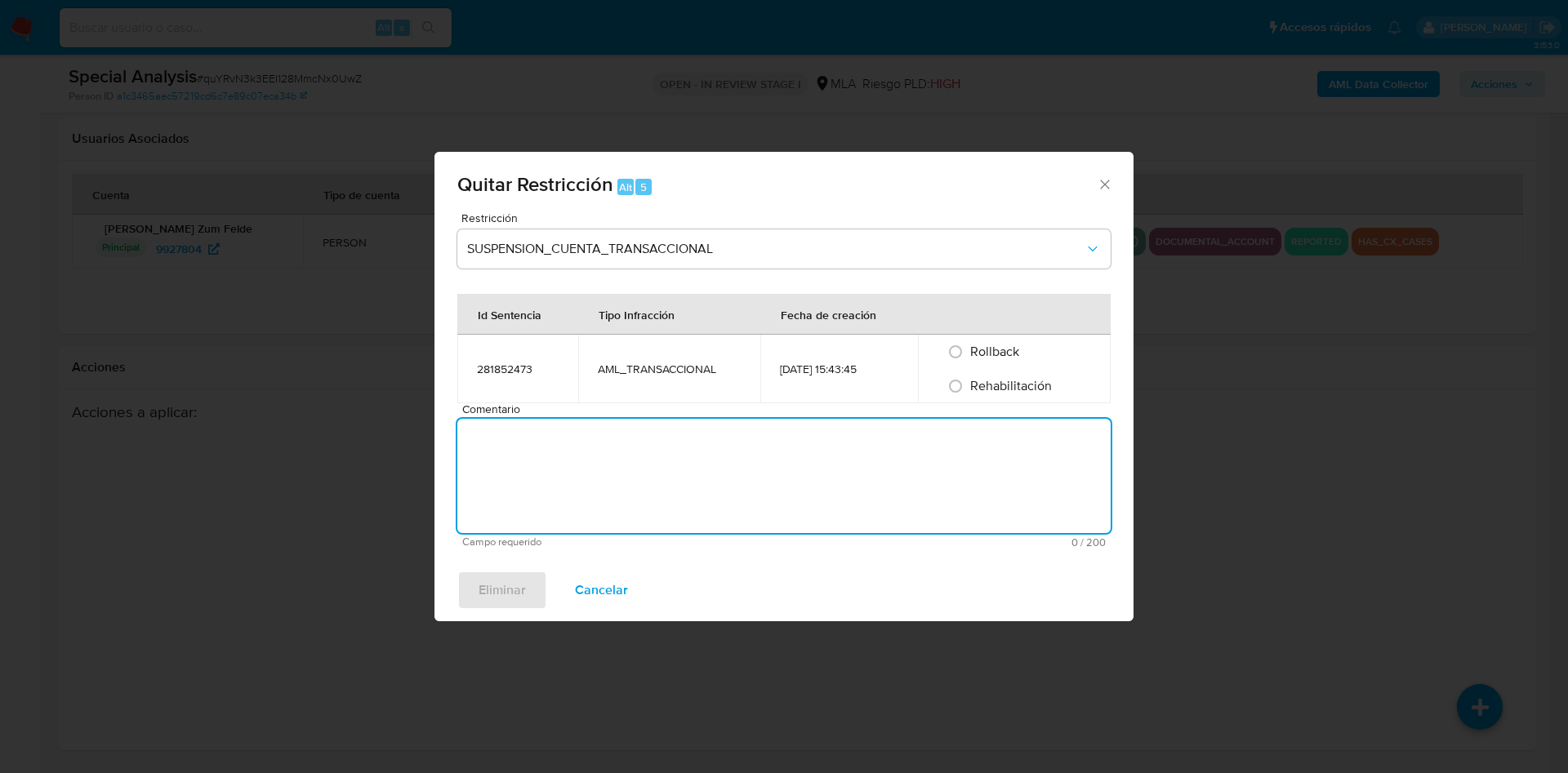
click at [980, 389] on span "Rehabilitación" at bounding box center [1011, 385] width 81 height 19
click at [969, 389] on input "Rehabilitación" at bounding box center [956, 386] width 26 height 26
radio input "true"
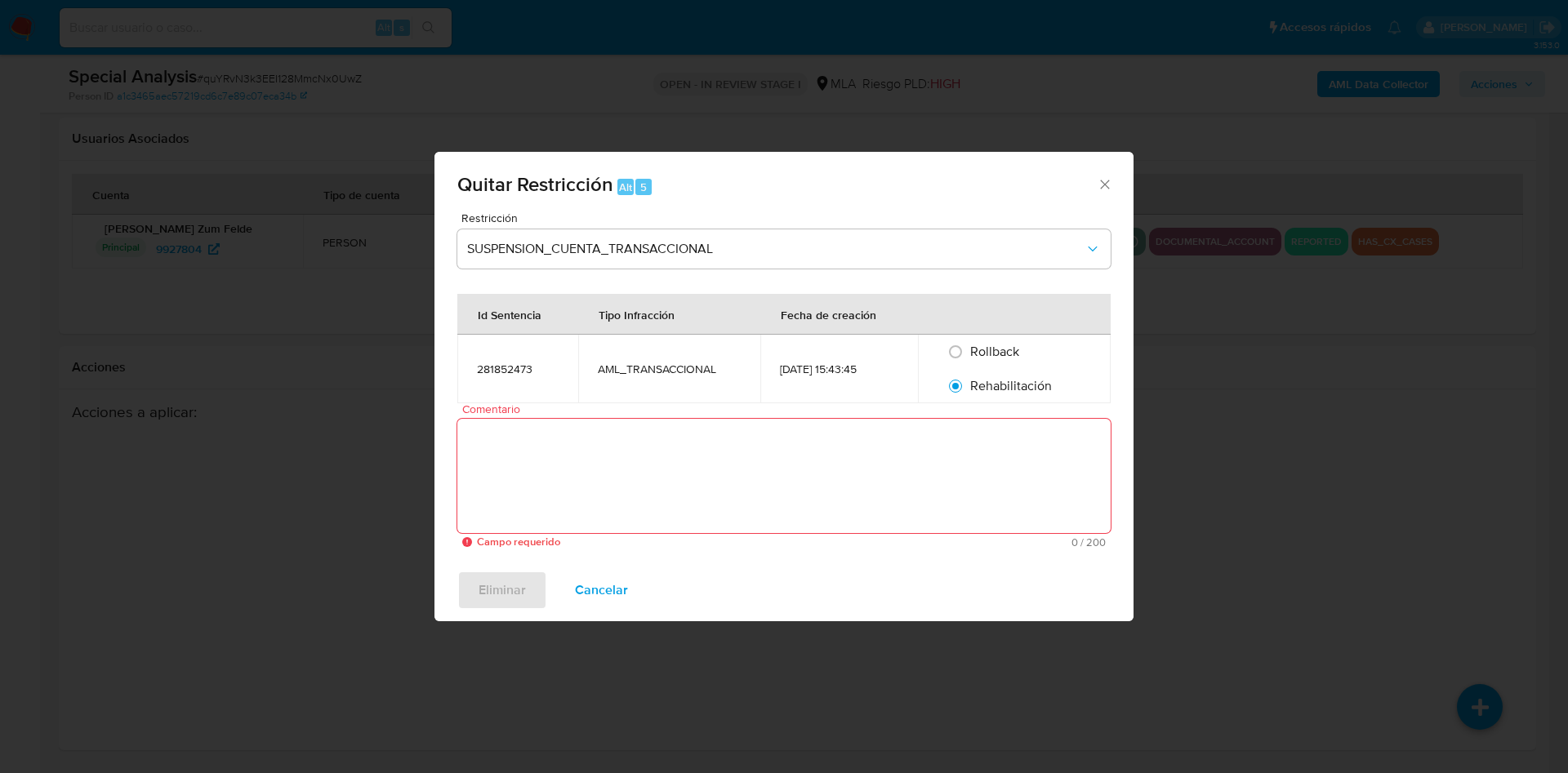
click at [957, 473] on textarea "Comentario" at bounding box center [783, 476] width 653 height 114
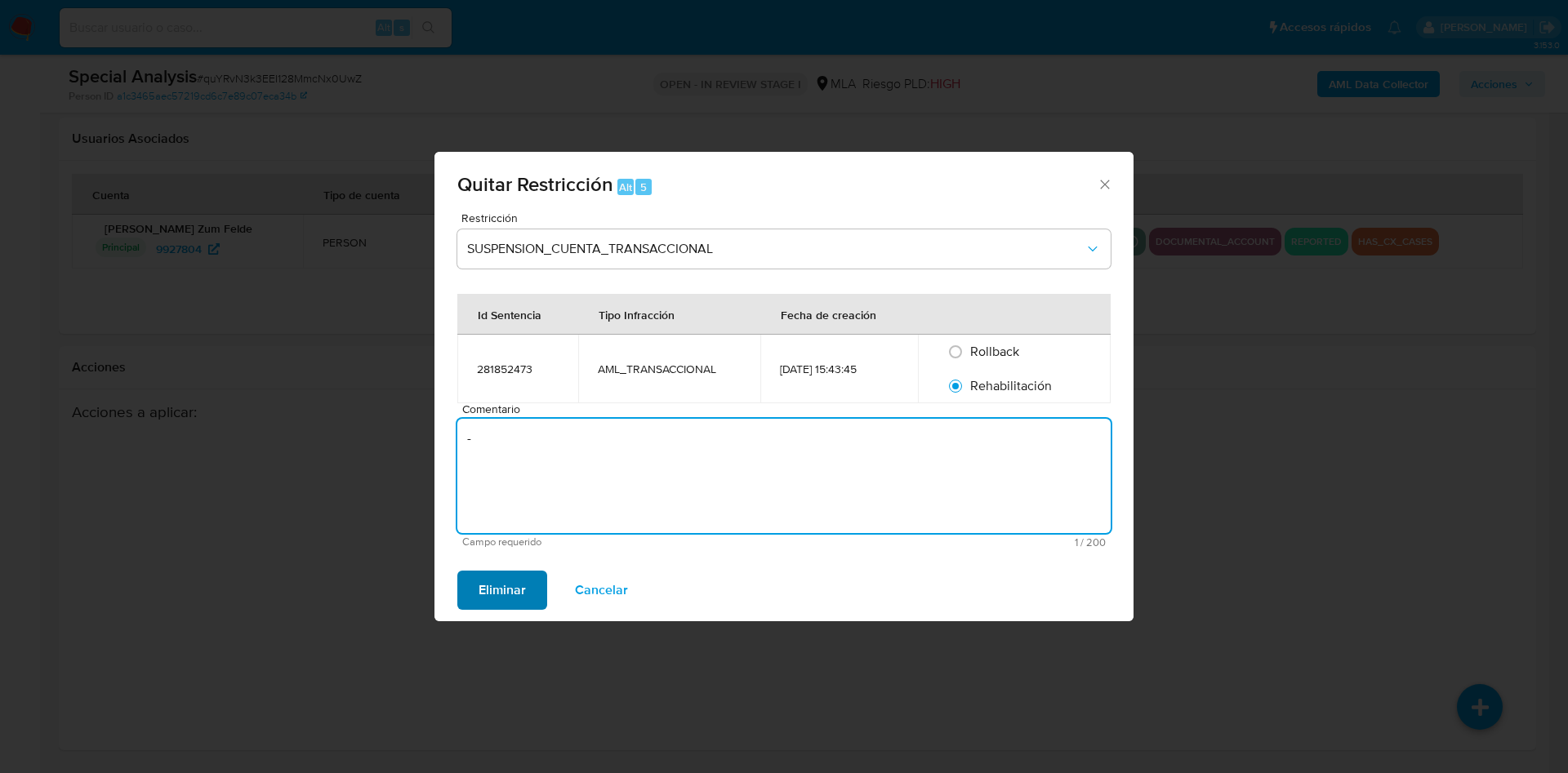
type textarea "-"
click at [532, 592] on button "Eliminar" at bounding box center [501, 591] width 90 height 39
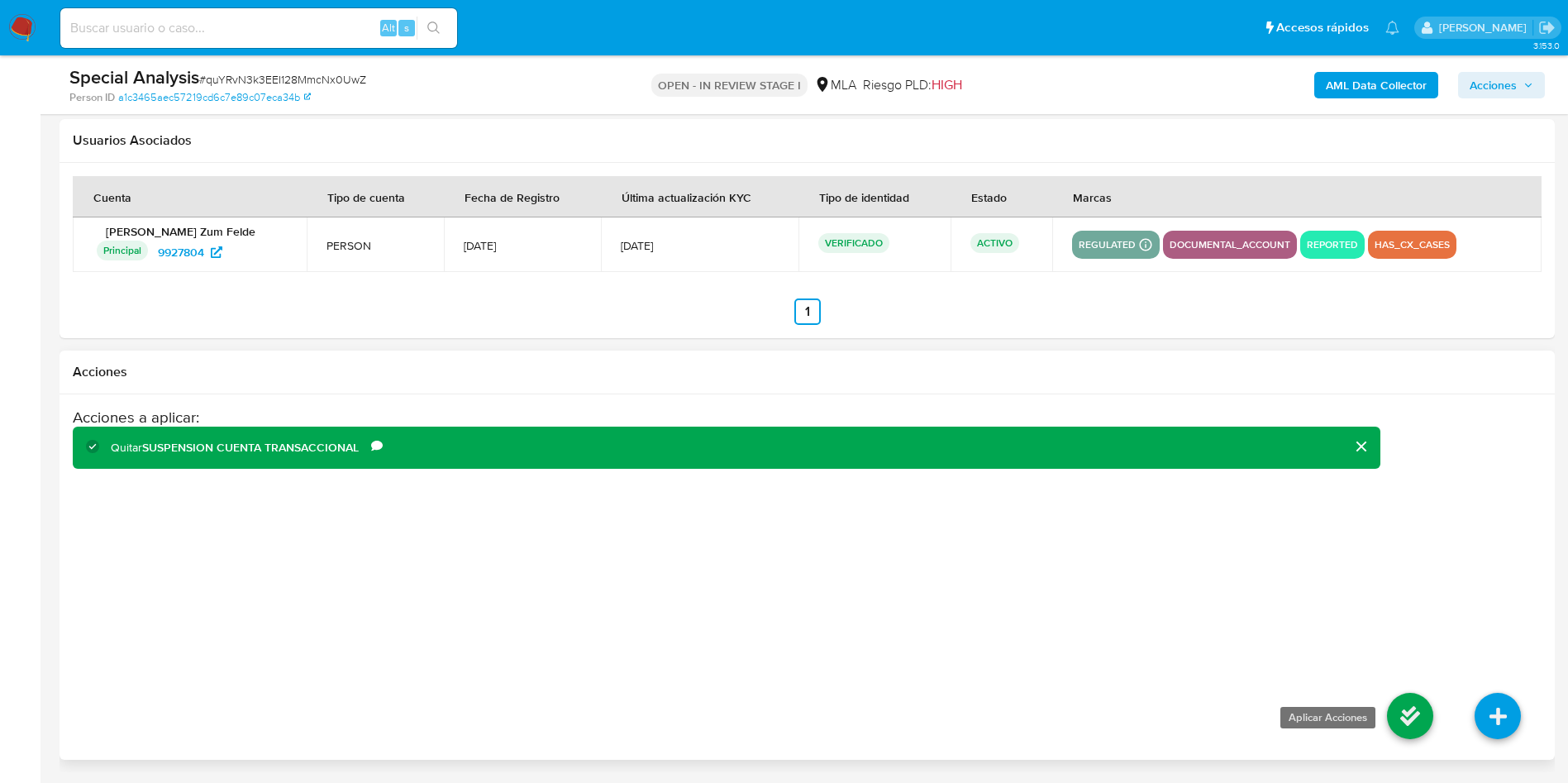
click at [1397, 707] on icon at bounding box center [1410, 716] width 47 height 47
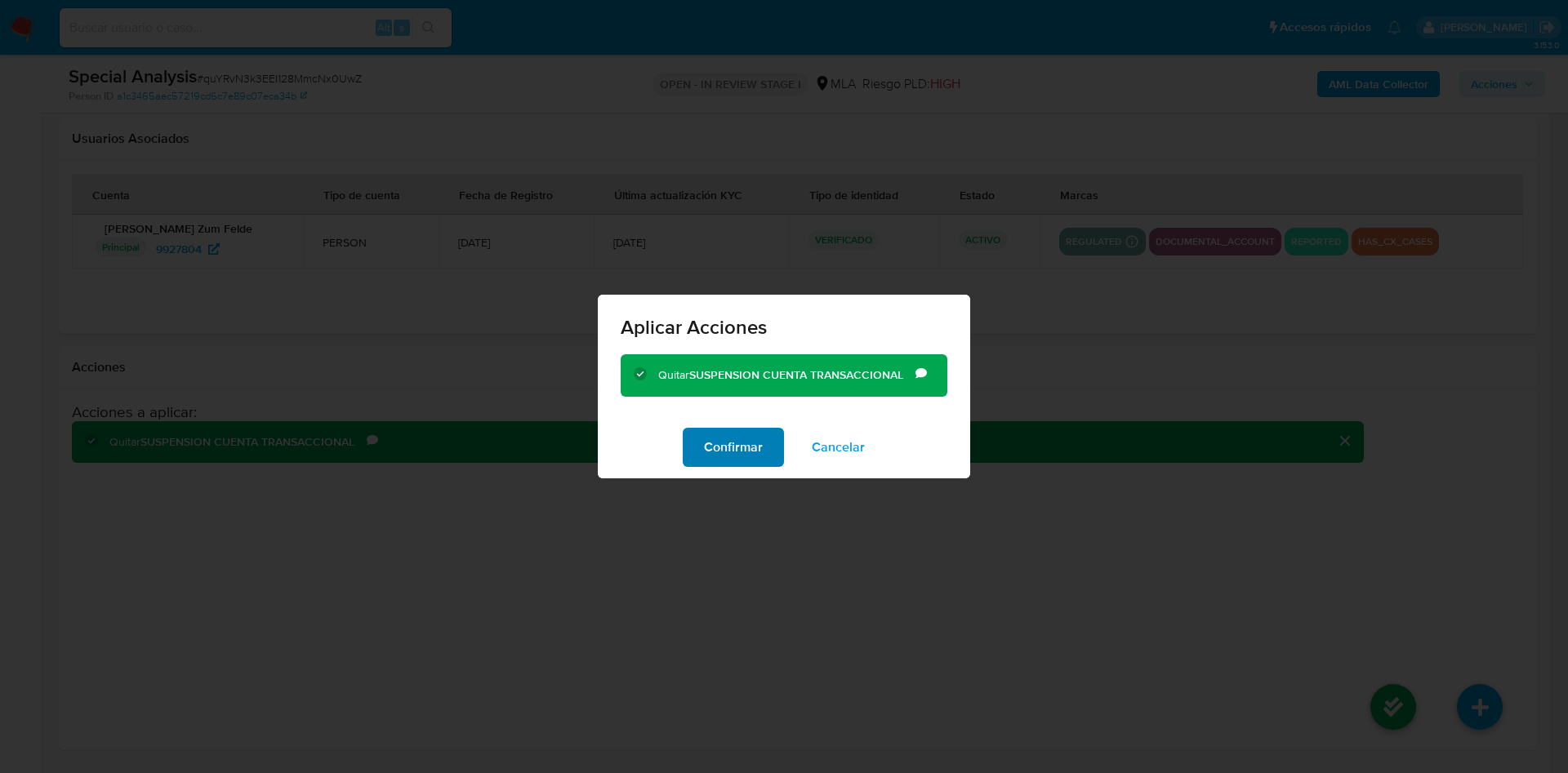
click at [710, 457] on span "Confirmar" at bounding box center [734, 448] width 59 height 36
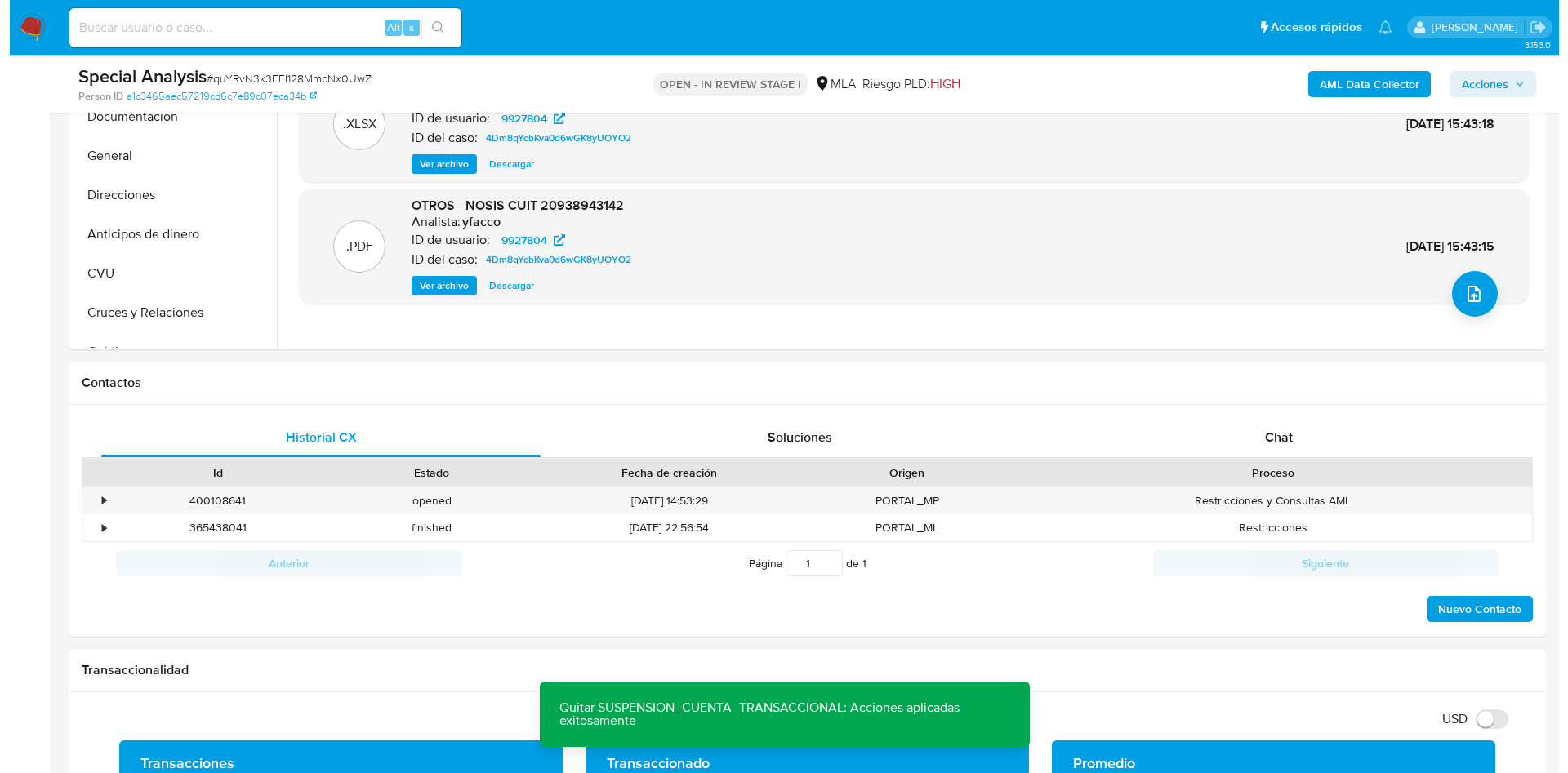
scroll to position [154, 0]
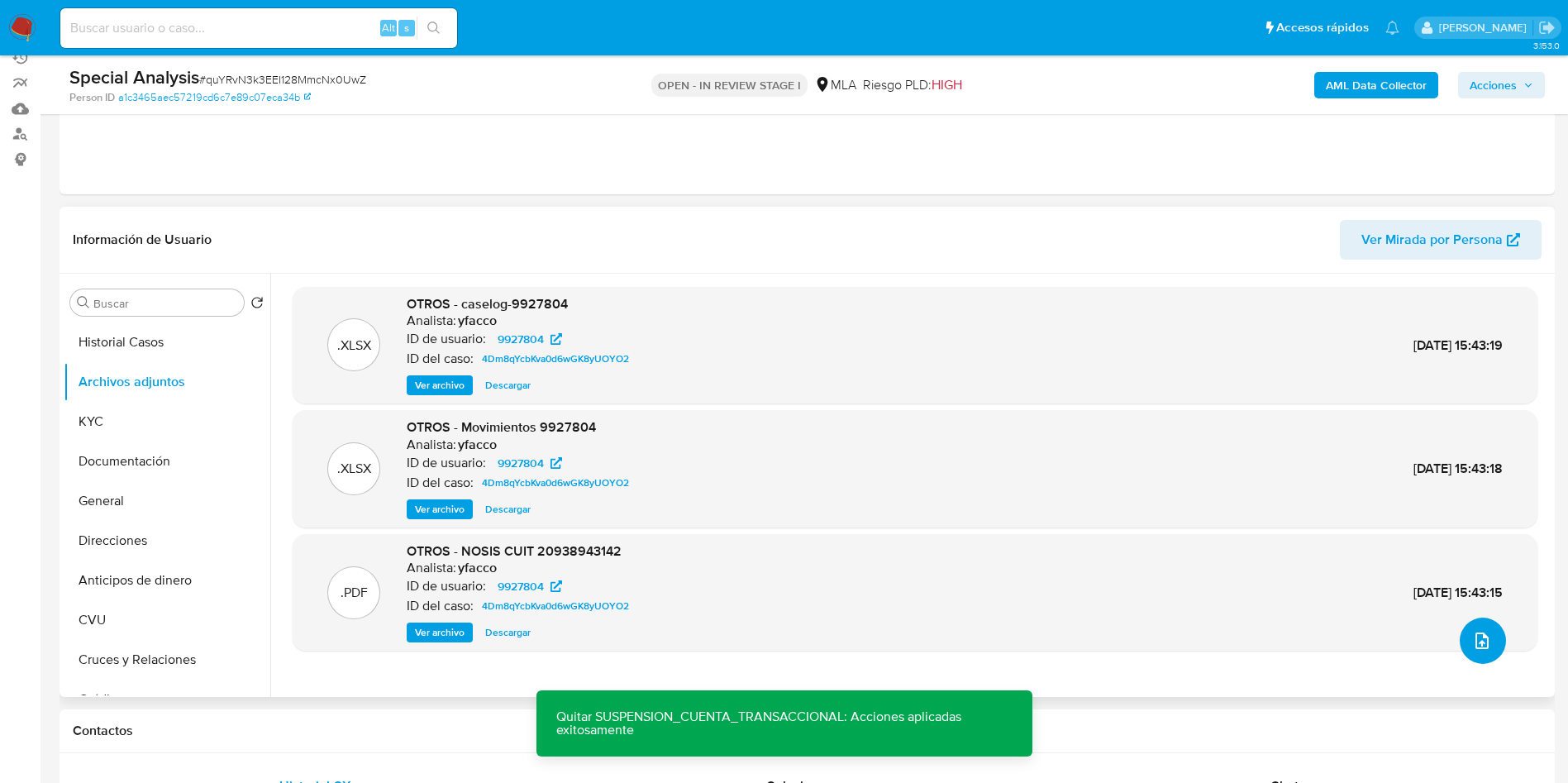
click at [1476, 635] on icon "upload-file" at bounding box center [1482, 641] width 13 height 17
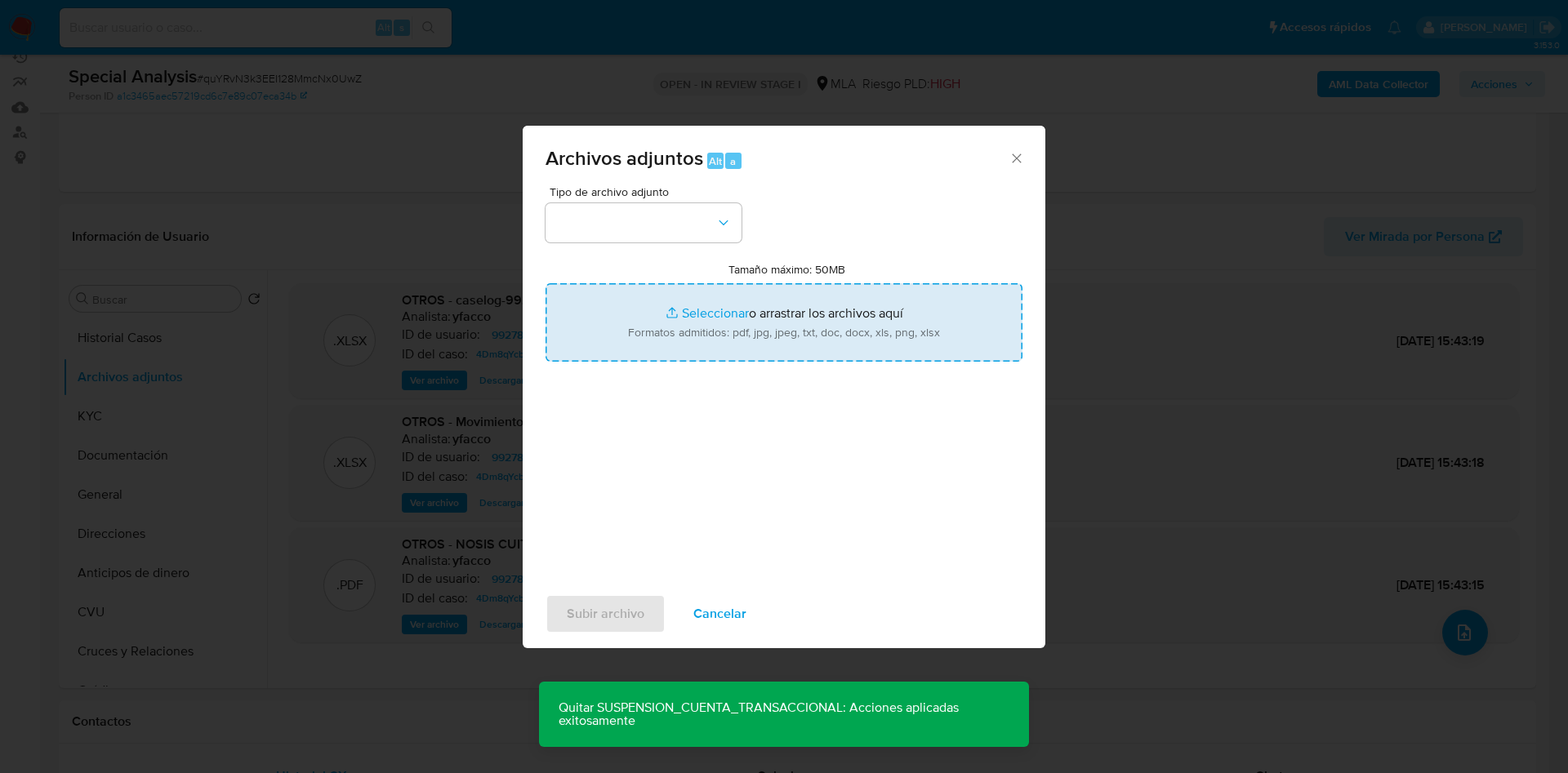
click at [708, 313] on input "Tamaño máximo: 50MB Seleccionar archivos" at bounding box center [784, 322] width 477 height 78
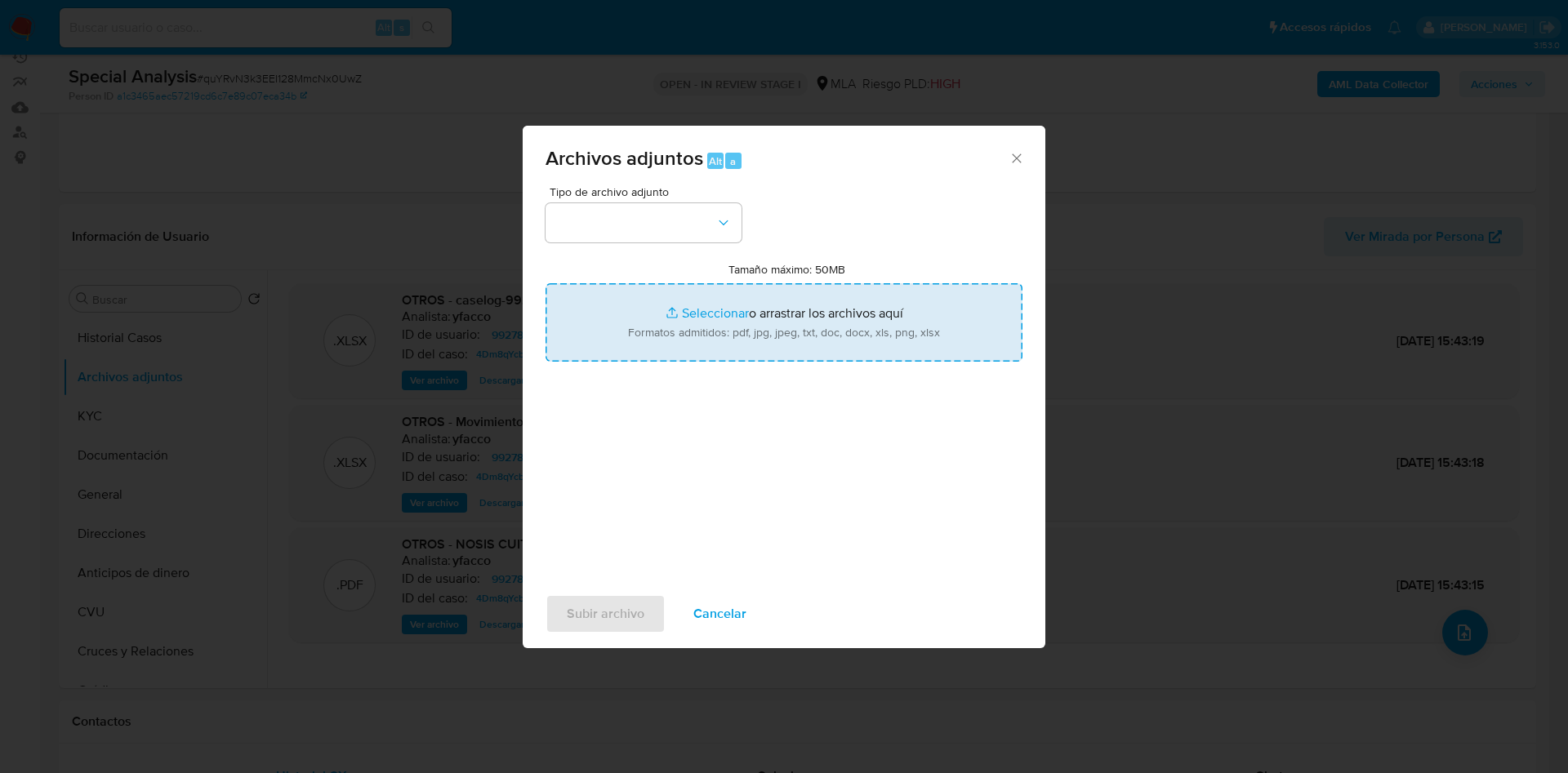
type input "C:\fakepath\constancia_monotributo.pdf"
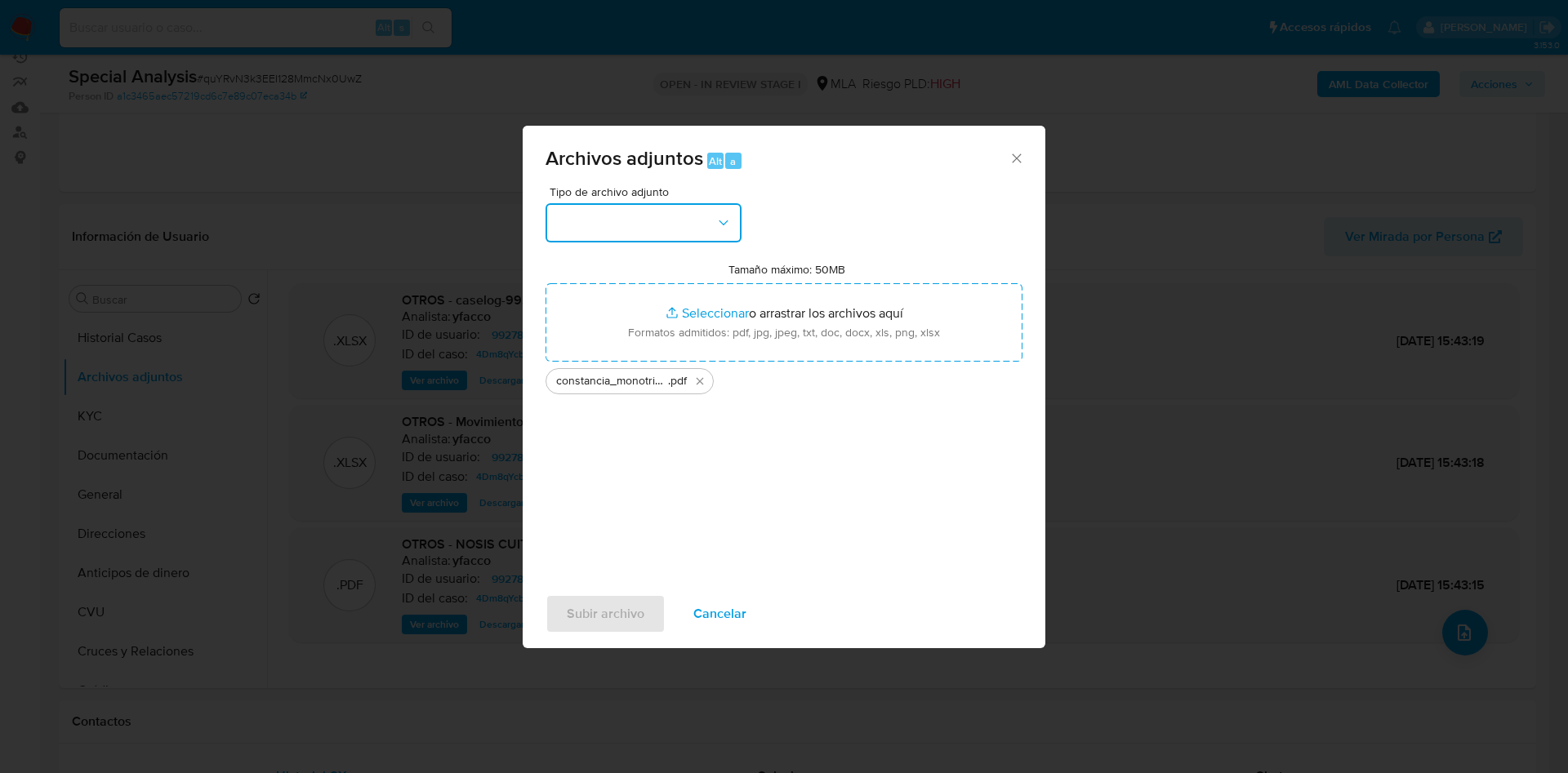
click at [704, 230] on button "button" at bounding box center [643, 223] width 196 height 39
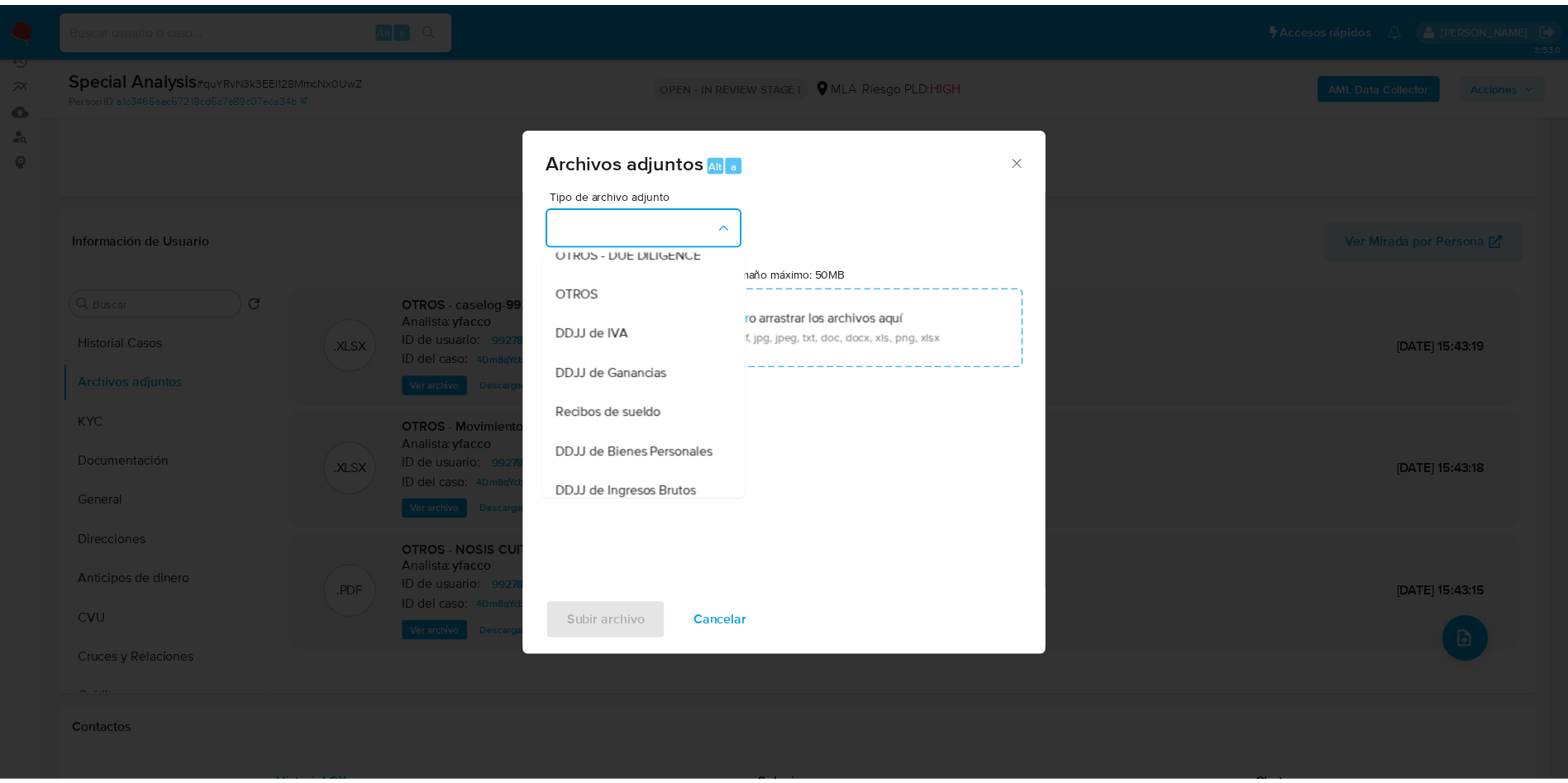
scroll to position [256, 0]
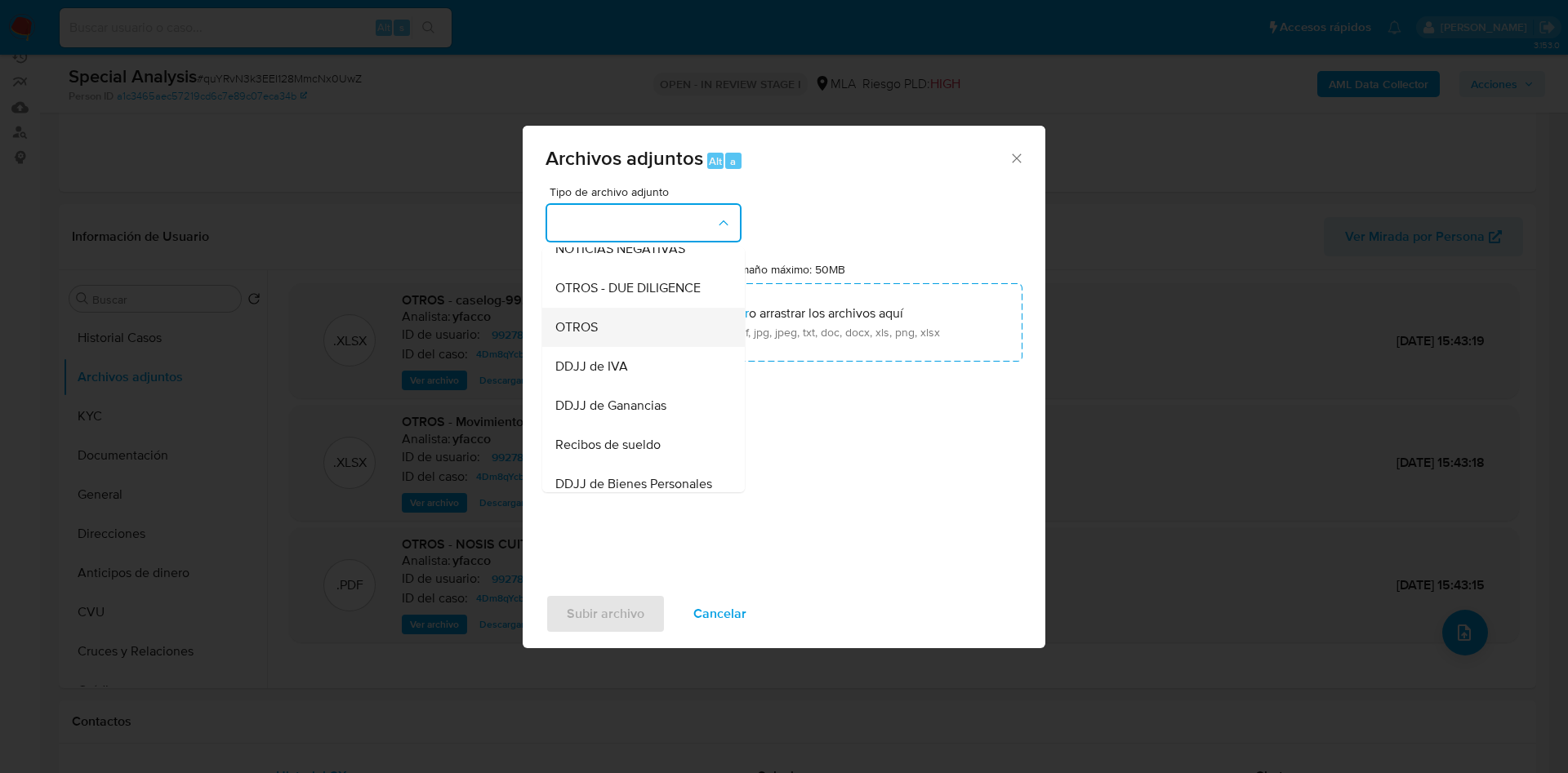
click at [595, 335] on span "OTROS" at bounding box center [577, 328] width 43 height 16
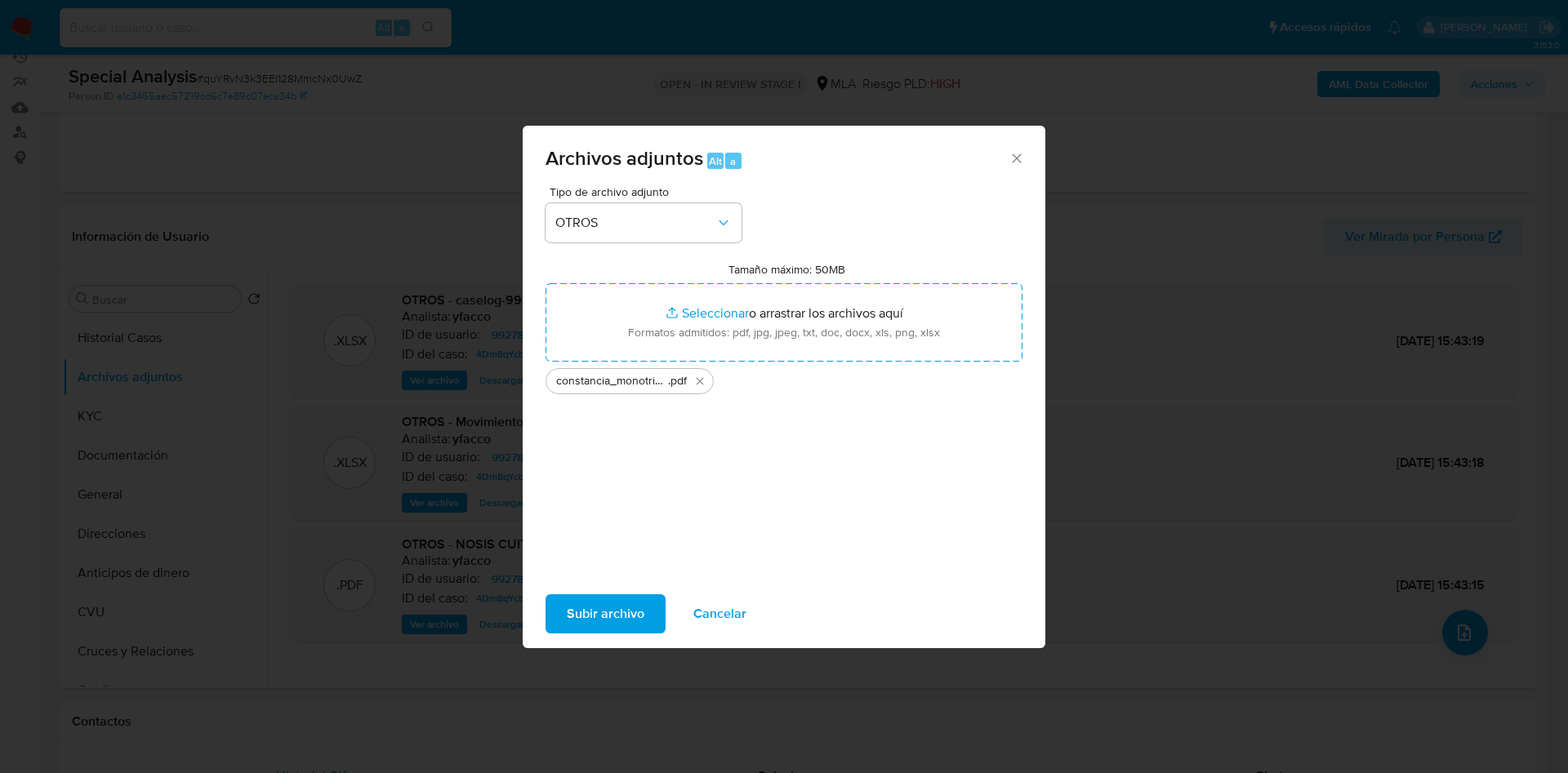
click at [610, 620] on span "Subir archivo" at bounding box center [606, 614] width 77 height 36
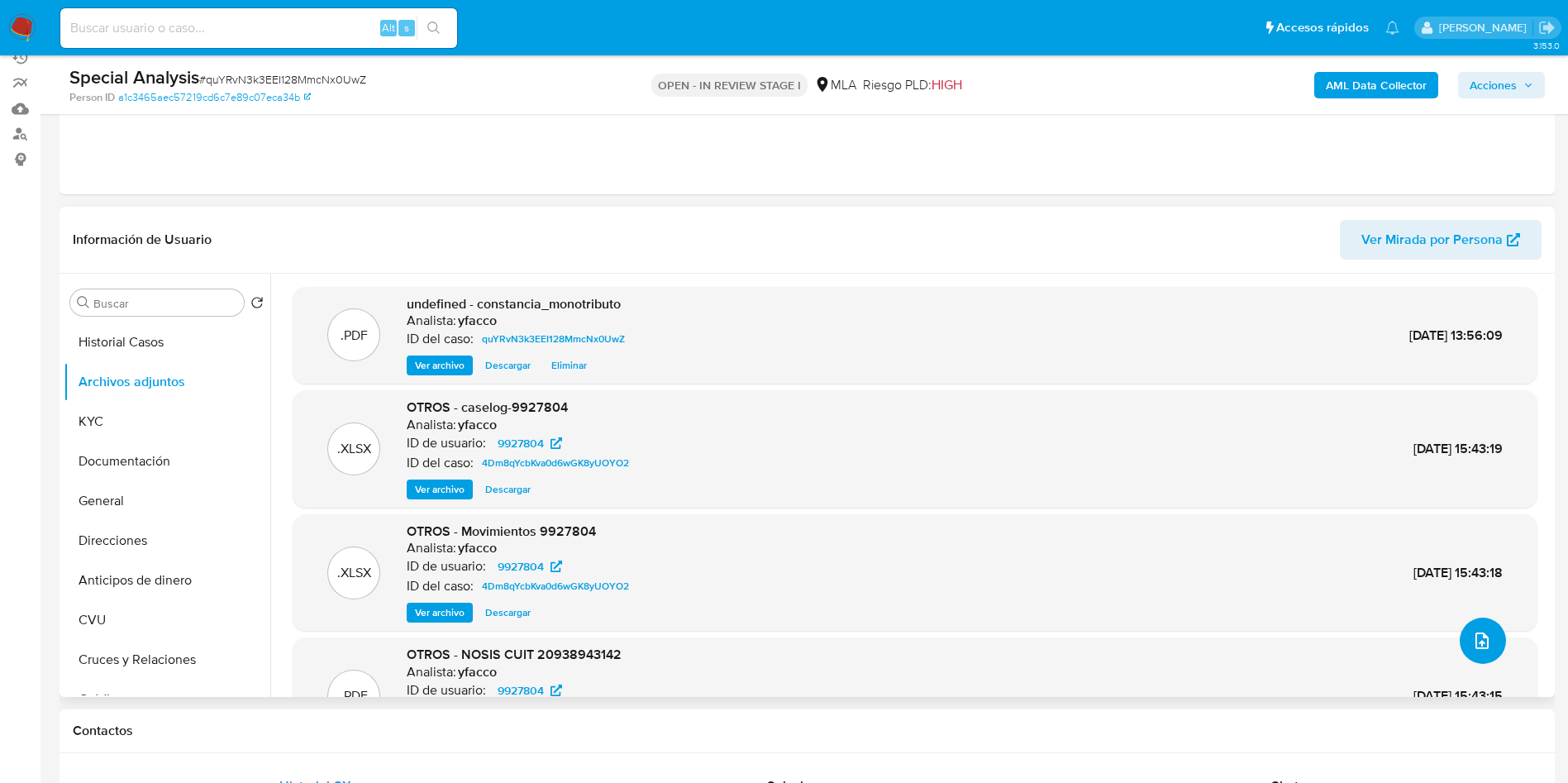
scroll to position [32, 0]
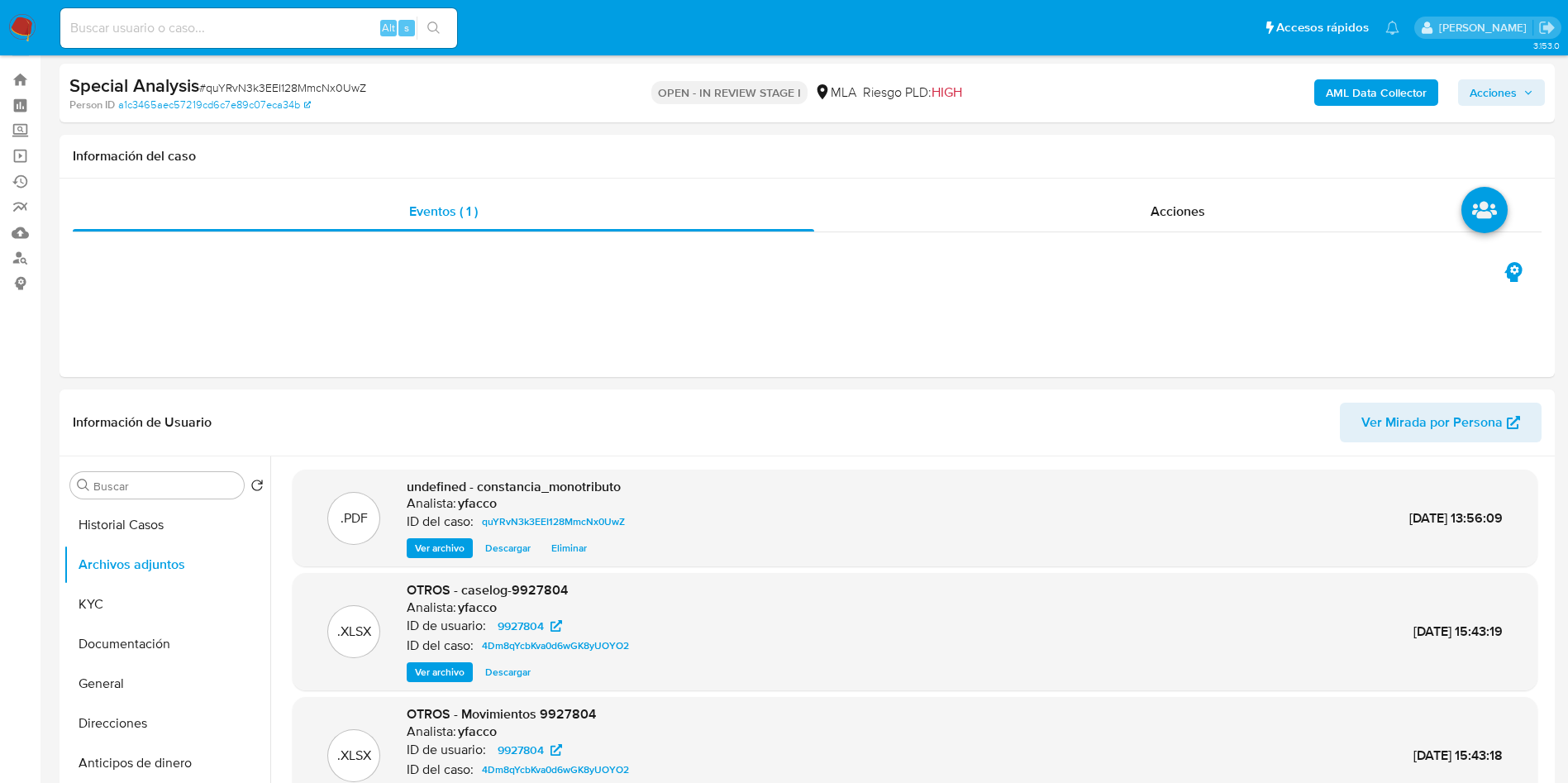
click at [1516, 85] on span "Acciones" at bounding box center [1493, 92] width 47 height 27
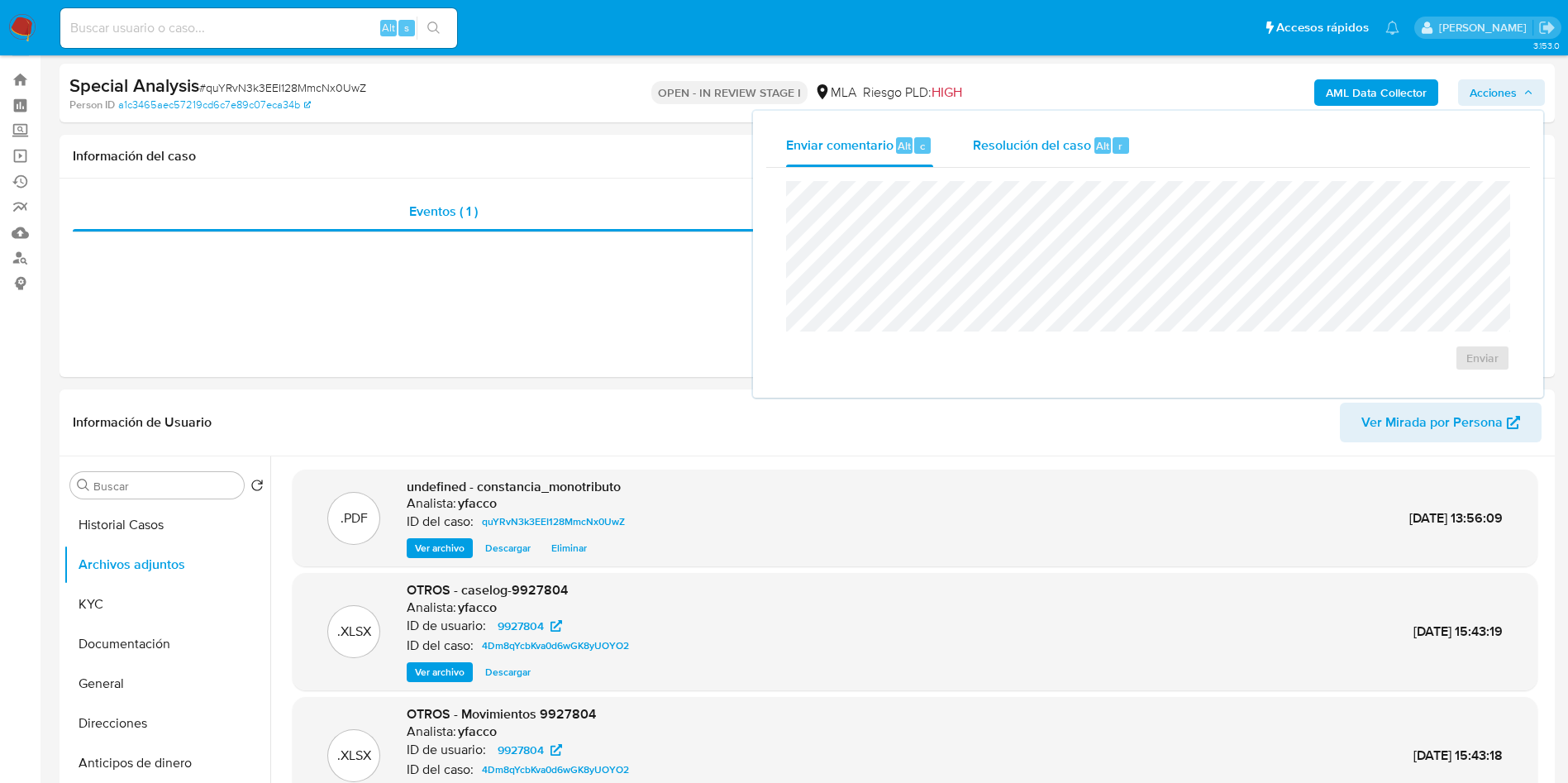
click at [1113, 143] on div "r" at bounding box center [1121, 146] width 17 height 17
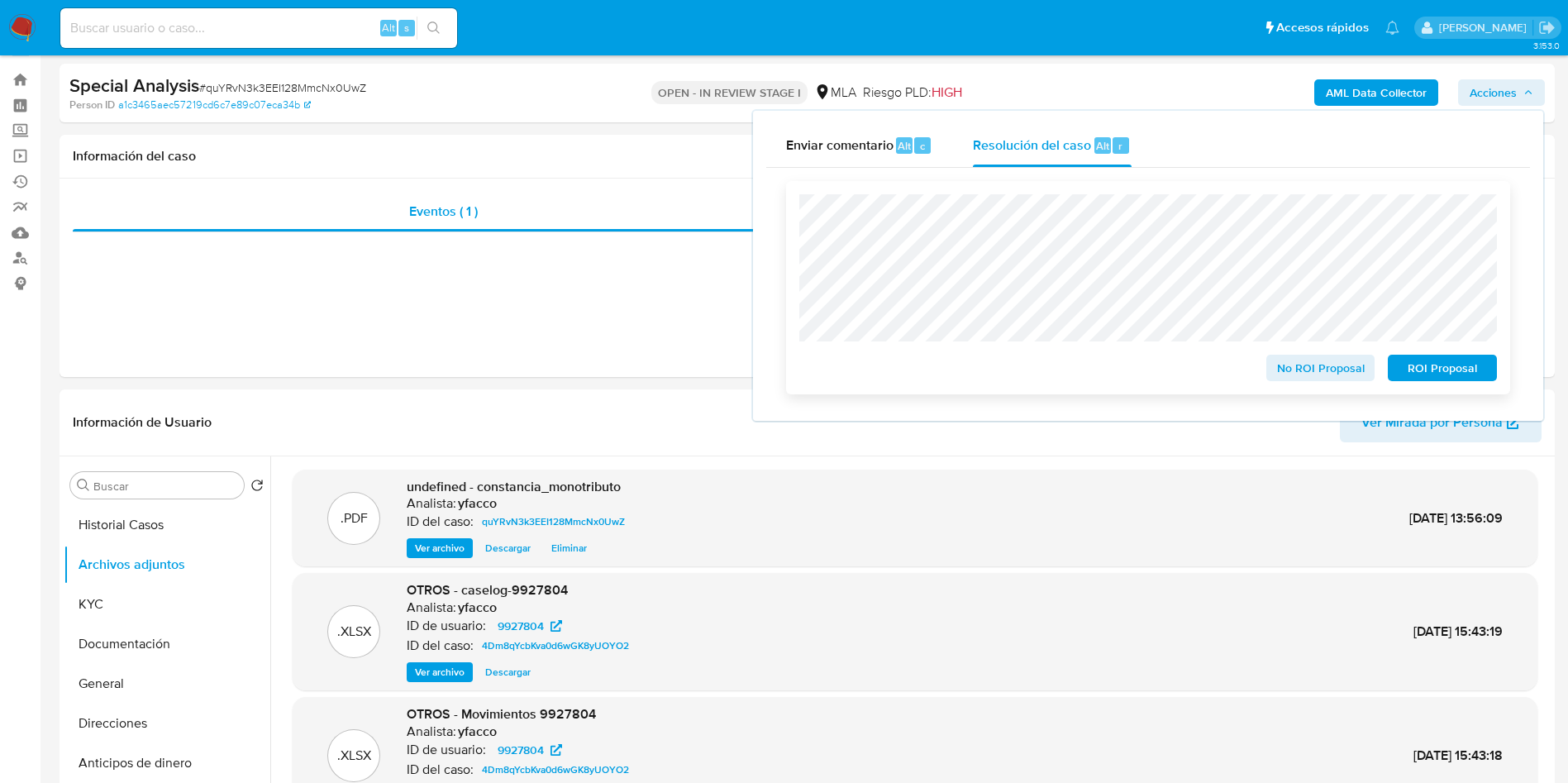
click at [1332, 372] on span "No ROI Proposal" at bounding box center [1320, 368] width 86 height 23
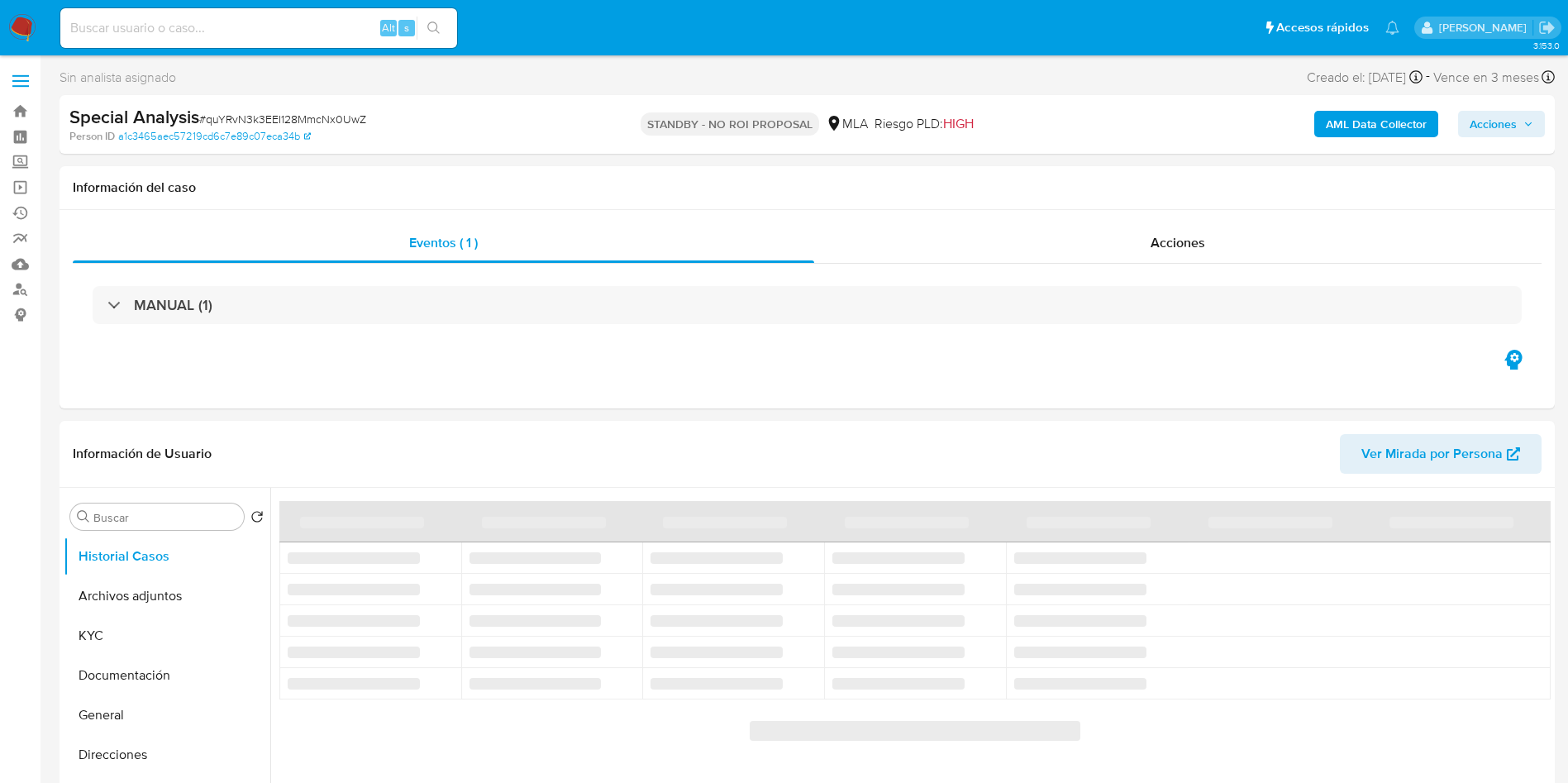
select select "10"
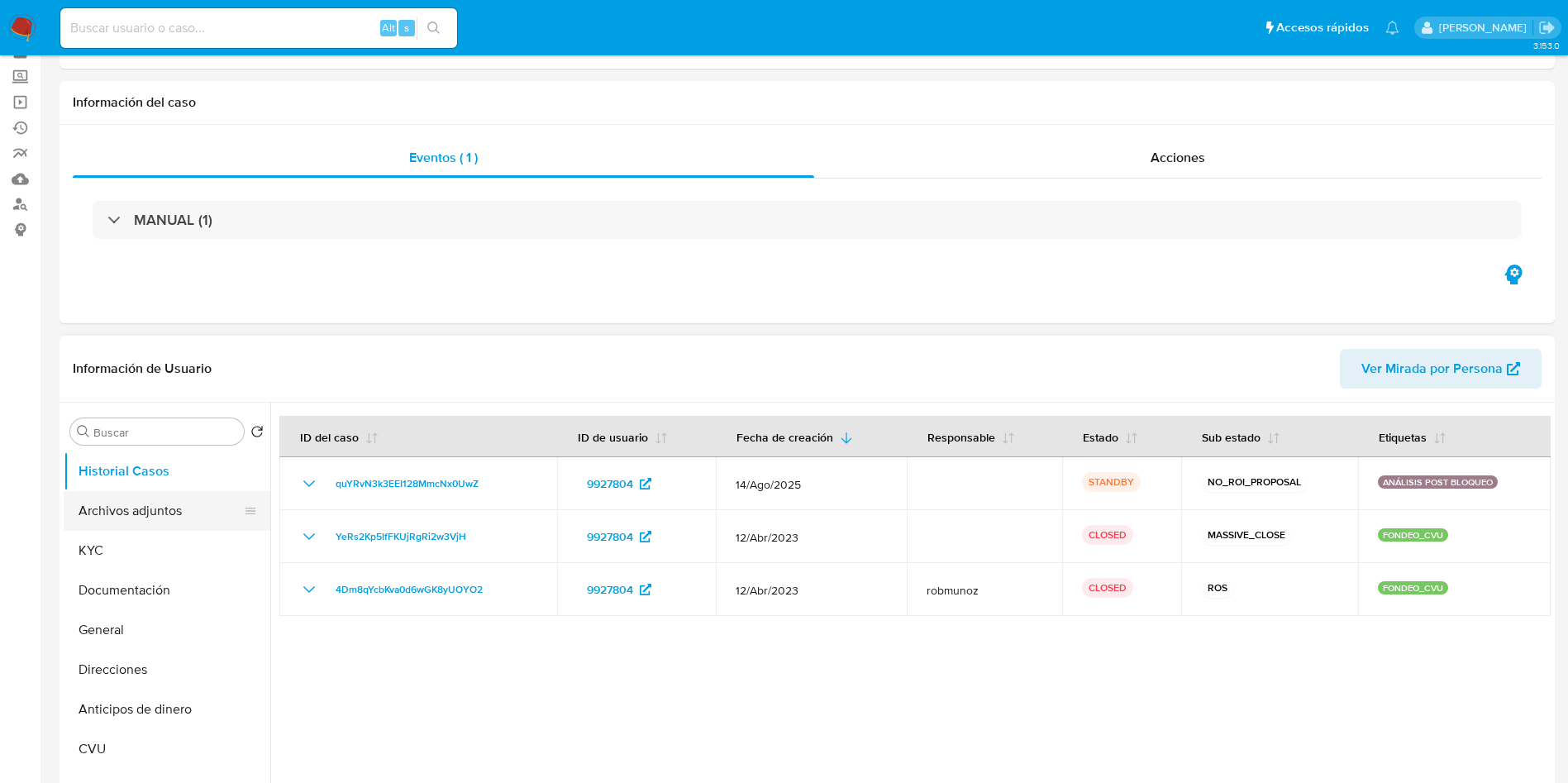
scroll to position [124, 0]
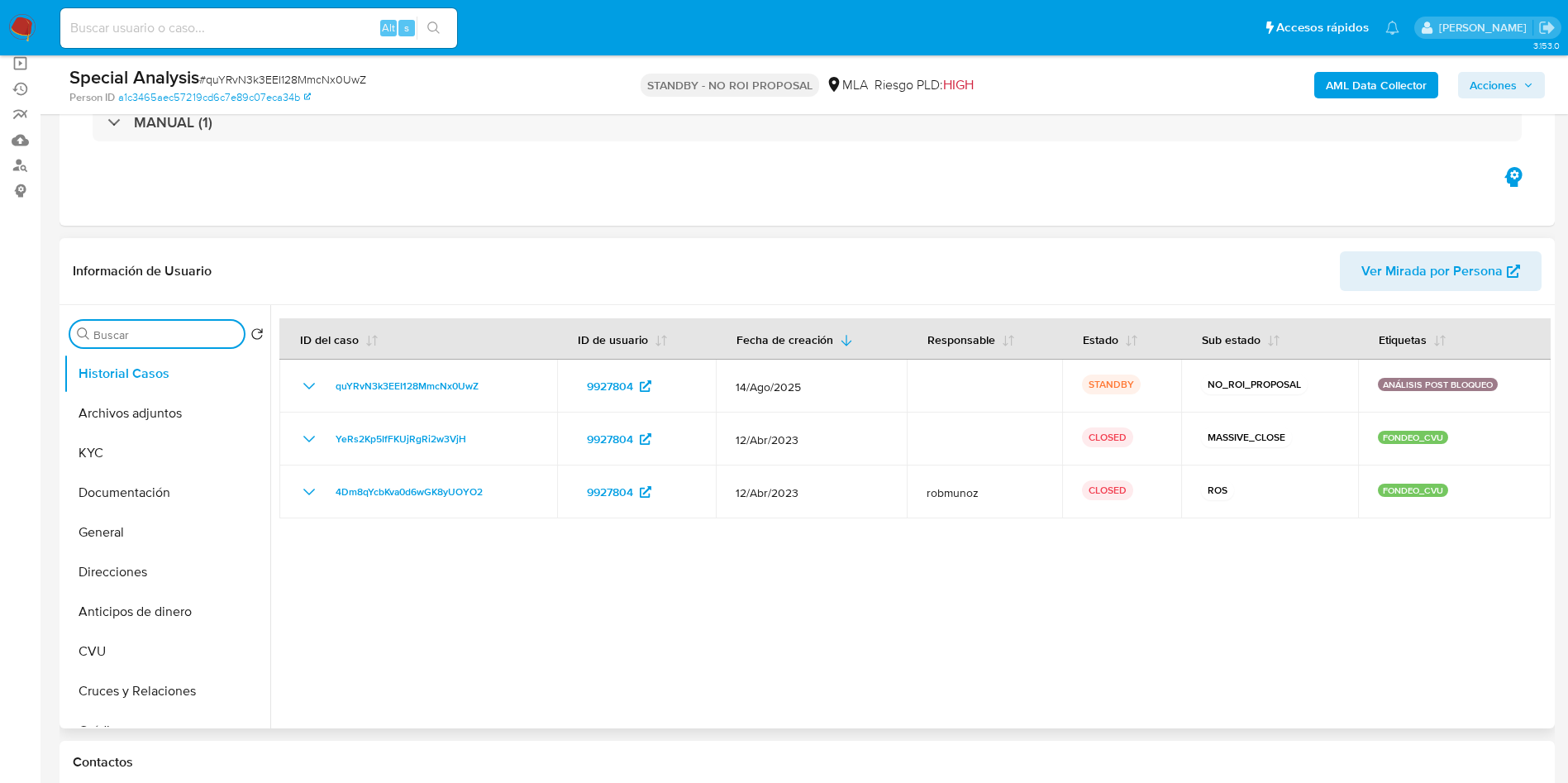
click at [161, 341] on input "Buscar" at bounding box center [165, 335] width 144 height 15
type input "res"
click at [138, 417] on button "Restricciones Nuevo Mundo" at bounding box center [161, 414] width 194 height 40
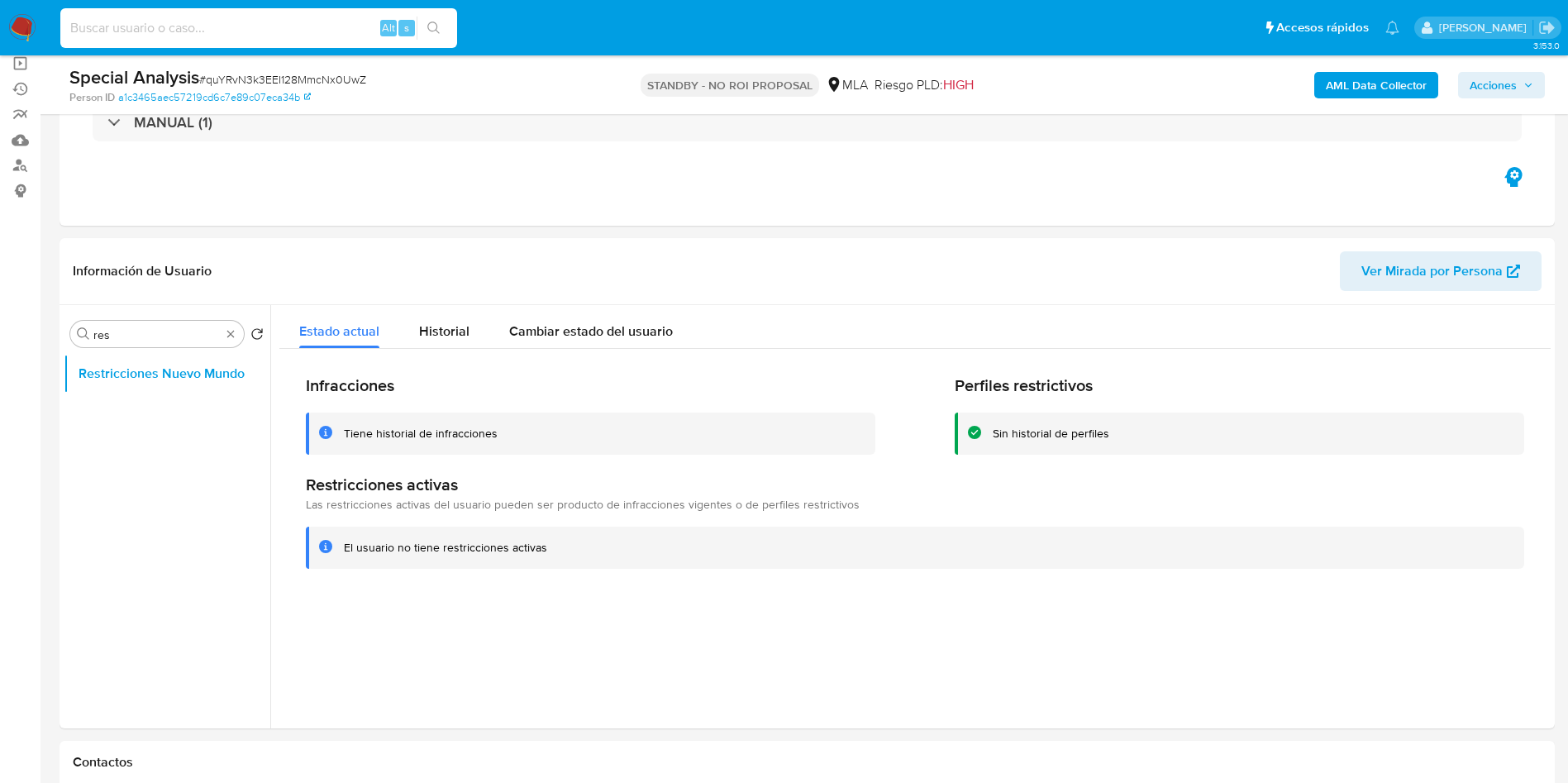
click at [139, 36] on input at bounding box center [259, 28] width 397 height 22
paste input "836128960"
type input "836128960"
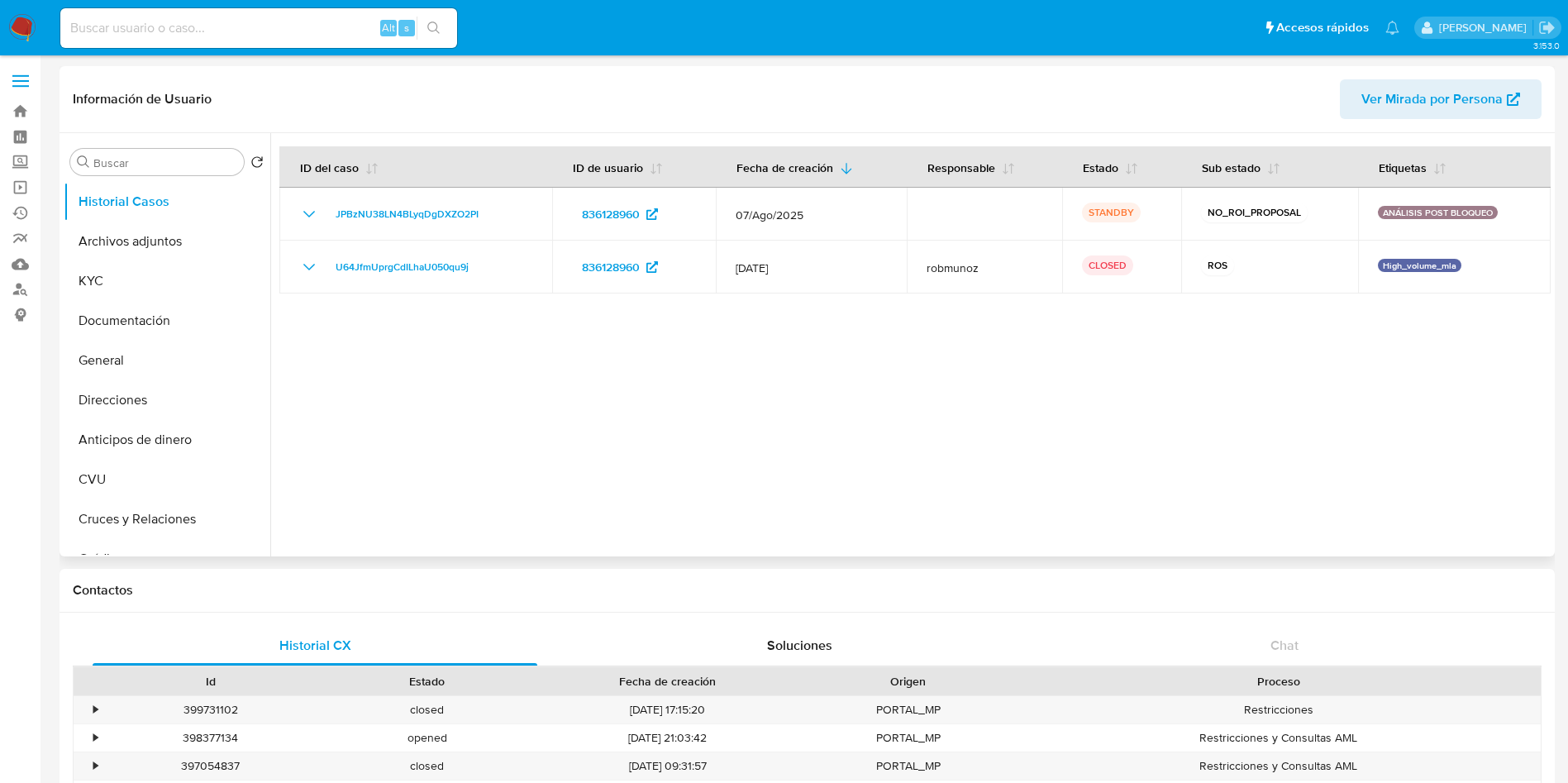
select select "10"
